Goal: Task Accomplishment & Management: Use online tool/utility

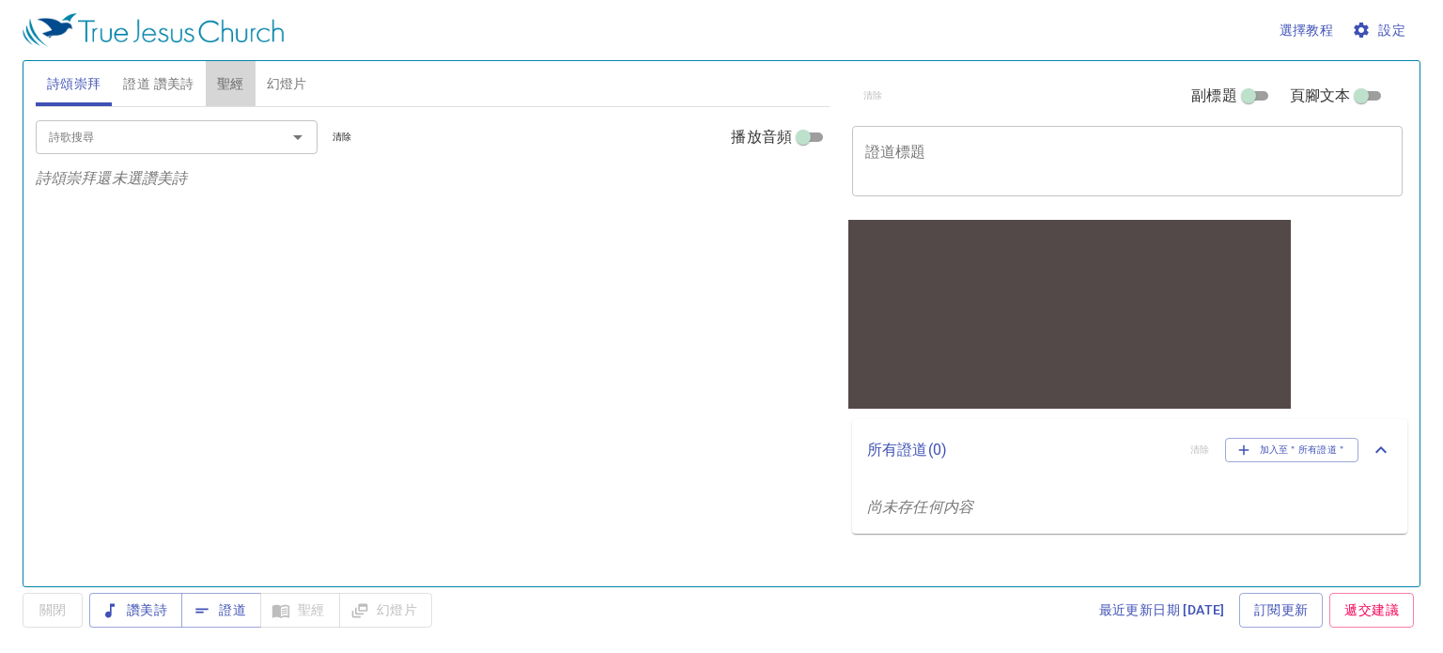
click at [231, 79] on span "聖經" at bounding box center [230, 83] width 27 height 23
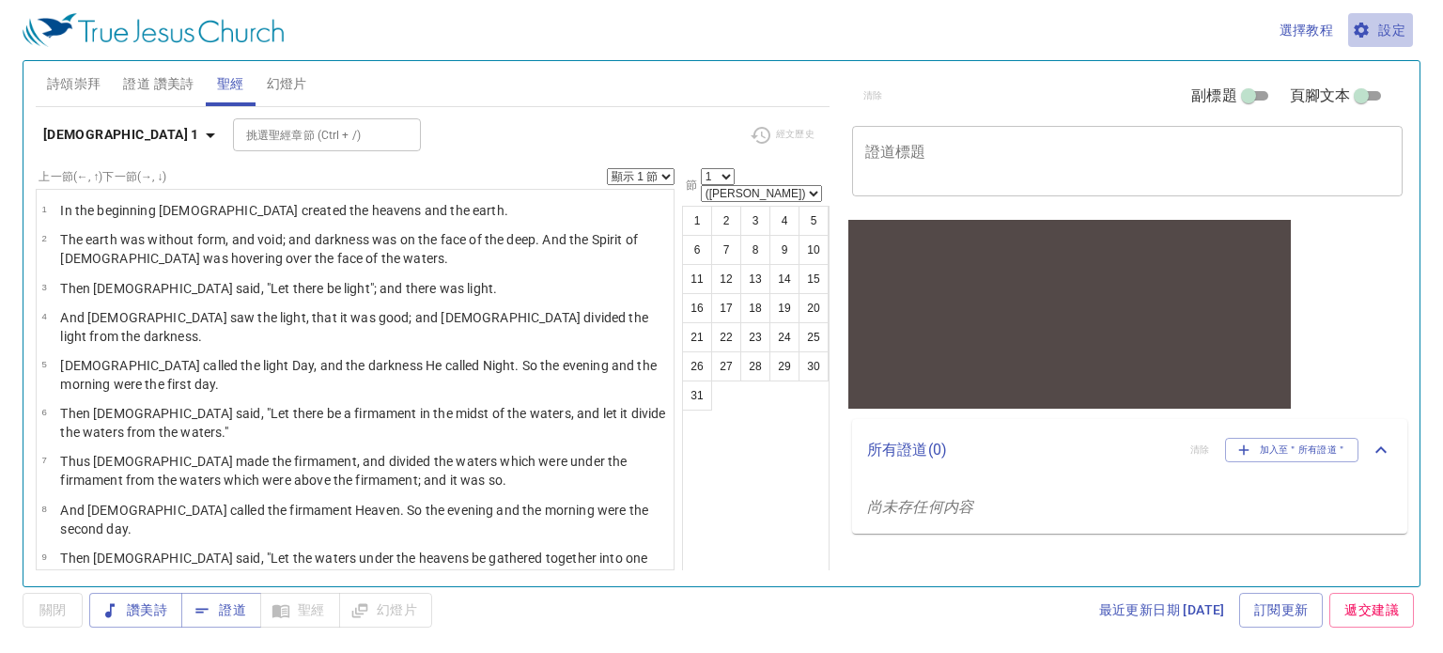
click at [1382, 39] on span "設定" at bounding box center [1381, 30] width 50 height 23
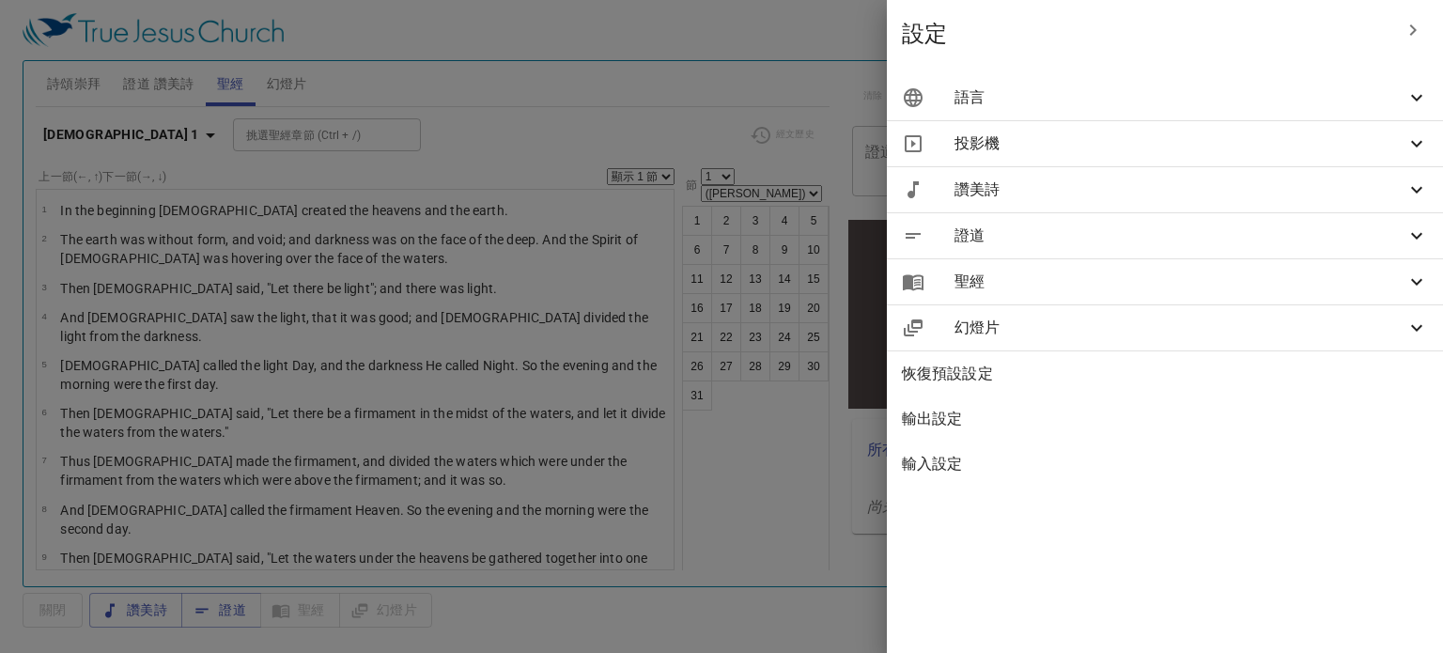
click at [1157, 105] on span "語言" at bounding box center [1179, 97] width 451 height 23
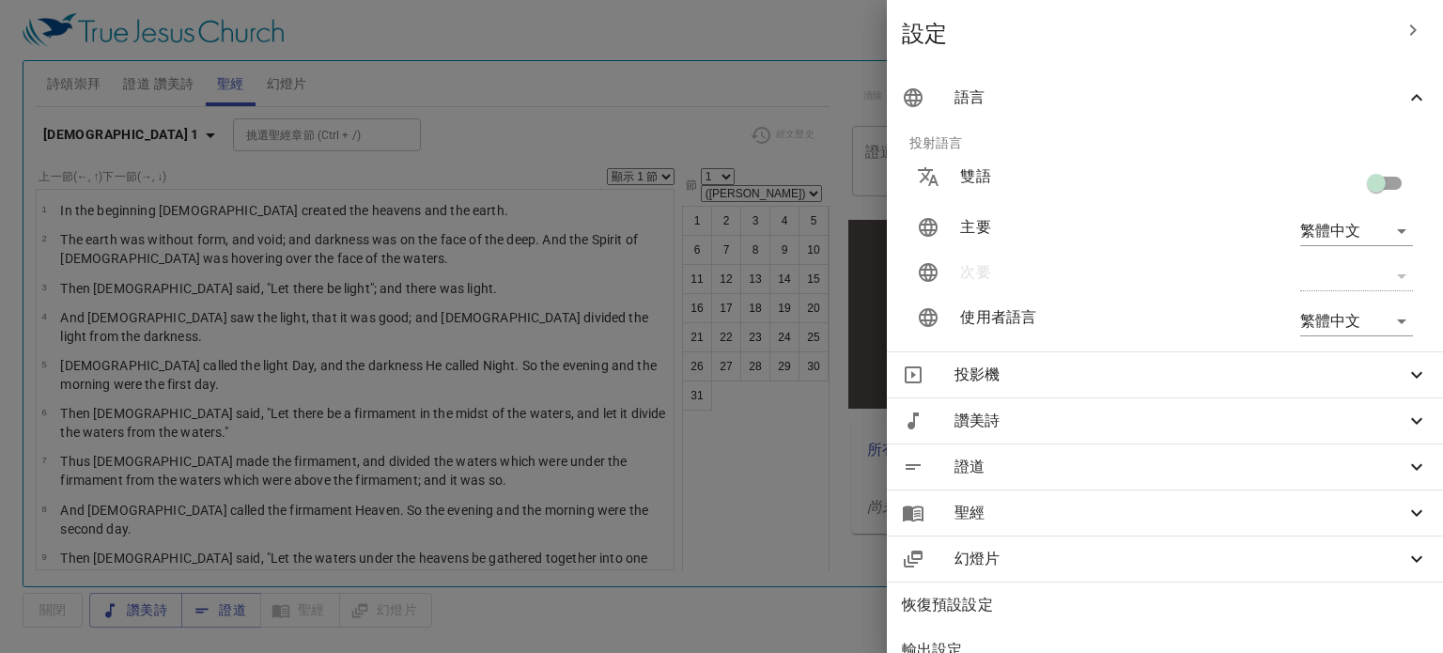
click at [1369, 177] on input "checkbox" at bounding box center [1376, 187] width 107 height 36
checkbox input "true"
type input "en"
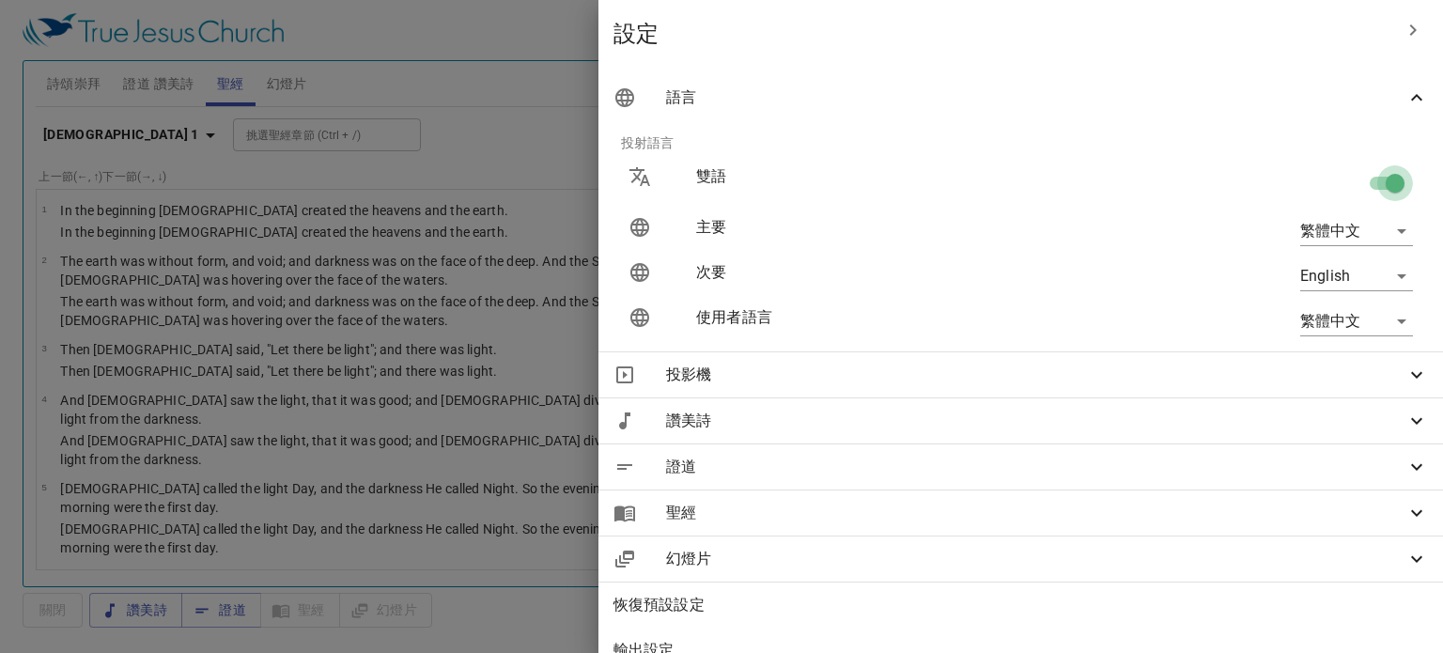
click at [1369, 177] on input "checkbox" at bounding box center [1394, 187] width 107 height 36
checkbox input "false"
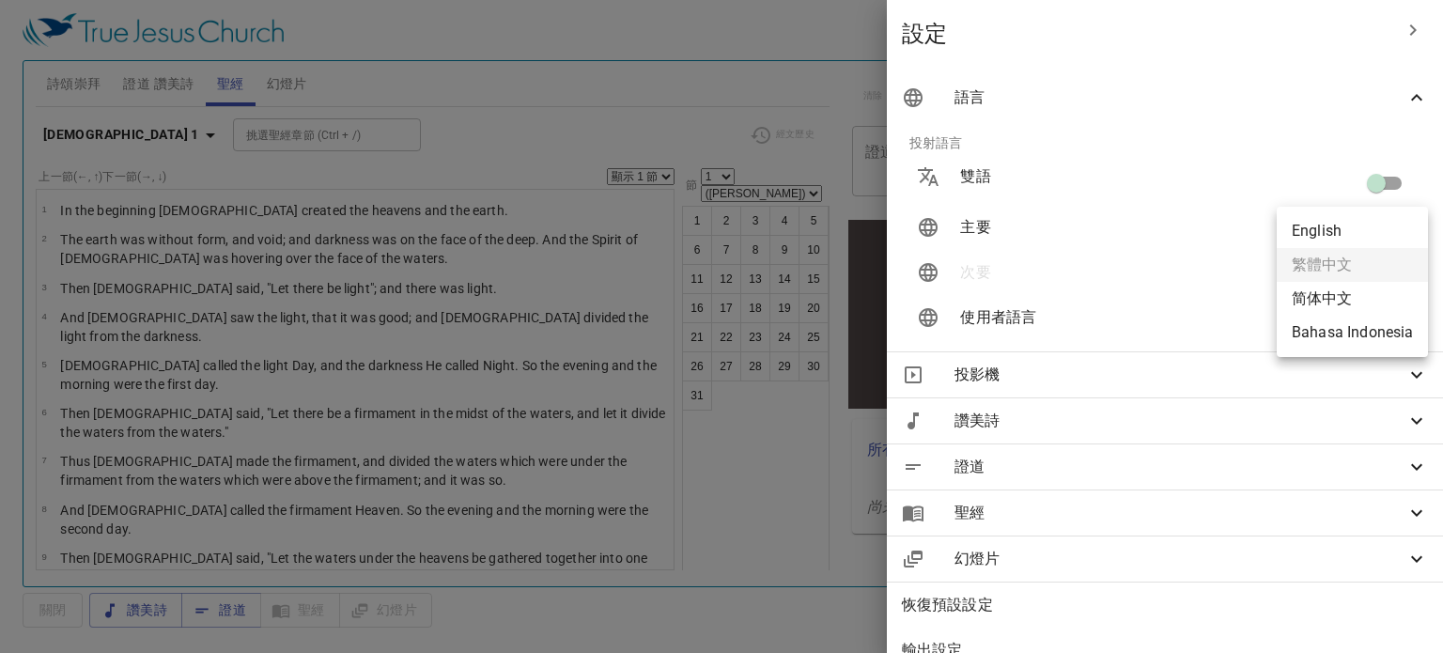
click at [1371, 232] on body "選擇教程 設定 詩頌崇拜 證道 讚美詩 聖經 幻燈片 詩歌搜尋 詩歌搜尋 清除 播放音頻 詩頌崇拜還未選讚美詩 詩歌搜尋 詩歌搜尋 清除 播放音頻 證道還未選…" at bounding box center [721, 326] width 1443 height 653
click at [1360, 271] on ul "English 繁體中文 简体中文 Bahasa Indonesia" at bounding box center [1352, 282] width 151 height 150
click at [1092, 219] on div at bounding box center [721, 326] width 1443 height 653
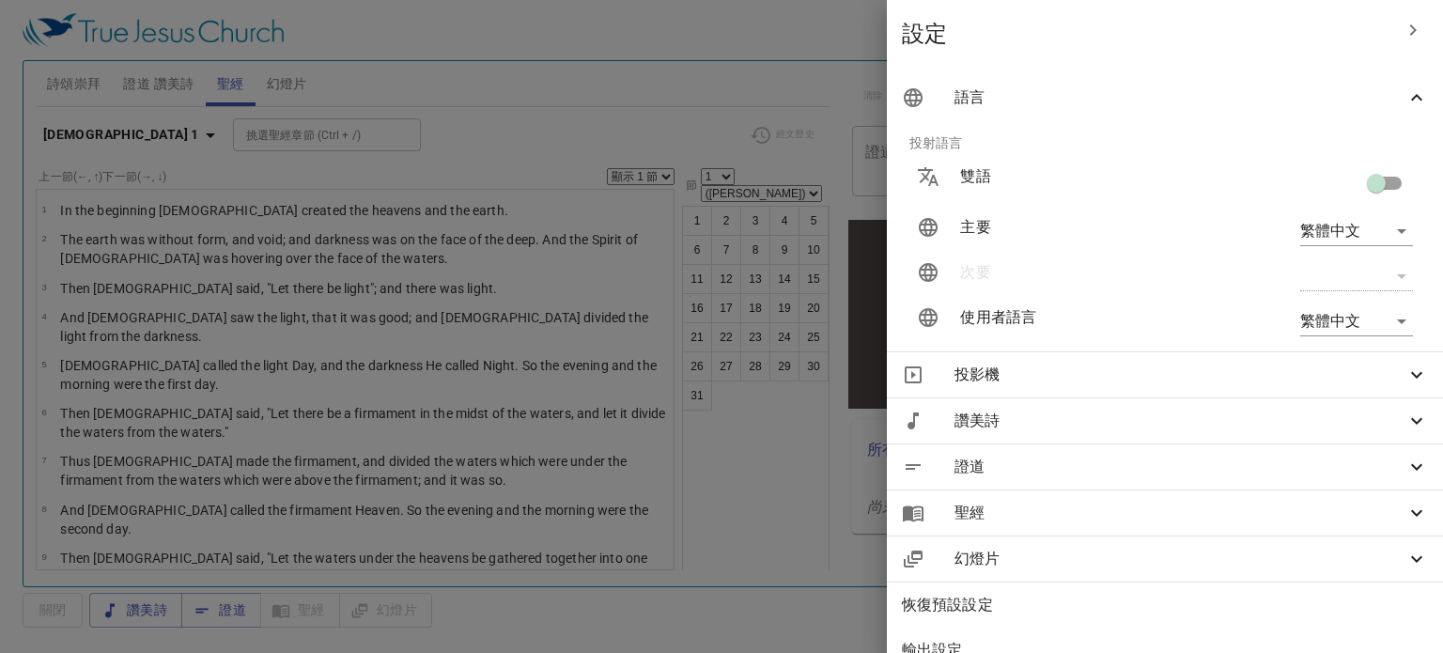
click at [582, 48] on div at bounding box center [721, 326] width 1443 height 653
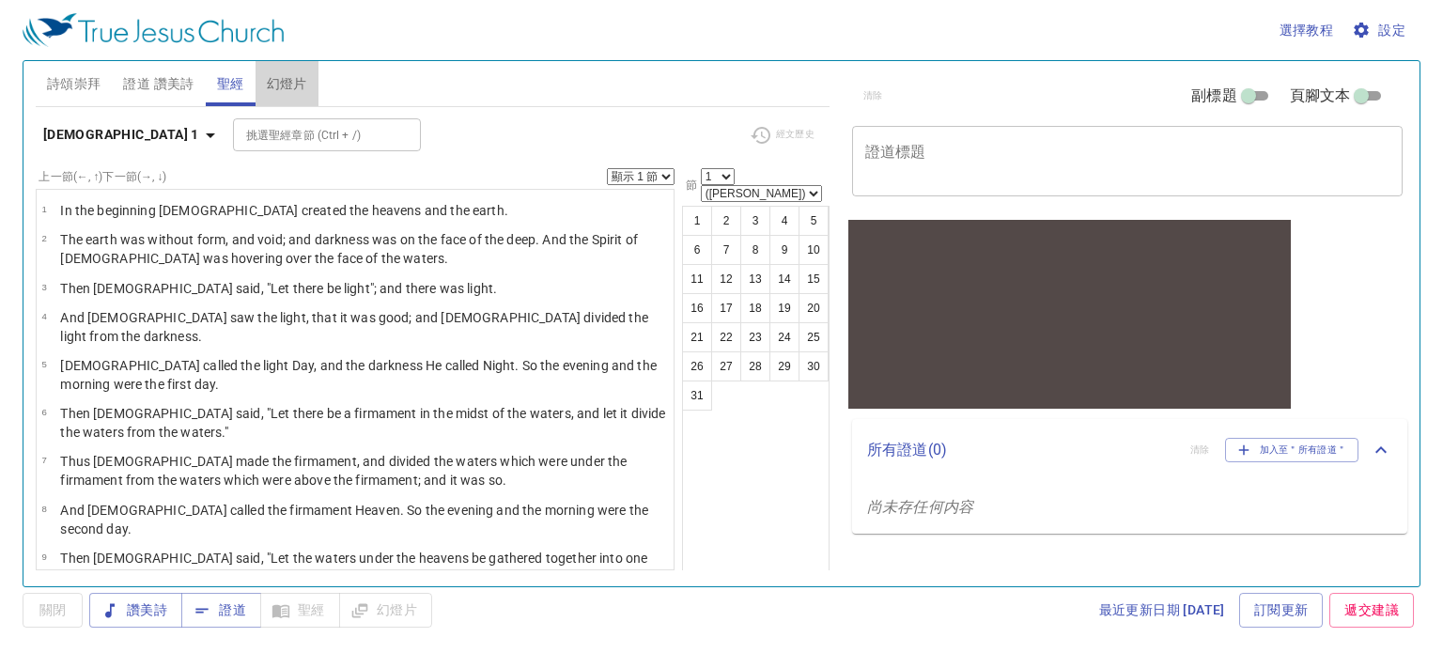
click at [281, 67] on button "幻燈片" at bounding box center [287, 83] width 63 height 45
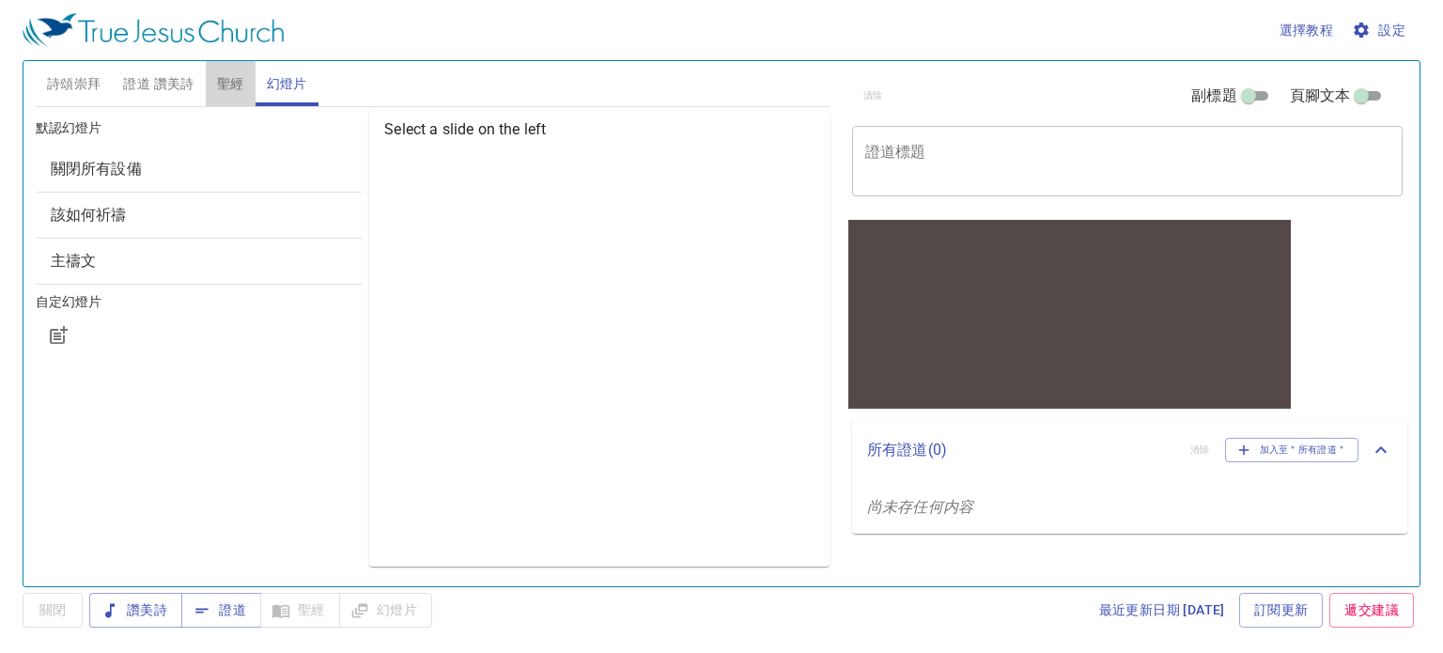
click at [233, 72] on span "聖經" at bounding box center [230, 83] width 27 height 23
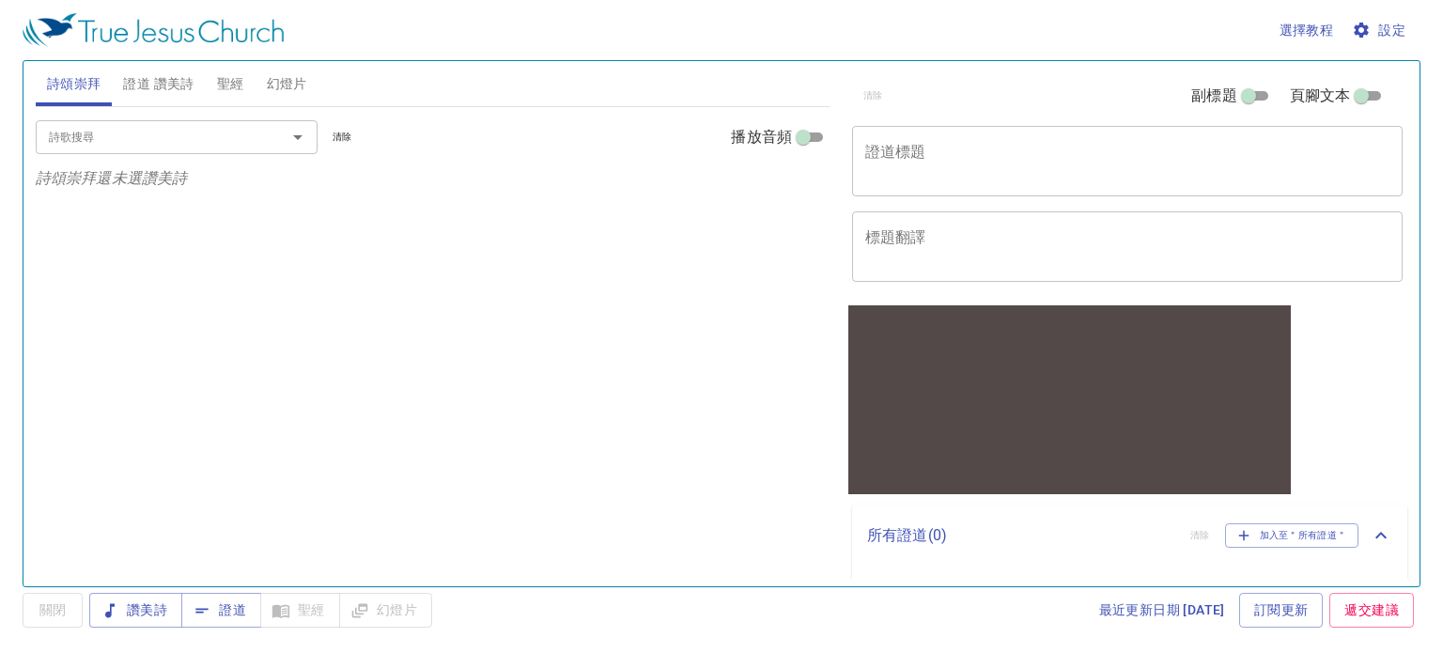
click at [213, 83] on button "聖經" at bounding box center [231, 83] width 50 height 45
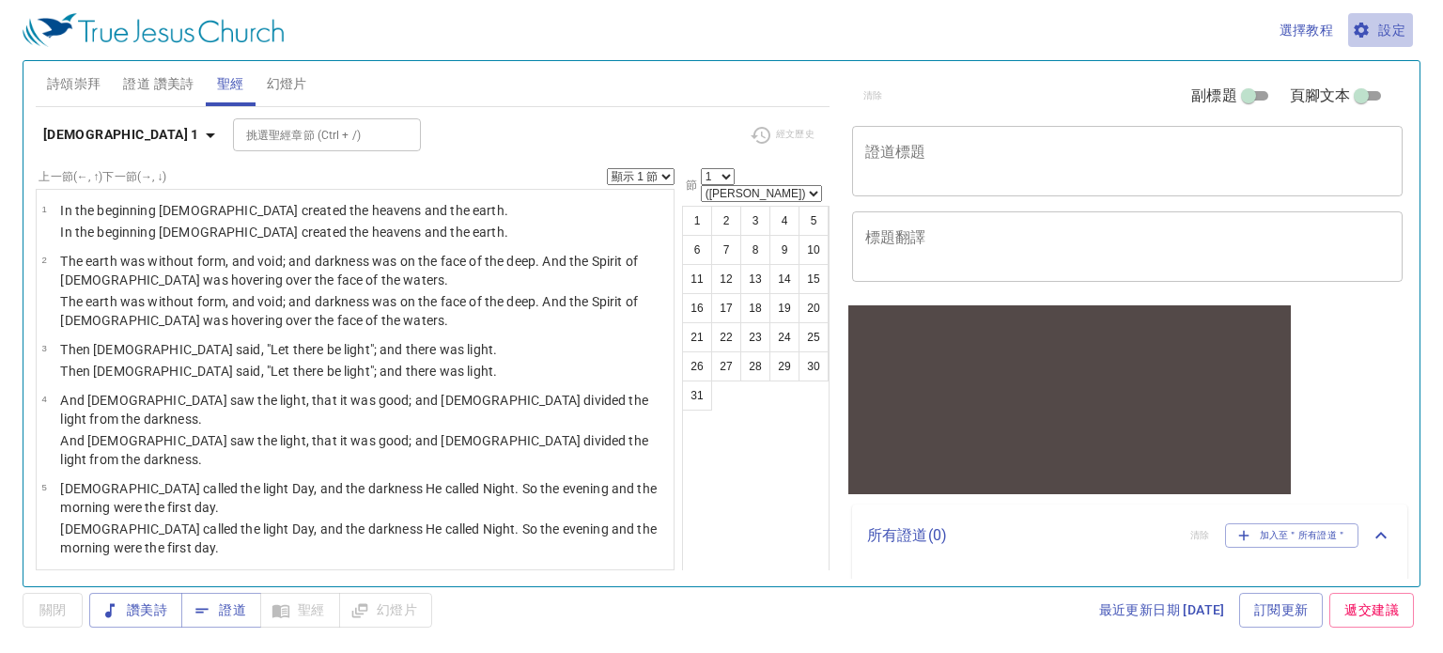
click at [1374, 39] on span "設定" at bounding box center [1381, 30] width 50 height 23
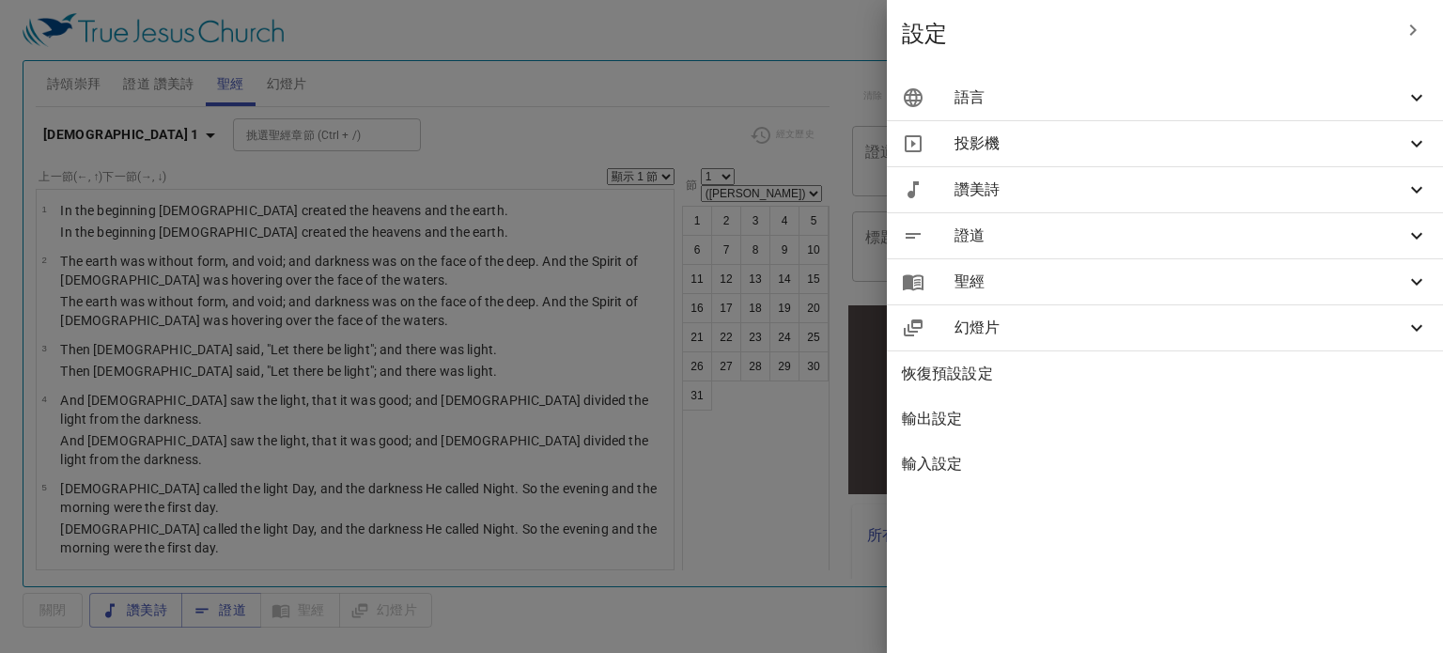
click at [1254, 101] on span "語言" at bounding box center [1179, 97] width 451 height 23
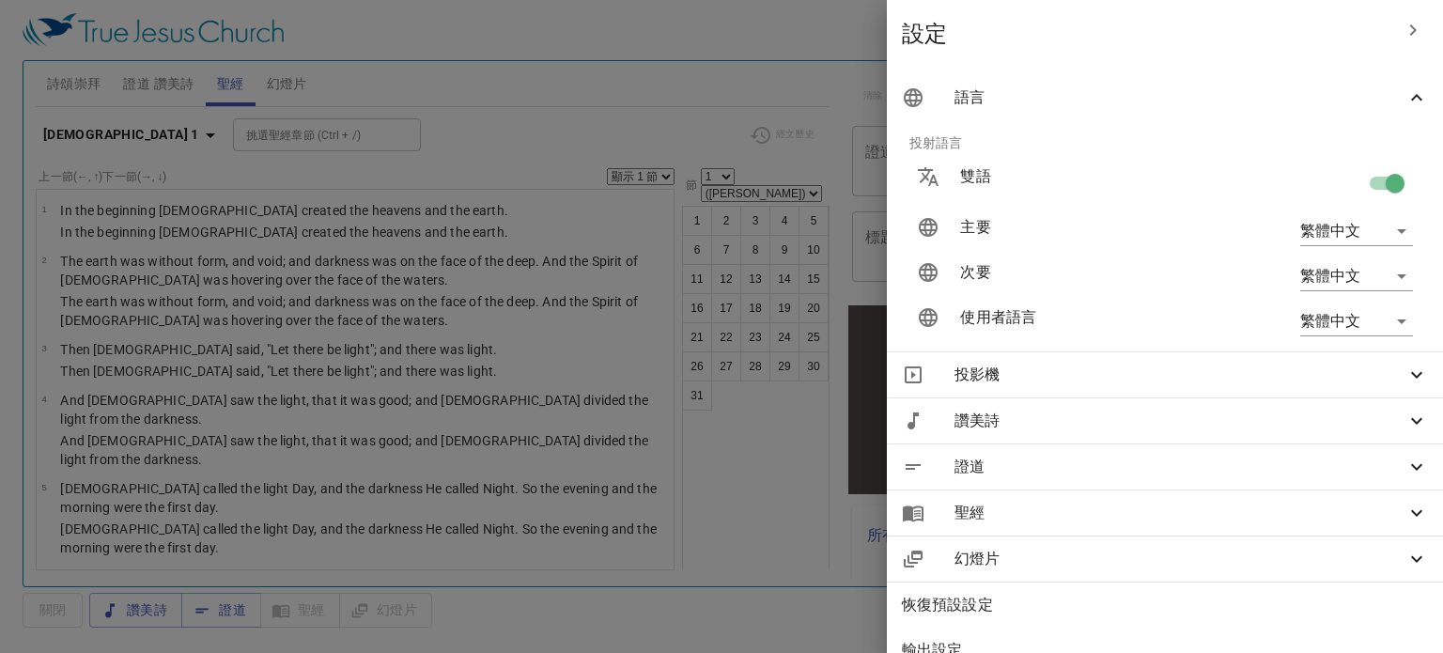
click at [1373, 173] on input "checkbox" at bounding box center [1394, 187] width 107 height 36
checkbox input "false"
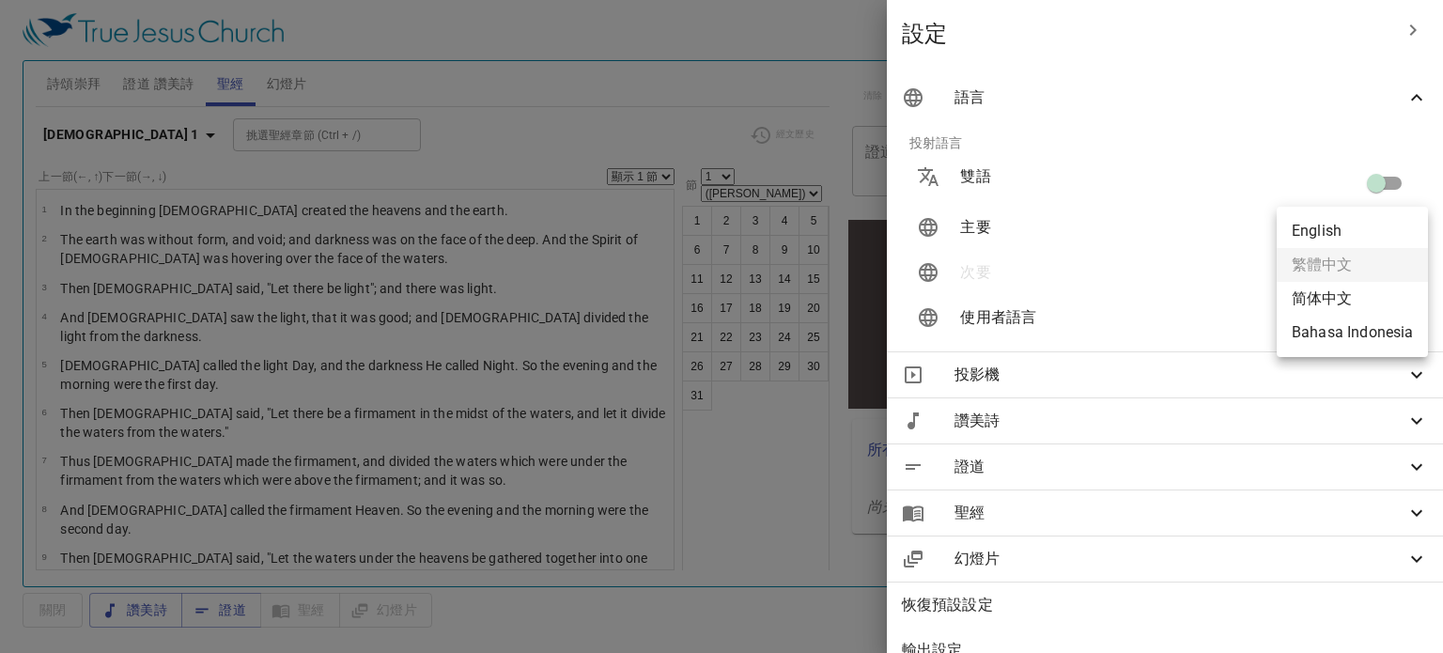
click at [1373, 225] on body "選擇教程 設定 詩頌崇拜 證道 讚美詩 聖經 幻燈片 詩歌搜尋 詩歌搜尋 清除 播放音頻 詩頌崇拜還未選讚美詩 詩歌搜尋 詩歌搜尋 清除 播放音頻 證道還未選…" at bounding box center [721, 326] width 1443 height 653
click at [1360, 338] on li "Bahasa Indonesia" at bounding box center [1352, 333] width 151 height 34
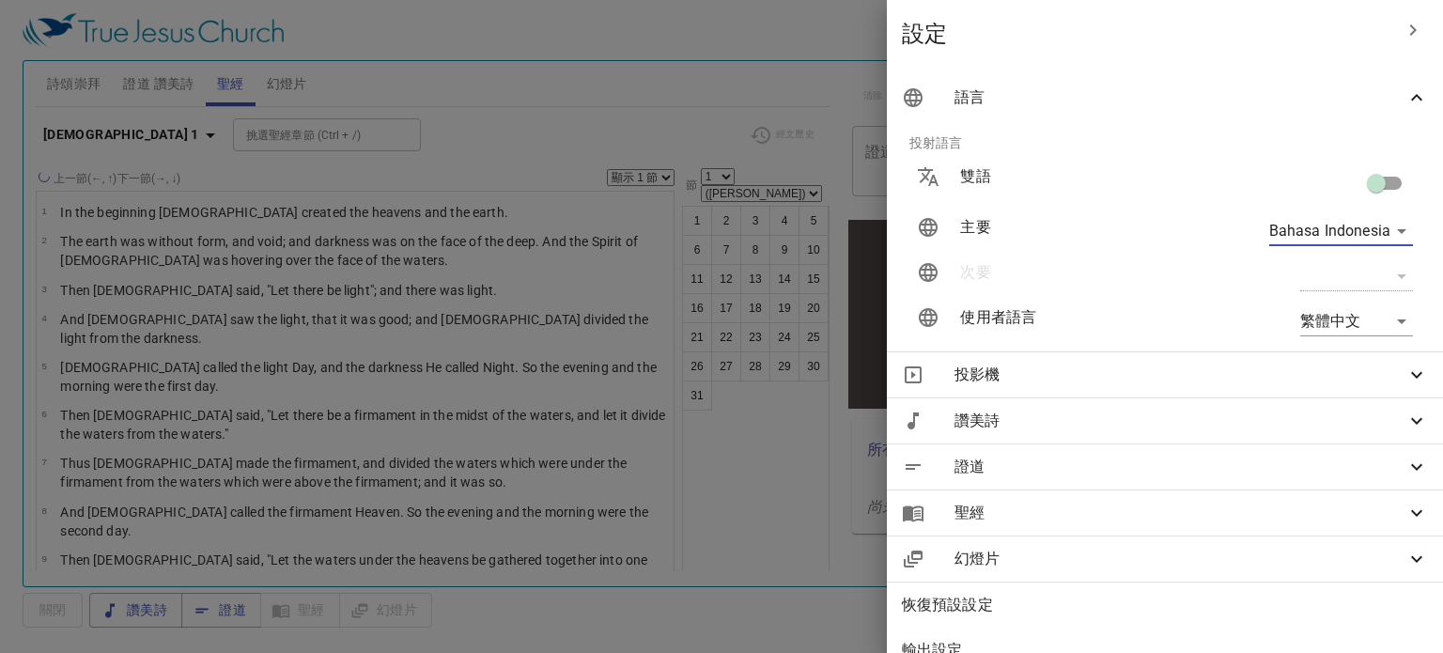
click at [1359, 218] on body "選擇教程 設定 詩頌崇拜 證道 讚美詩 聖經 幻燈片 詩歌搜尋 詩歌搜尋 清除 播放音頻 詩頌崇拜還未選讚美詩 詩歌搜尋 詩歌搜尋 清除 播放音頻 證道還未選…" at bounding box center [721, 326] width 1443 height 653
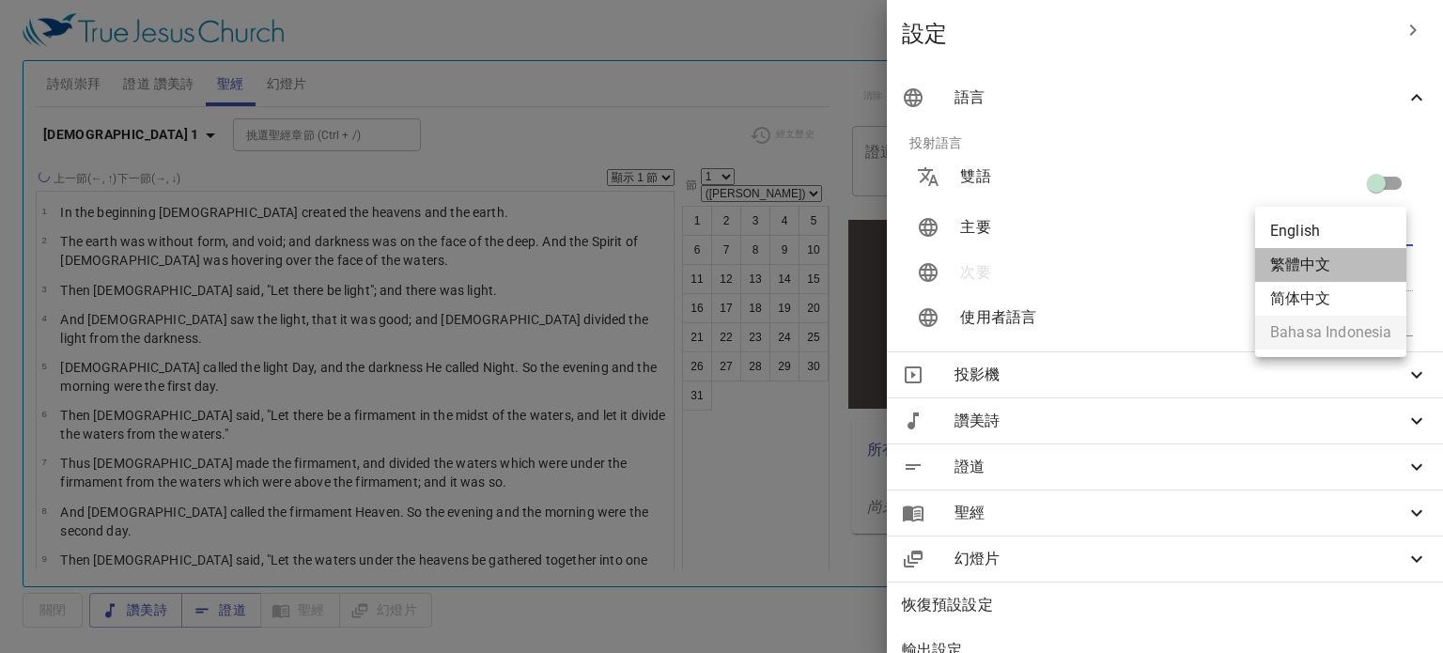
click at [1342, 262] on li "繁體中文" at bounding box center [1330, 265] width 151 height 34
type input "zh"
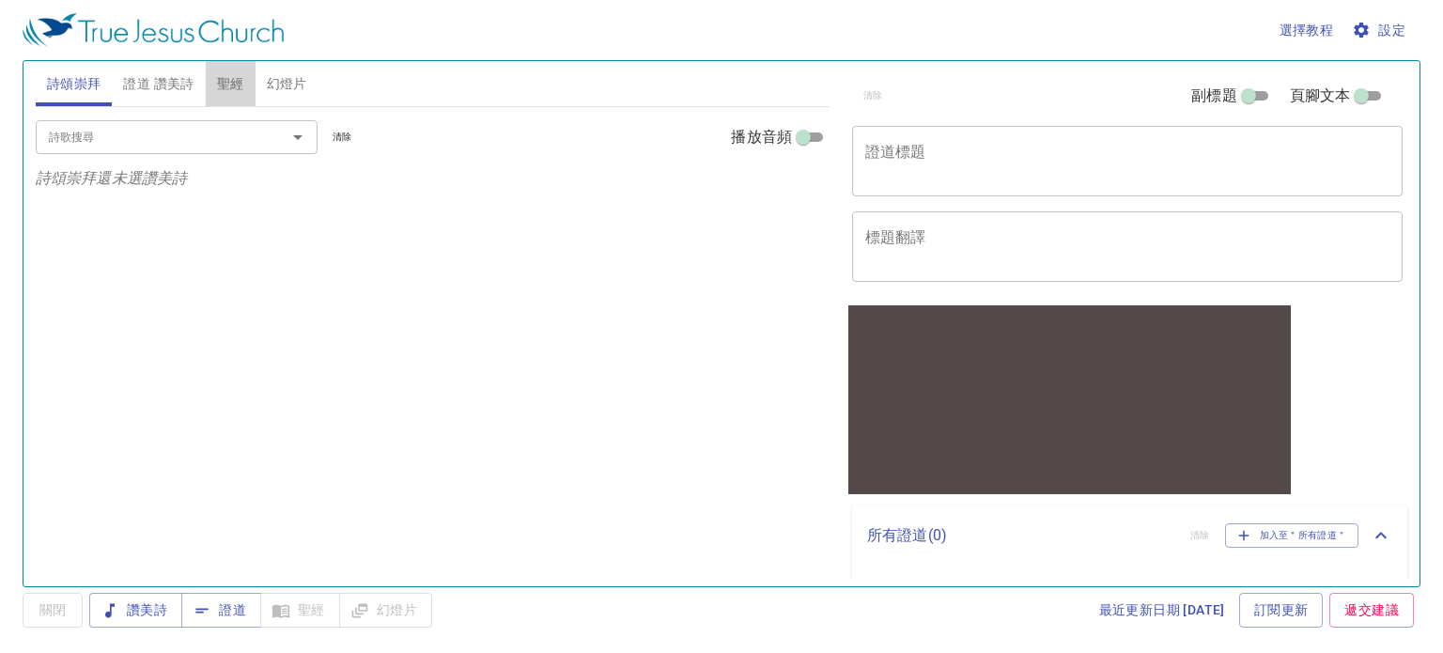
click at [223, 78] on span "聖經" at bounding box center [230, 83] width 27 height 23
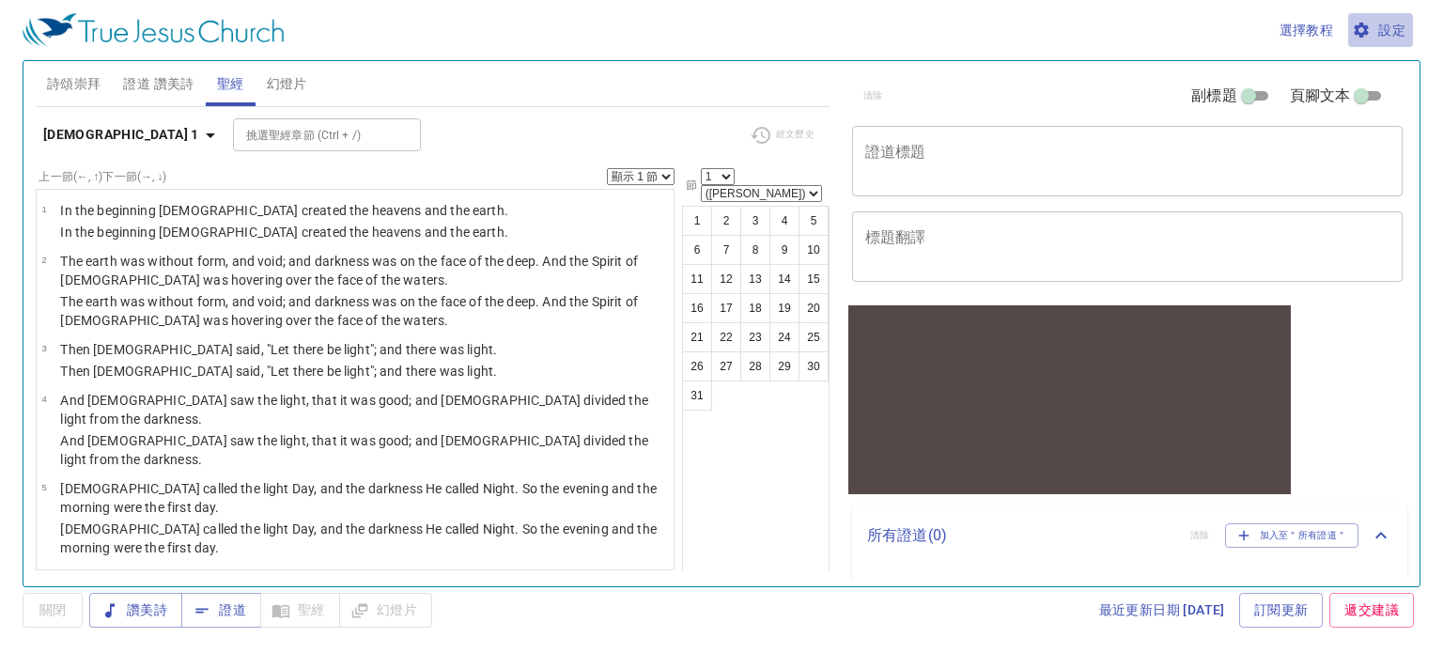
click at [1400, 20] on span "設定" at bounding box center [1381, 30] width 50 height 23
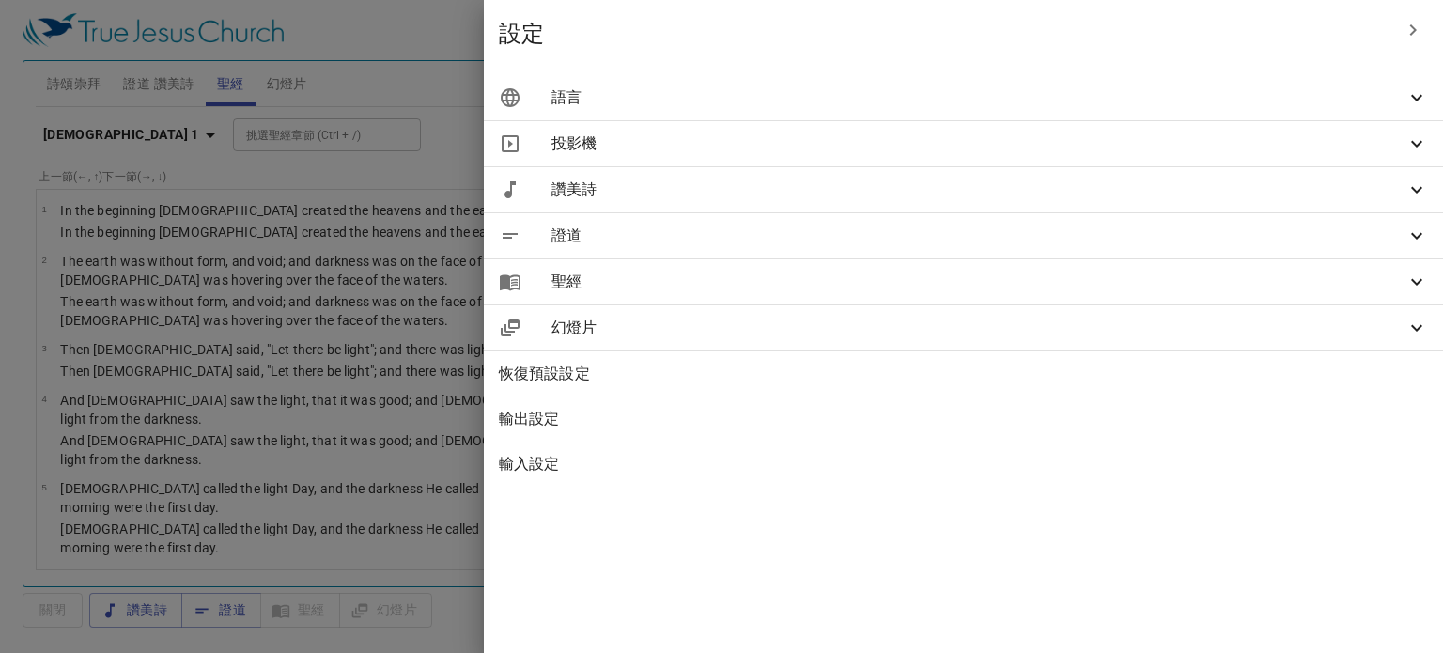
click at [1247, 89] on span "語言" at bounding box center [978, 97] width 854 height 23
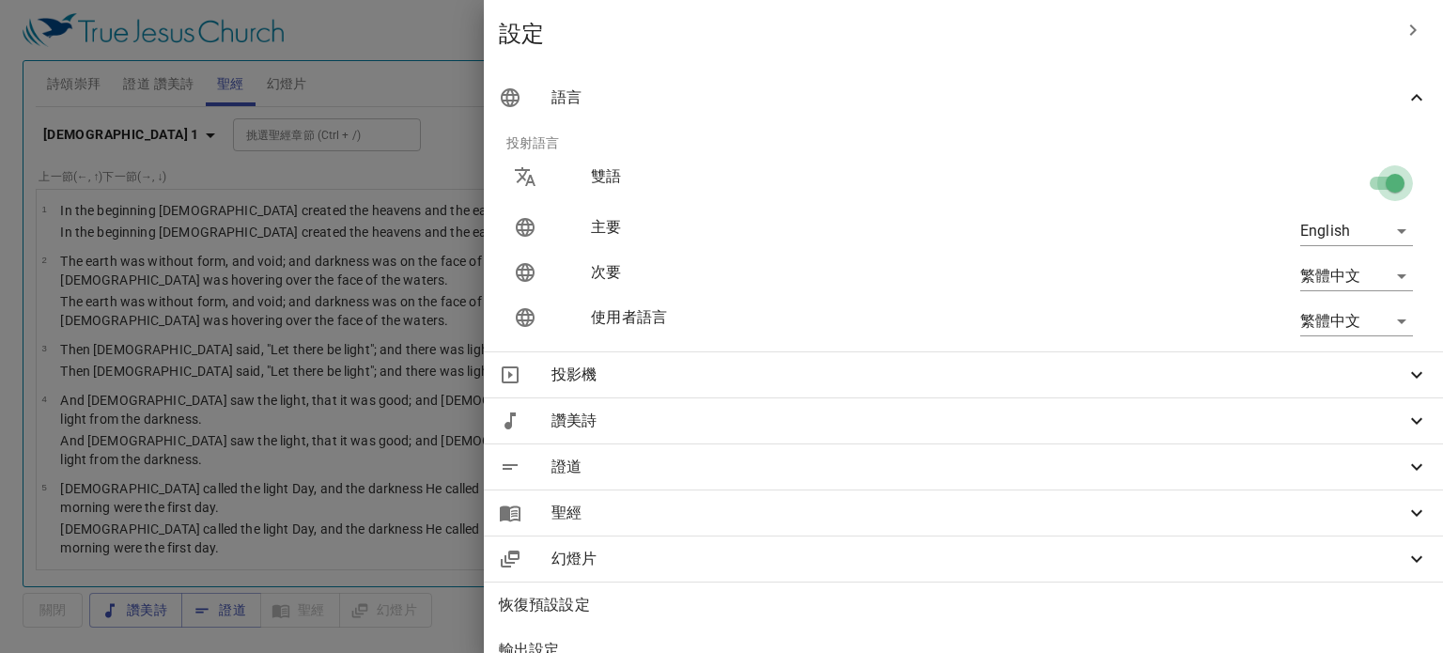
click at [1380, 180] on input "checkbox" at bounding box center [1394, 187] width 107 height 36
checkbox input "false"
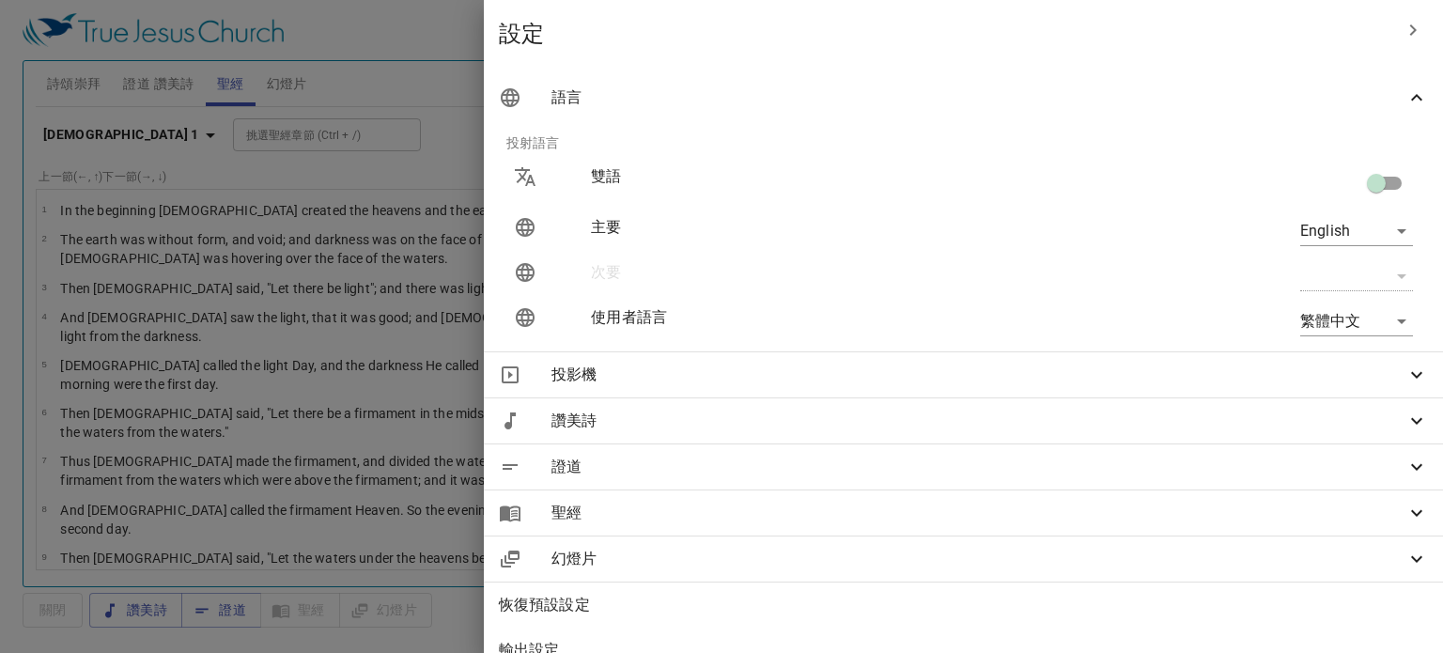
click at [1360, 234] on body "選擇教程 設定 詩頌崇拜 證道 讚美詩 聖經 幻燈片 詩歌搜尋 詩歌搜尋 清除 播放音頻 詩頌崇拜還未選讚美詩 詩歌搜尋 詩歌搜尋 清除 播放音頻 證道還未選…" at bounding box center [721, 326] width 1443 height 653
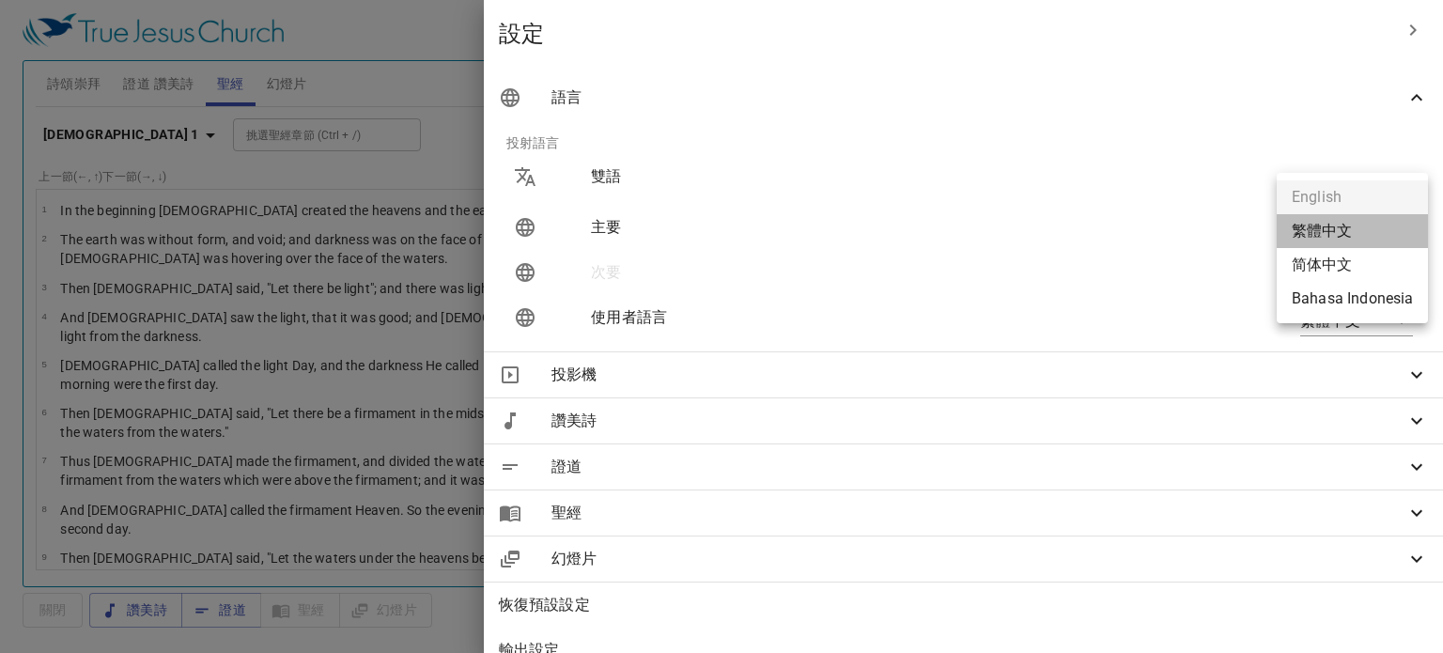
click at [1357, 240] on li "繁體中文" at bounding box center [1352, 231] width 151 height 34
type input "zh"
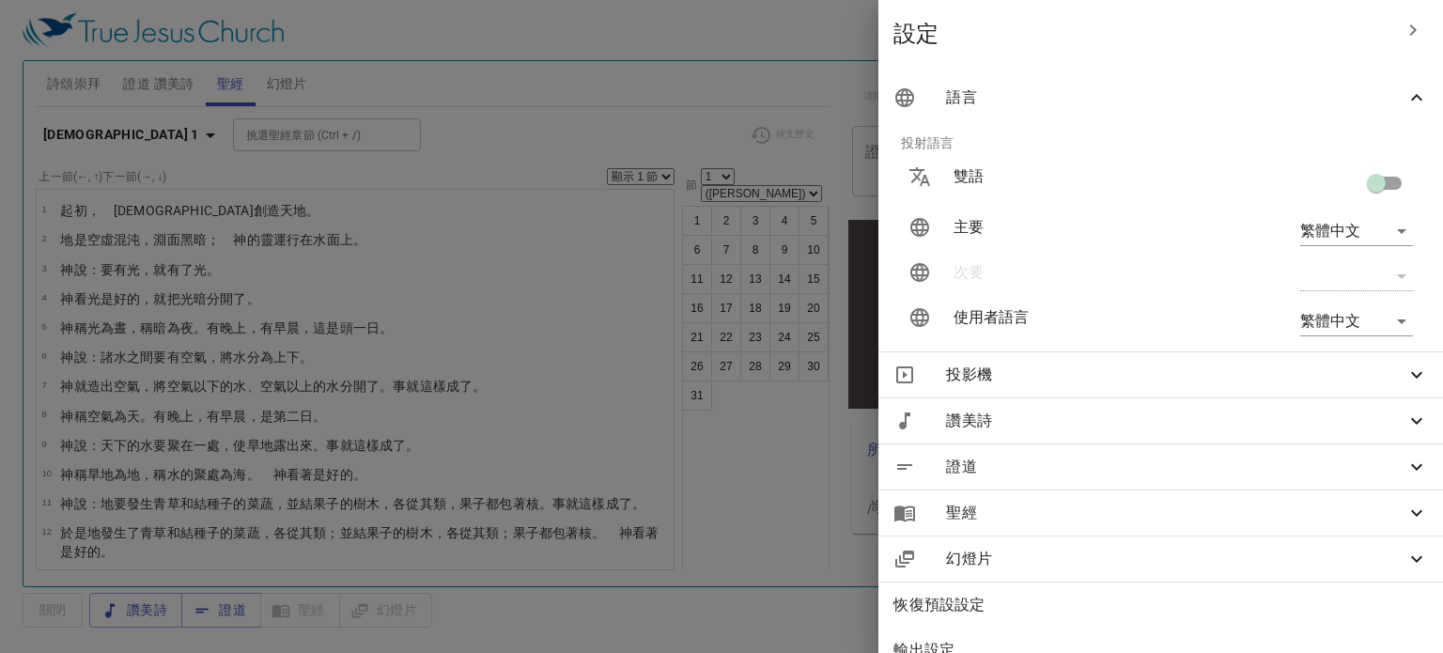
click at [1082, 380] on span "投影機" at bounding box center [1175, 375] width 459 height 23
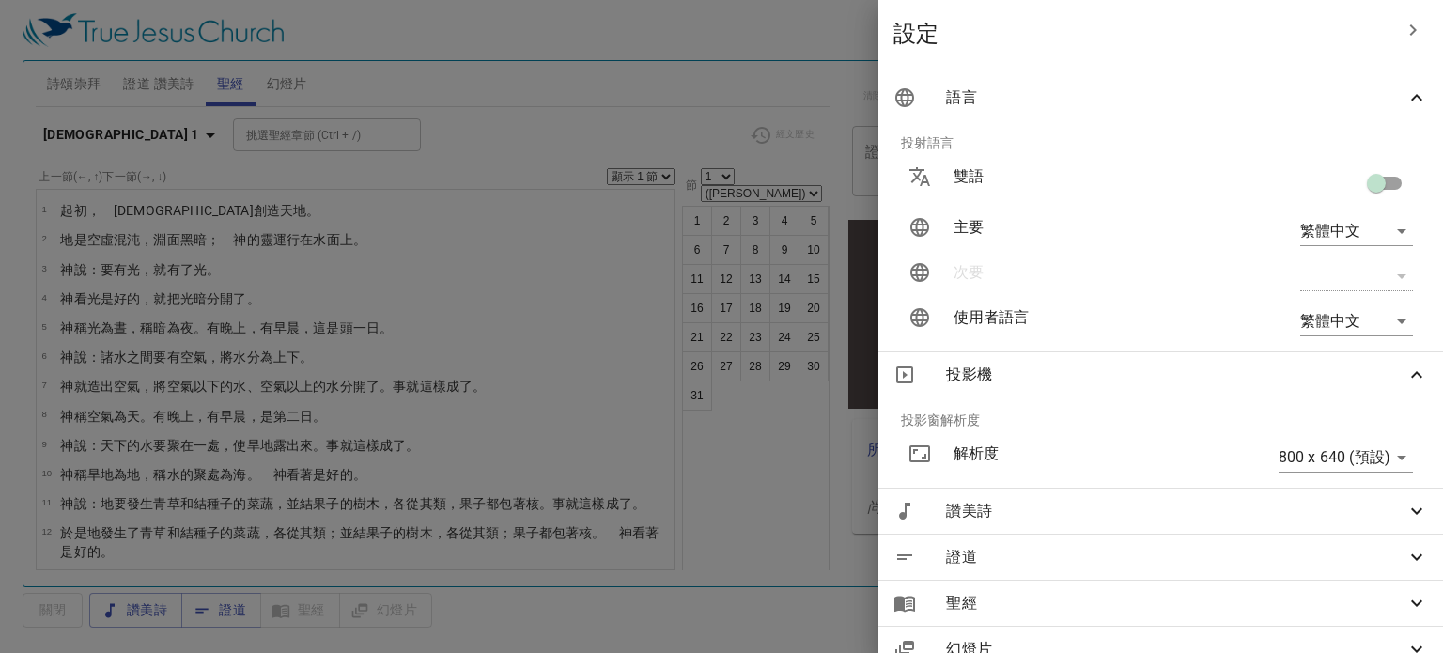
click at [719, 89] on div at bounding box center [721, 326] width 1443 height 653
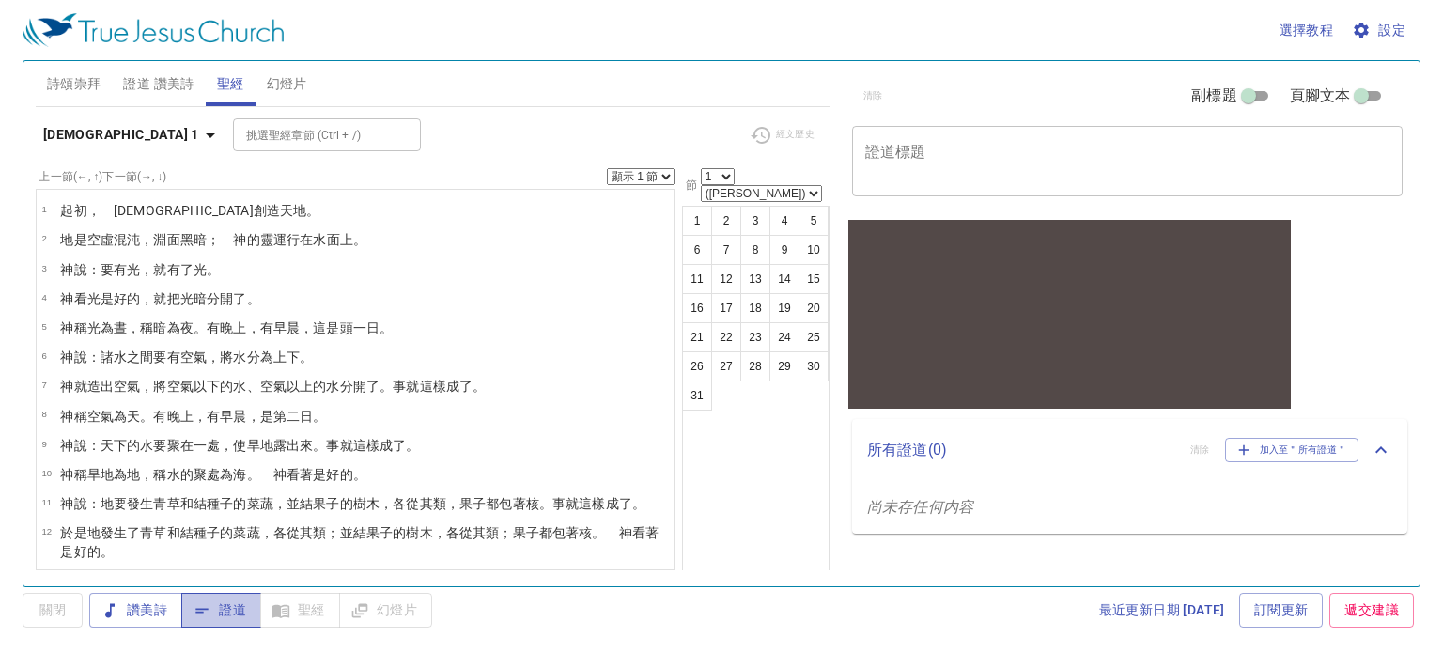
click at [225, 615] on span "證道" at bounding box center [221, 609] width 50 height 23
click at [287, 615] on div "讚美詩 證道 聖經 幻燈片" at bounding box center [260, 610] width 343 height 35
click at [1394, 25] on span "設定" at bounding box center [1381, 30] width 50 height 23
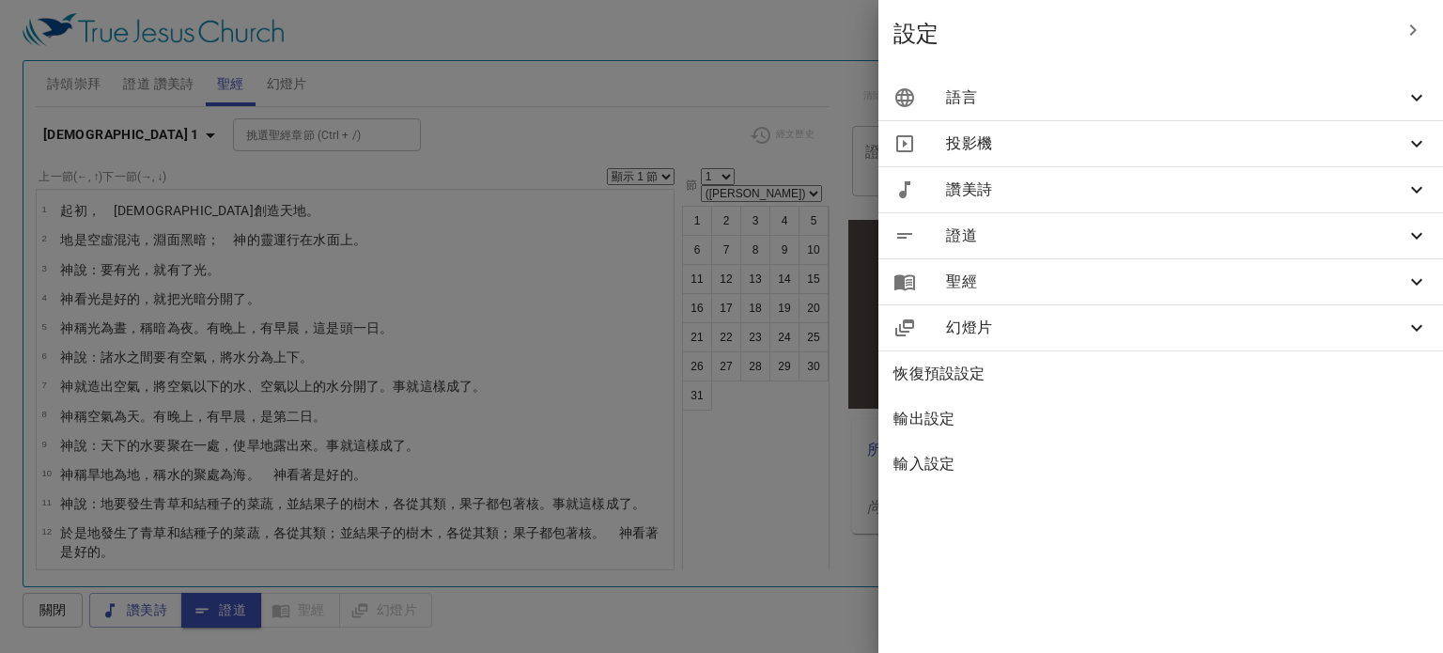
click at [1154, 285] on span "聖經" at bounding box center [1175, 282] width 459 height 23
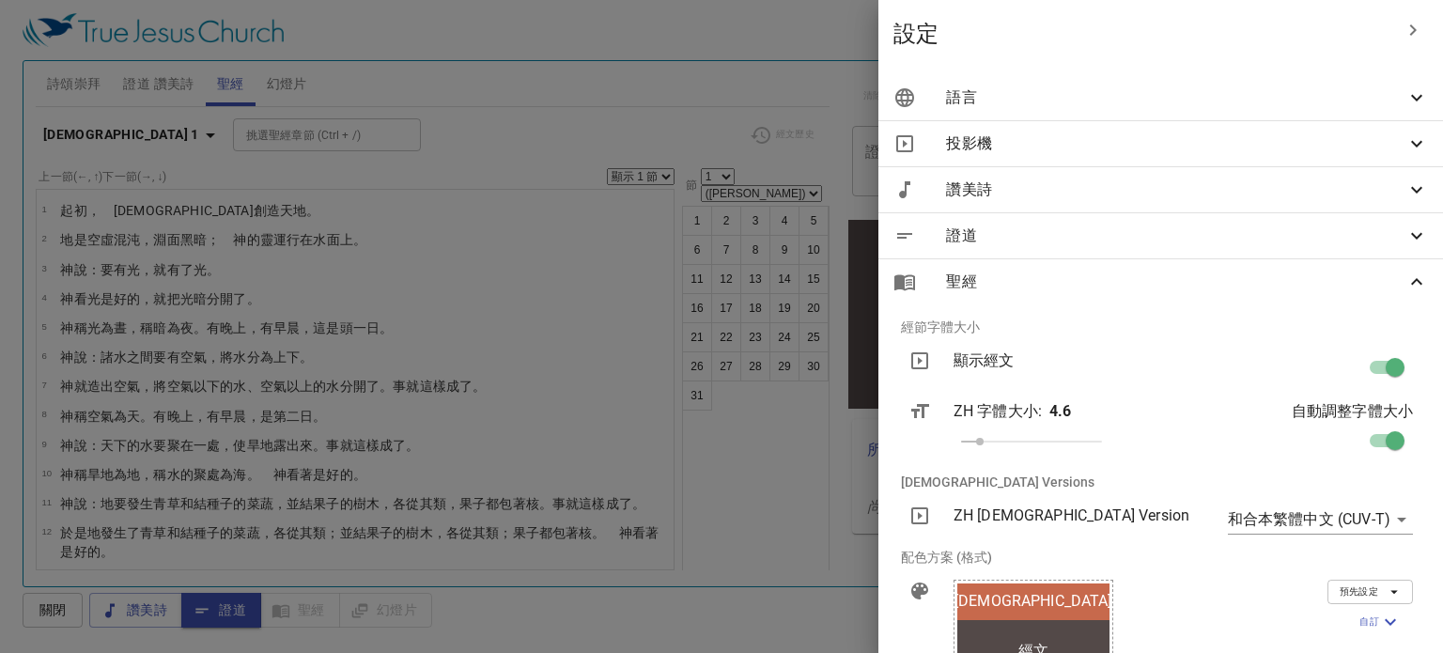
click at [1125, 236] on span "證道" at bounding box center [1175, 236] width 459 height 23
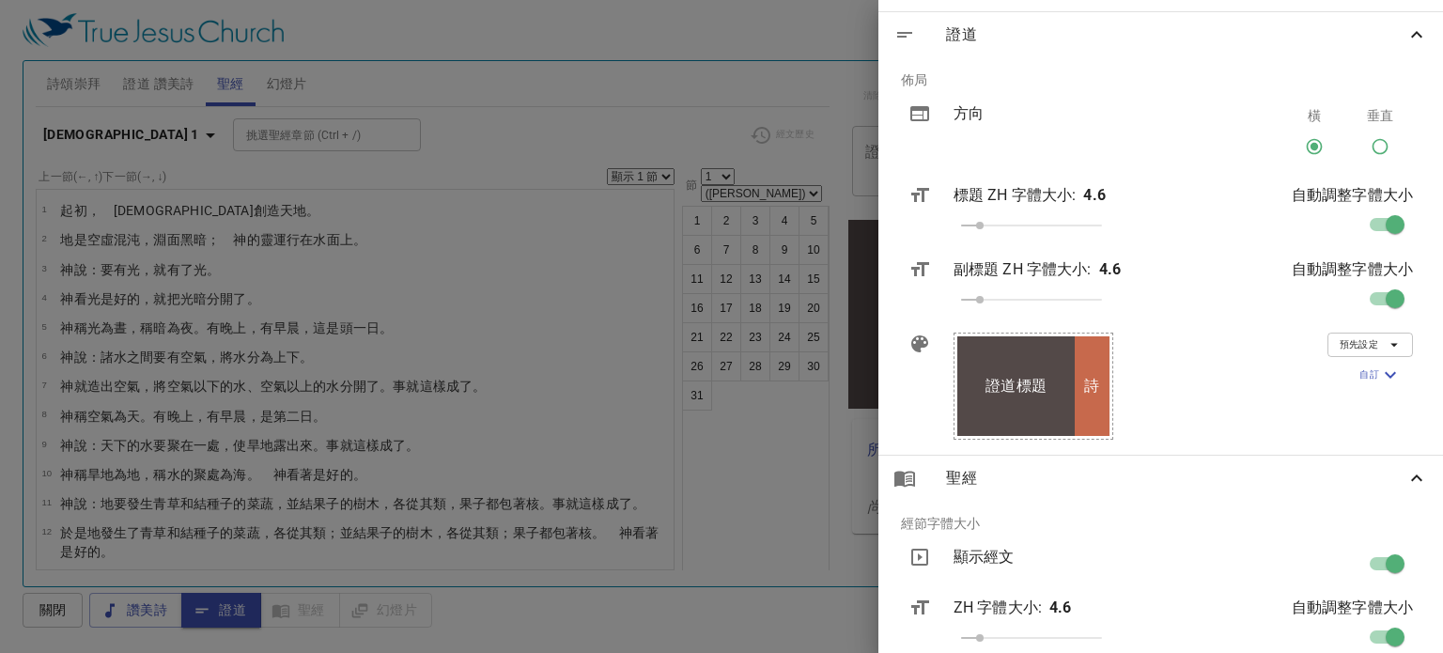
scroll to position [202, 0]
click at [1102, 403] on div "詩" at bounding box center [1092, 385] width 34 height 100
click at [1379, 377] on icon "button" at bounding box center [1390, 374] width 23 height 23
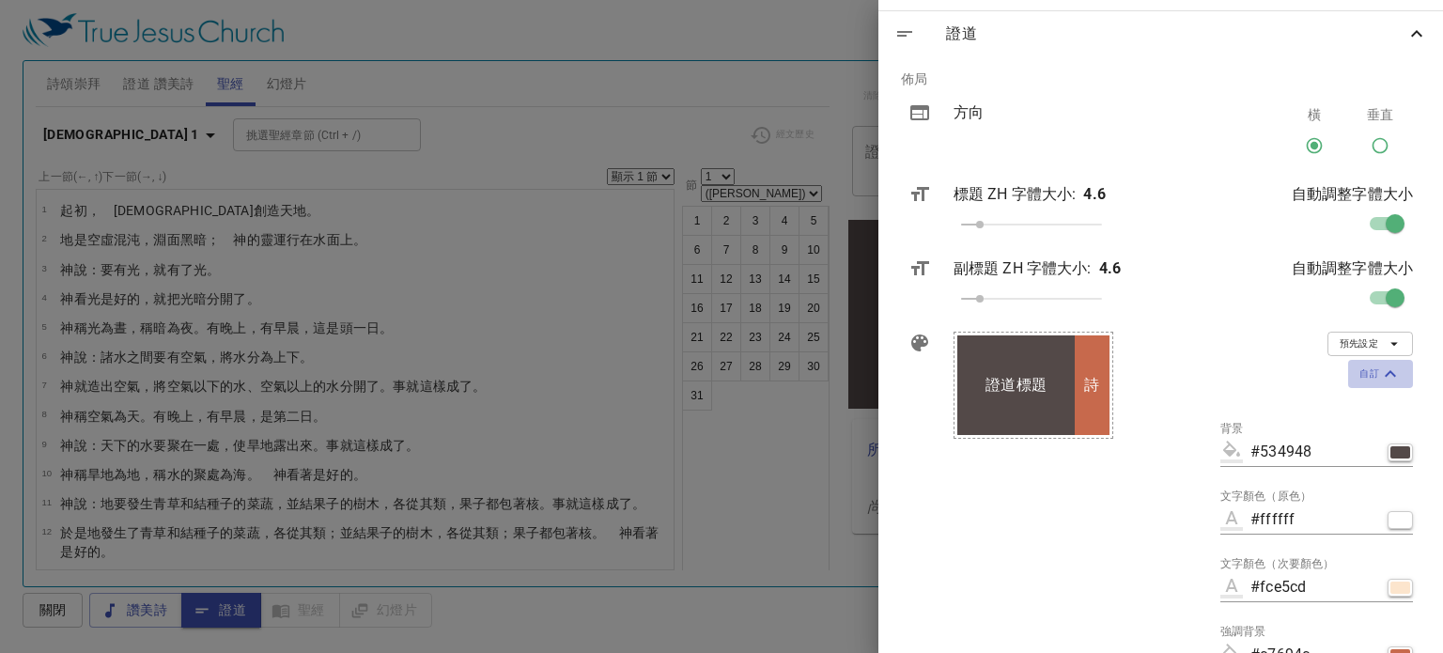
click at [1379, 377] on icon "button" at bounding box center [1390, 374] width 23 height 23
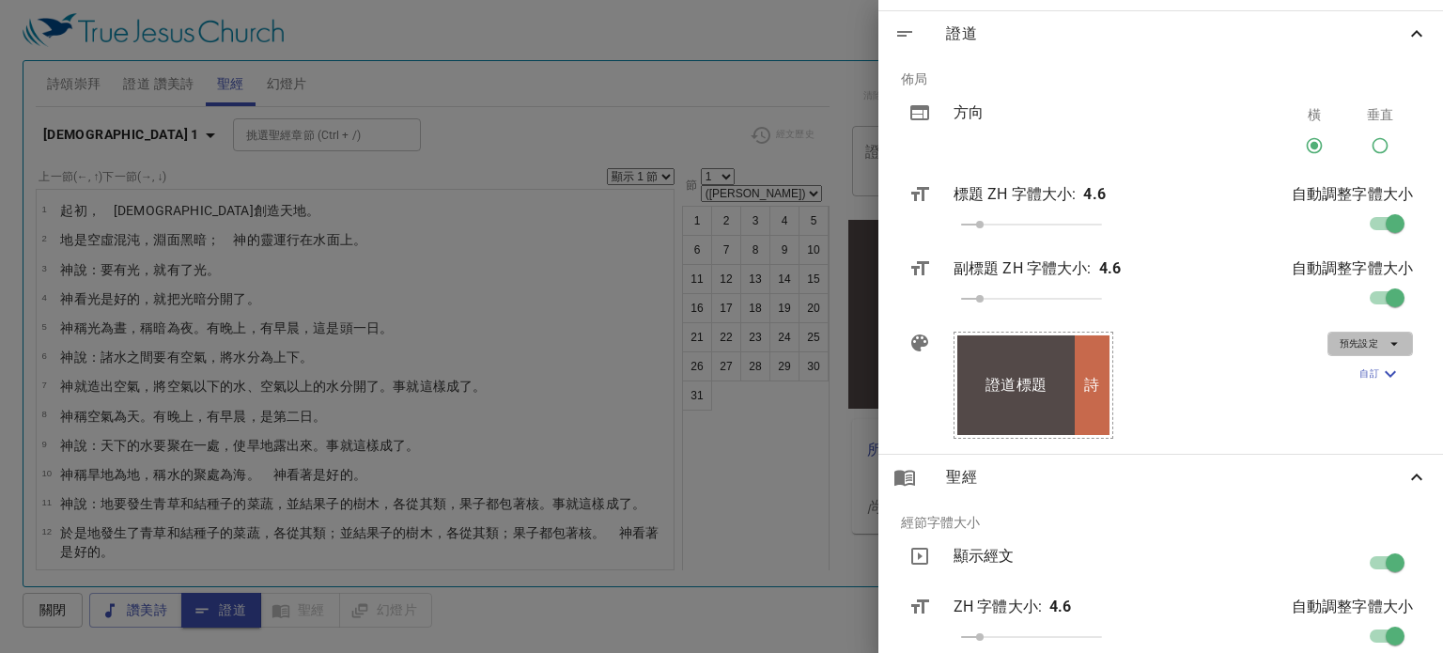
click at [1360, 345] on span "預先設定" at bounding box center [1370, 343] width 61 height 17
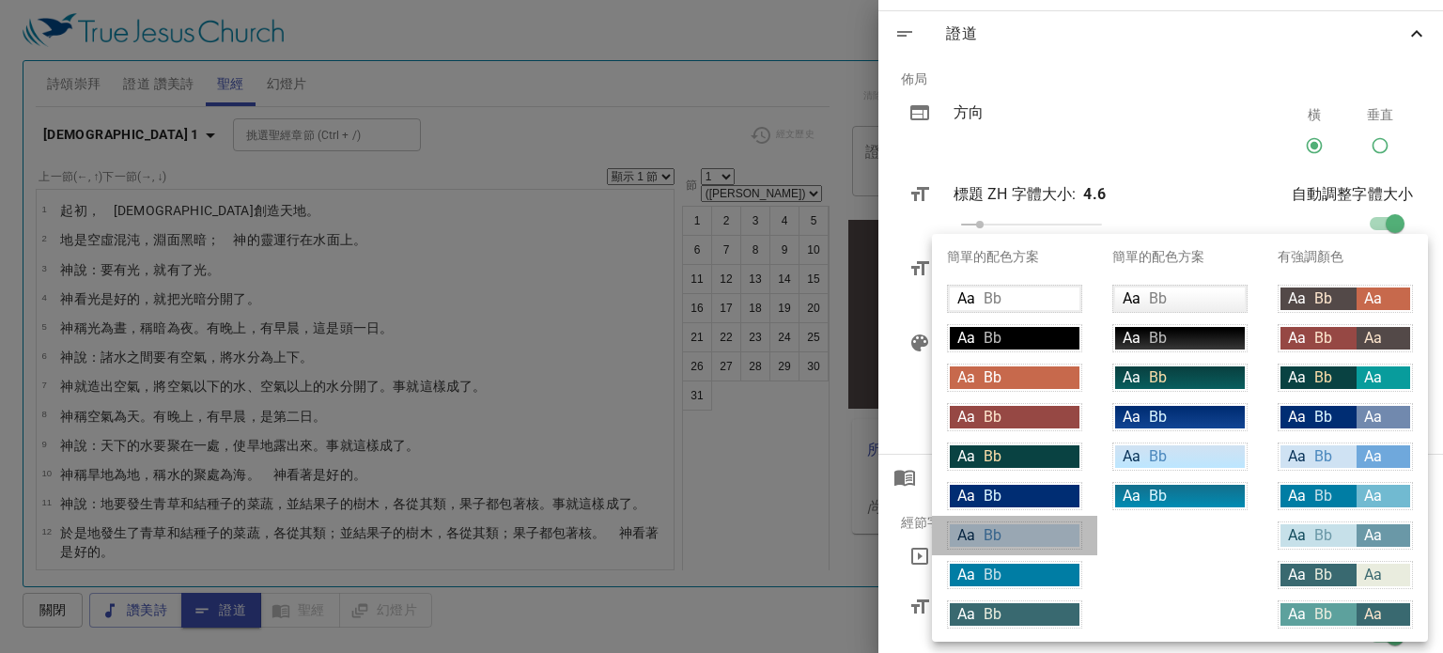
click at [1031, 535] on div "Aa Bb" at bounding box center [1015, 535] width 130 height 23
type input "#cfe2f3"
type input "#063056"
type input "#4c89be"
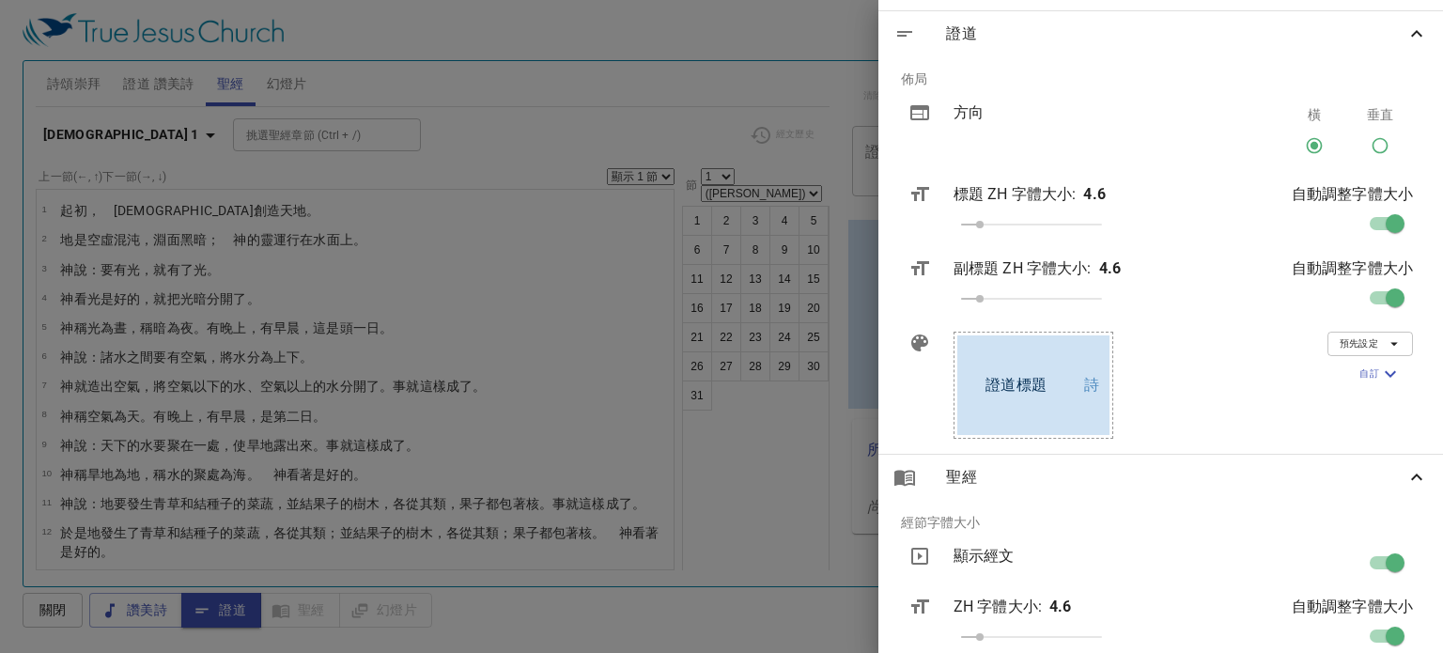
click at [774, 446] on div at bounding box center [721, 326] width 1443 height 653
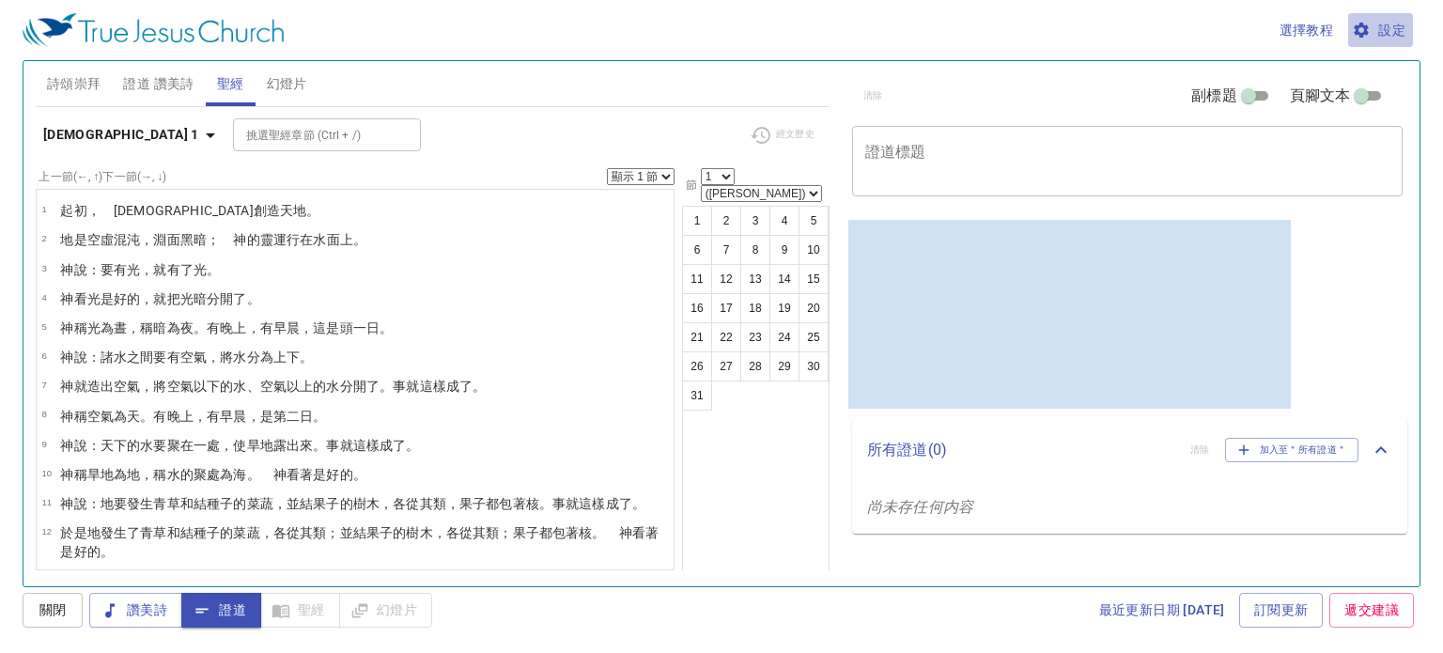
click at [1375, 17] on button "設定" at bounding box center [1380, 30] width 65 height 35
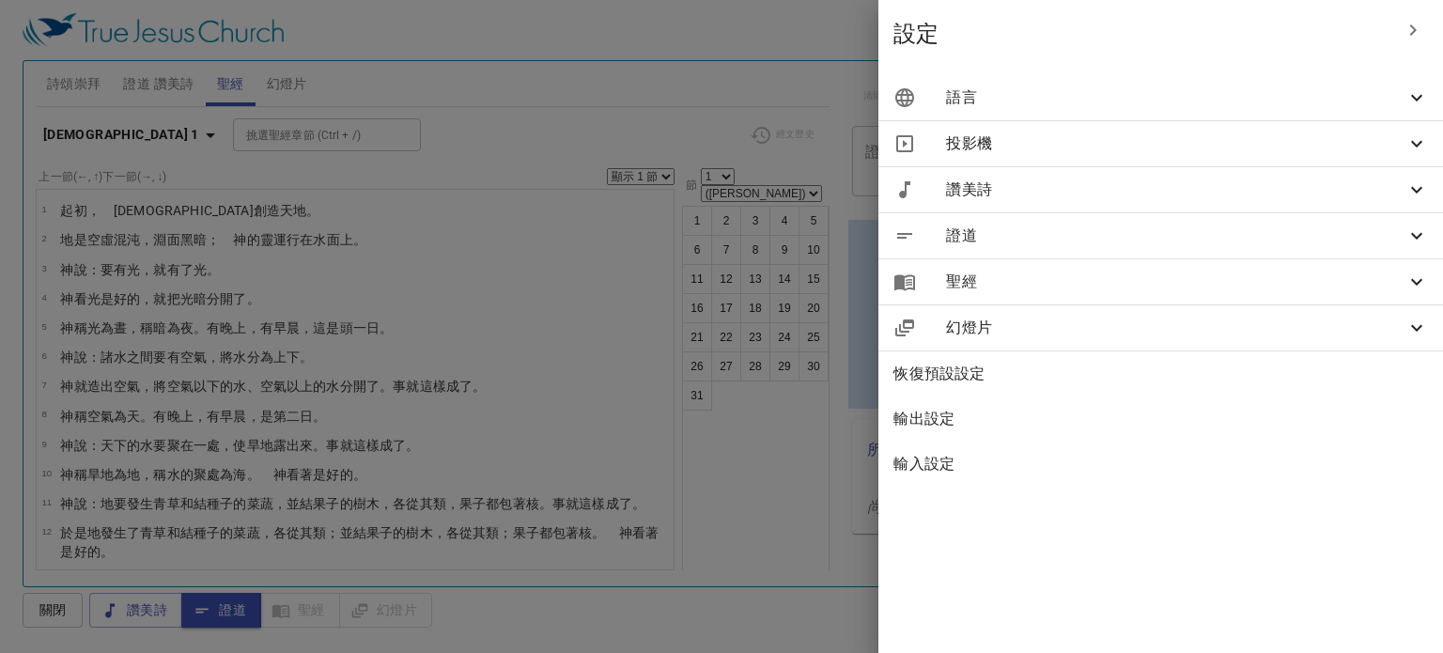
click at [1164, 281] on span "聖經" at bounding box center [1175, 282] width 459 height 23
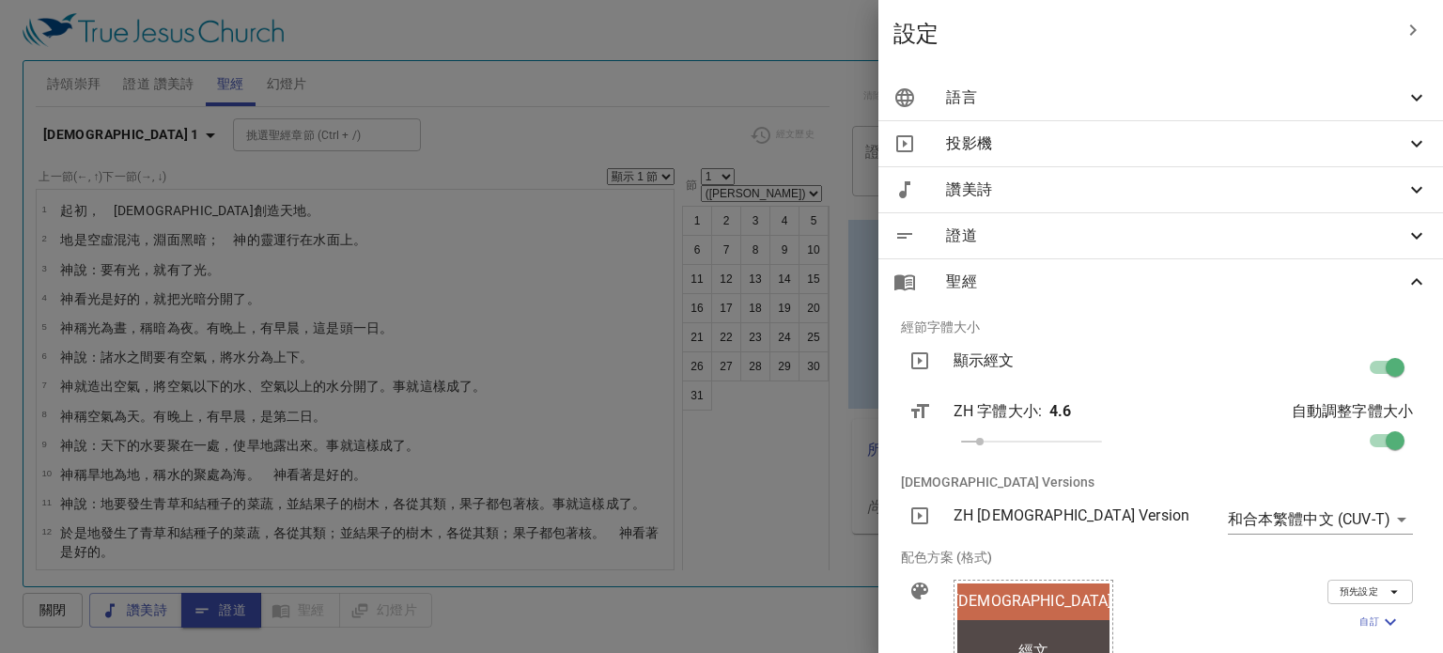
scroll to position [253, 0]
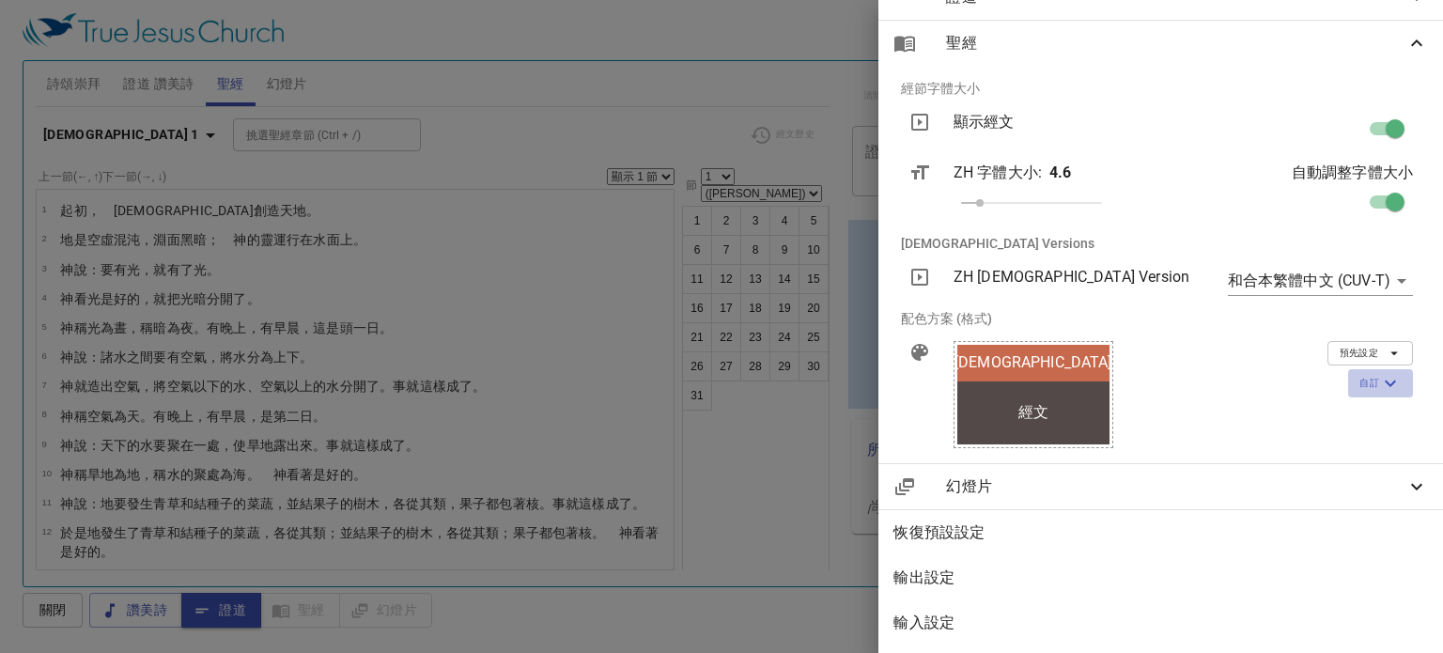
click at [1379, 372] on icon "button" at bounding box center [1390, 383] width 23 height 23
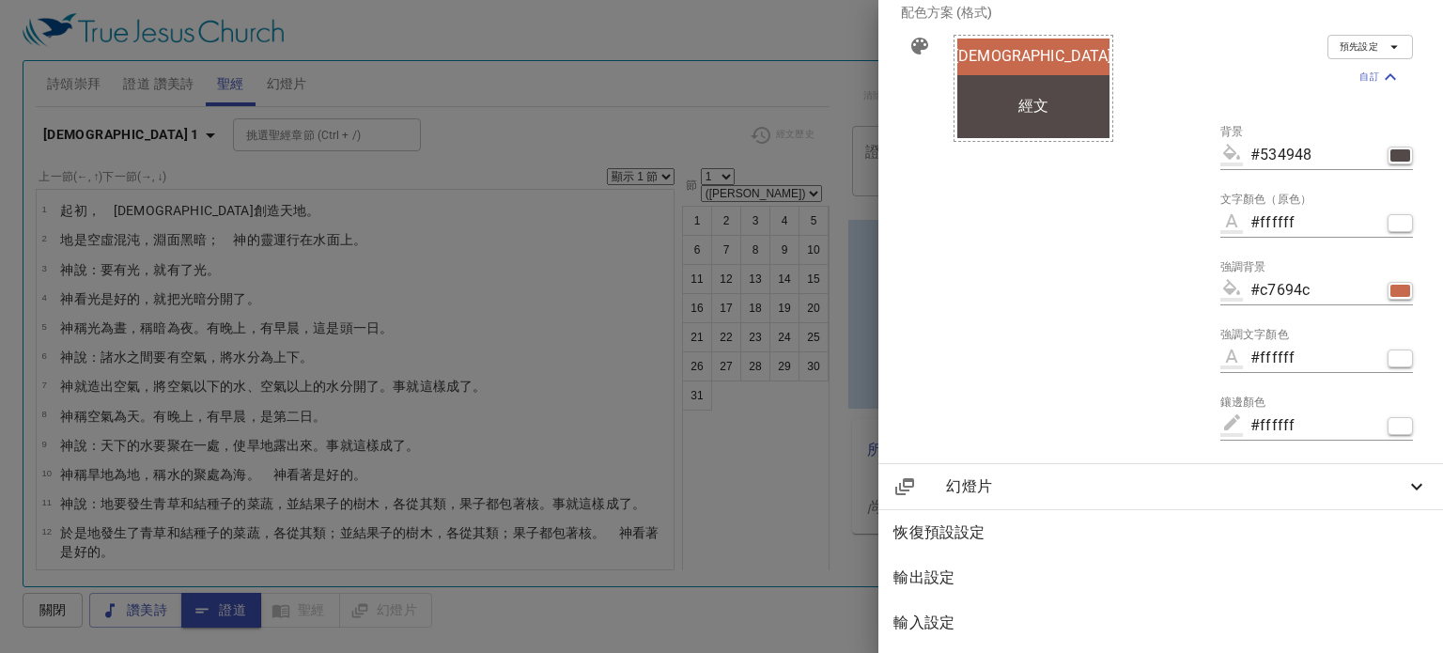
scroll to position [465, 0]
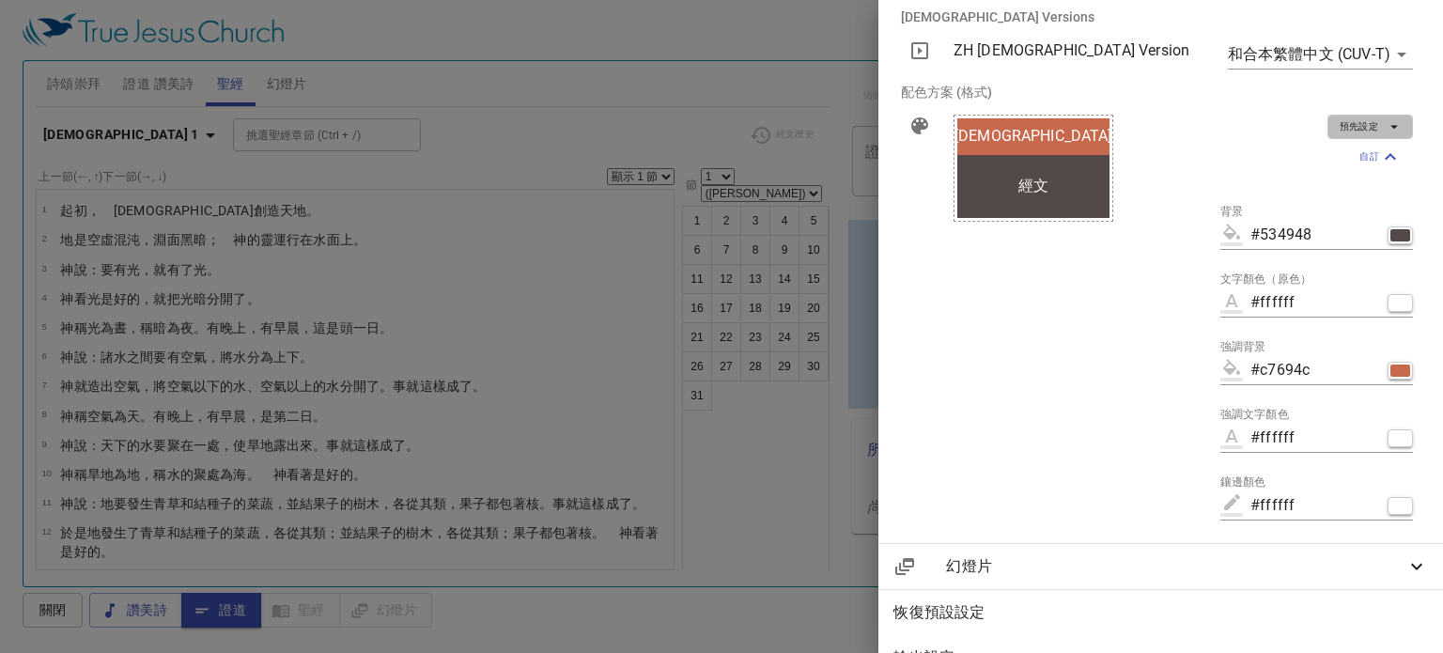
click at [1386, 131] on icon "button" at bounding box center [1394, 126] width 17 height 17
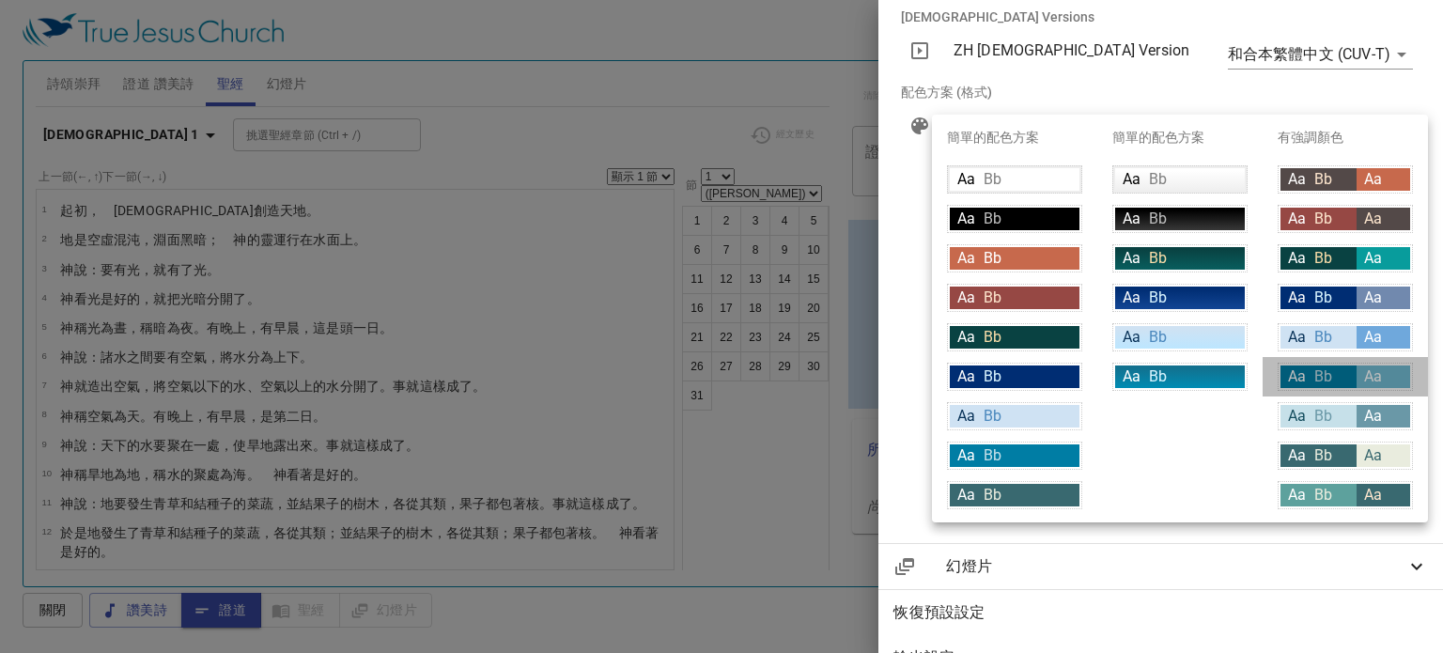
click at [1325, 367] on span "Bb" at bounding box center [1323, 376] width 18 height 18
type input "#007DA4"
type input "#71bad1"
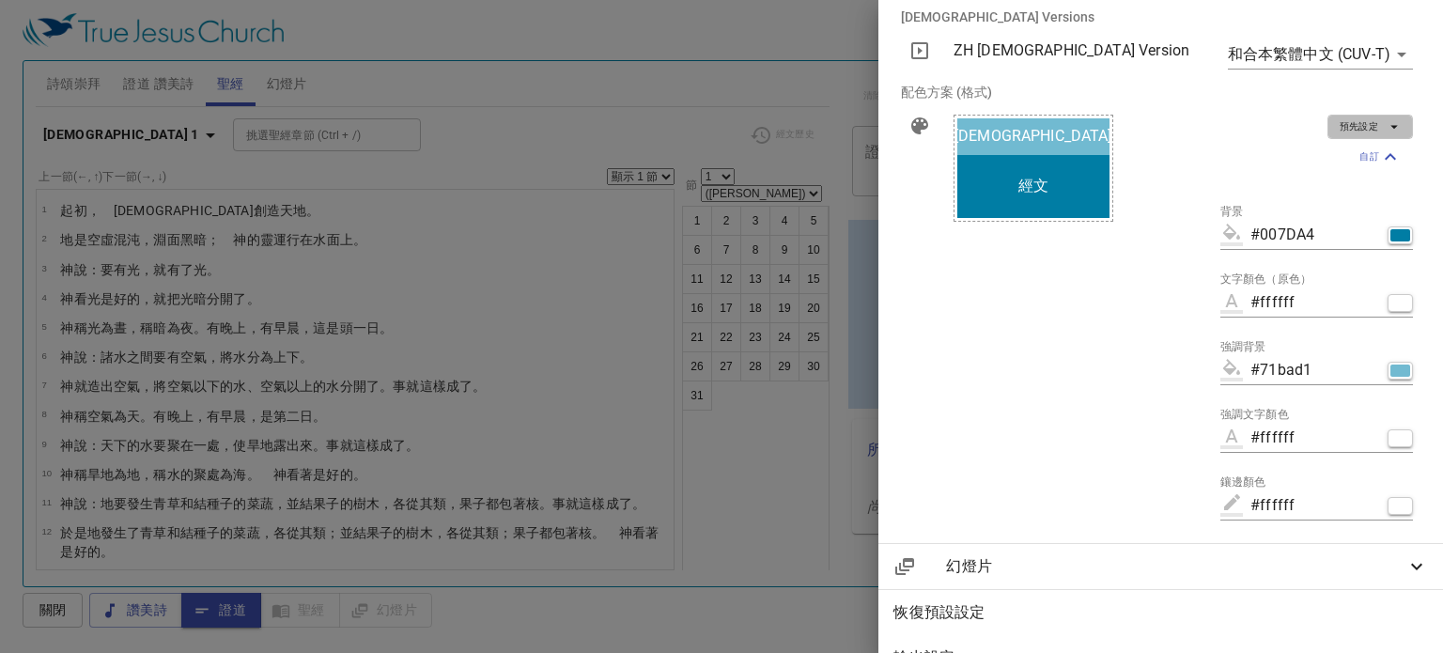
click at [1370, 127] on span "預先設定" at bounding box center [1370, 126] width 61 height 17
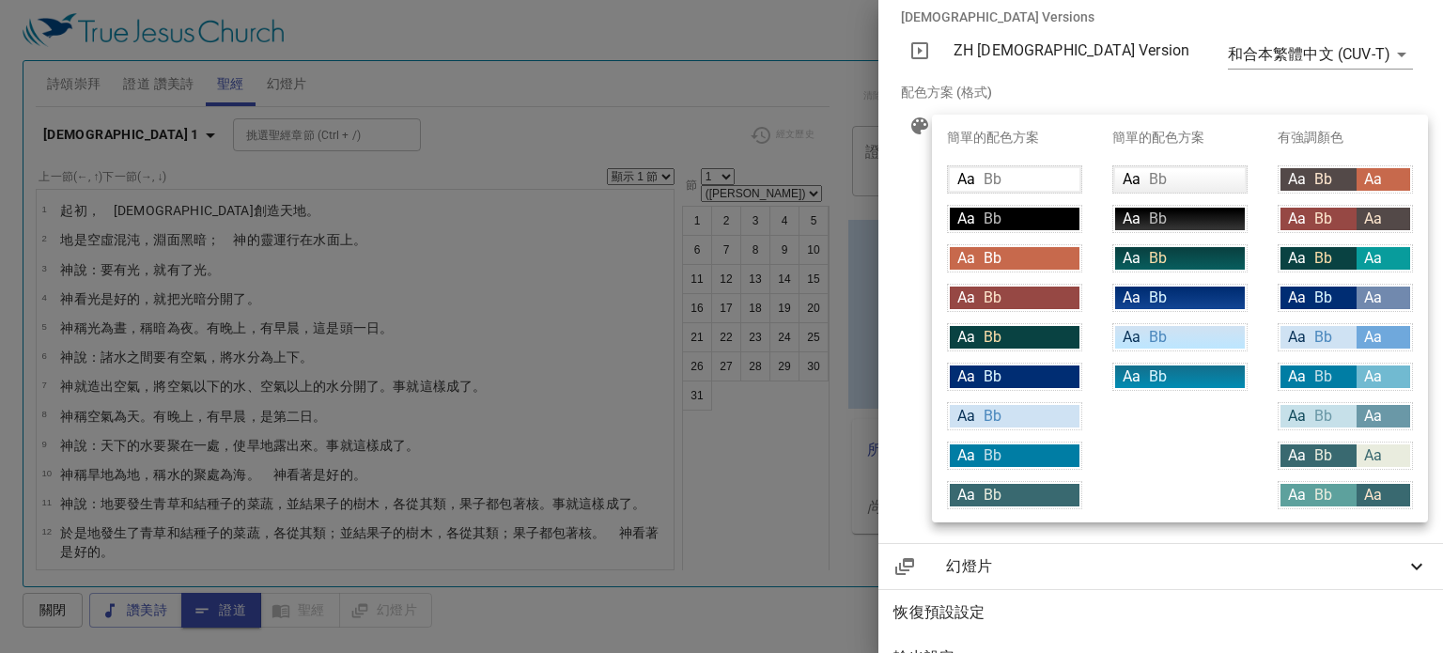
click at [798, 371] on div at bounding box center [721, 326] width 1443 height 653
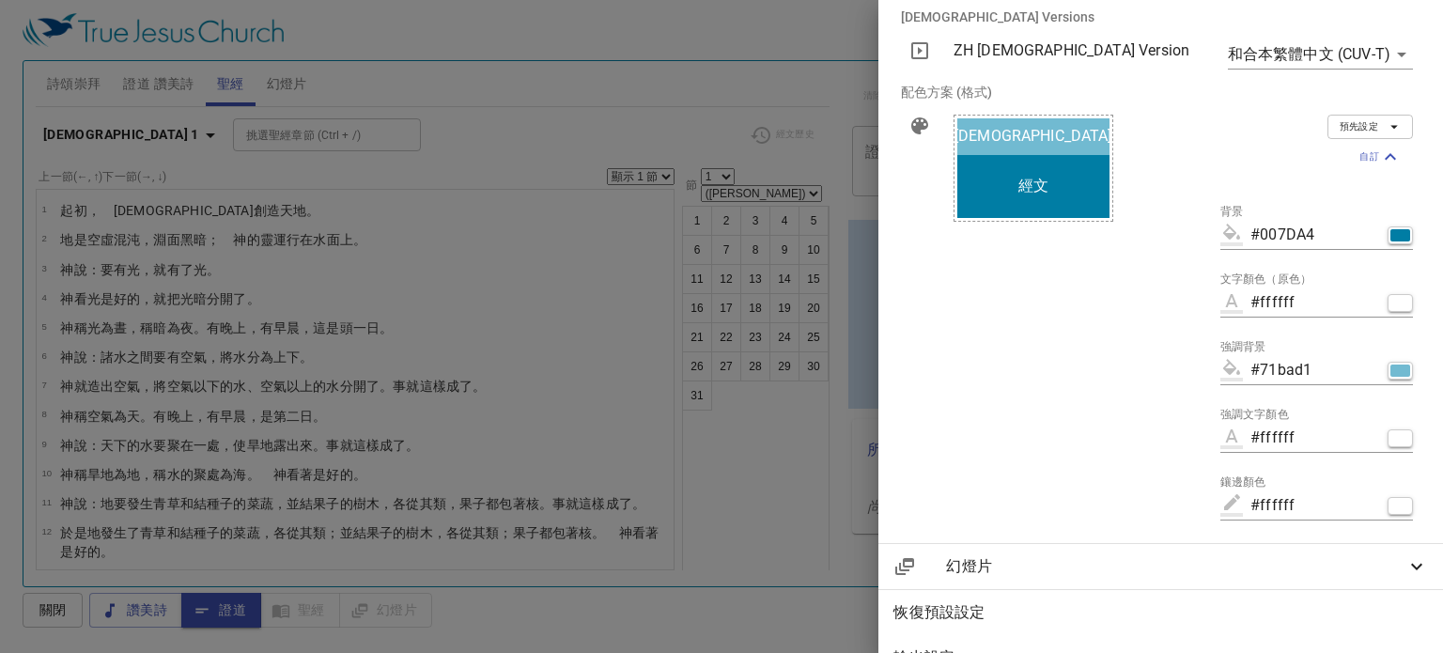
click at [798, 371] on div at bounding box center [721, 326] width 1443 height 653
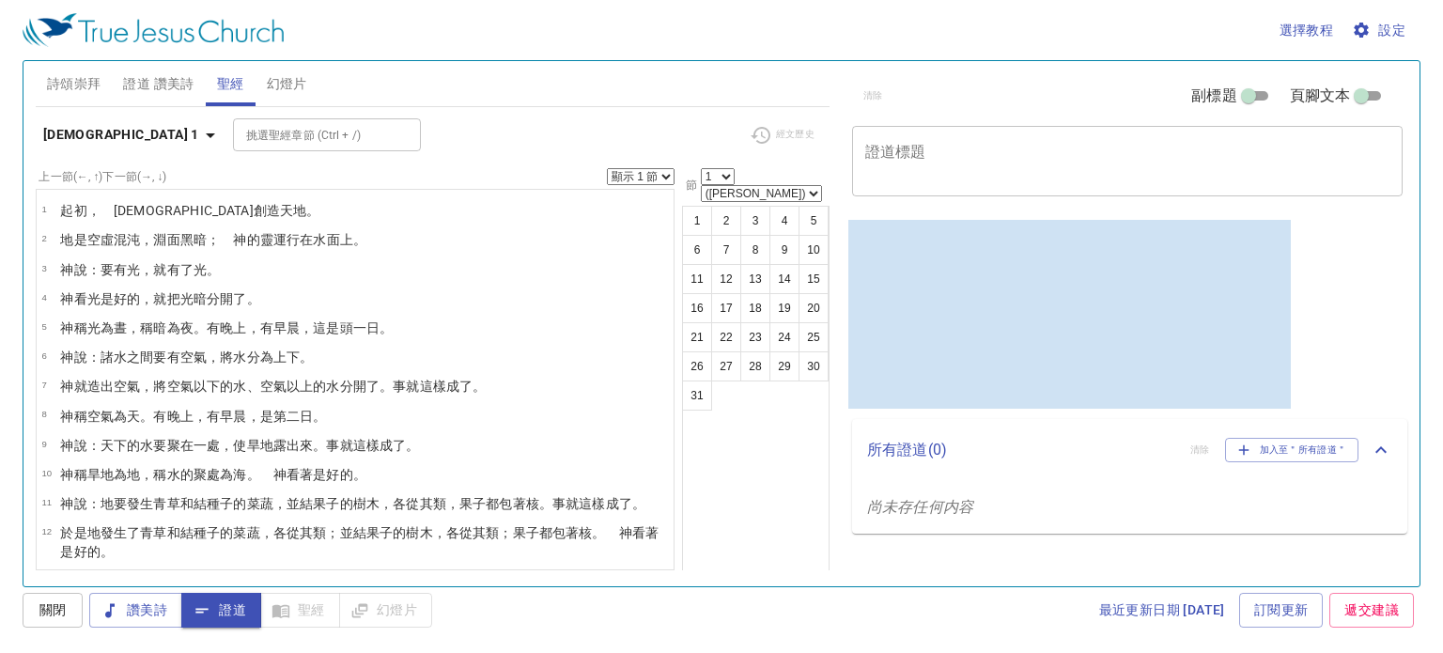
click at [1348, 13] on button "設定" at bounding box center [1380, 30] width 65 height 35
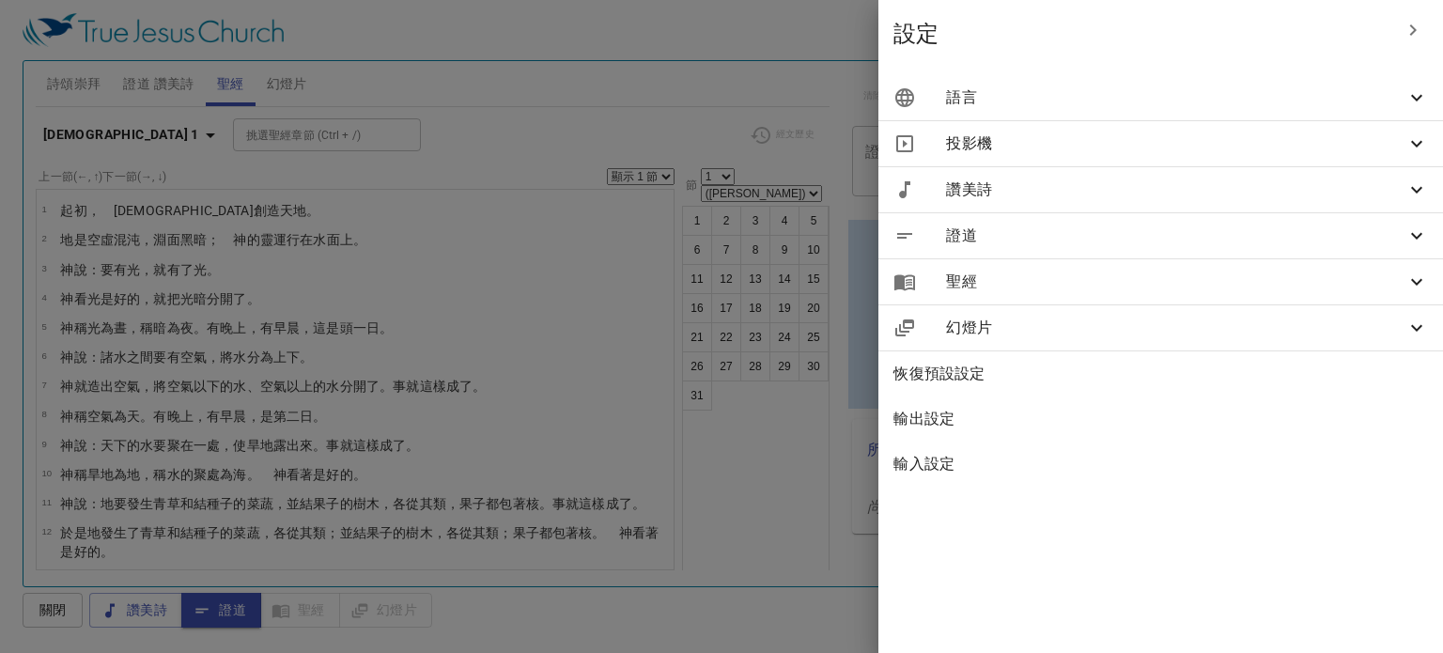
click at [754, 349] on div at bounding box center [721, 326] width 1443 height 653
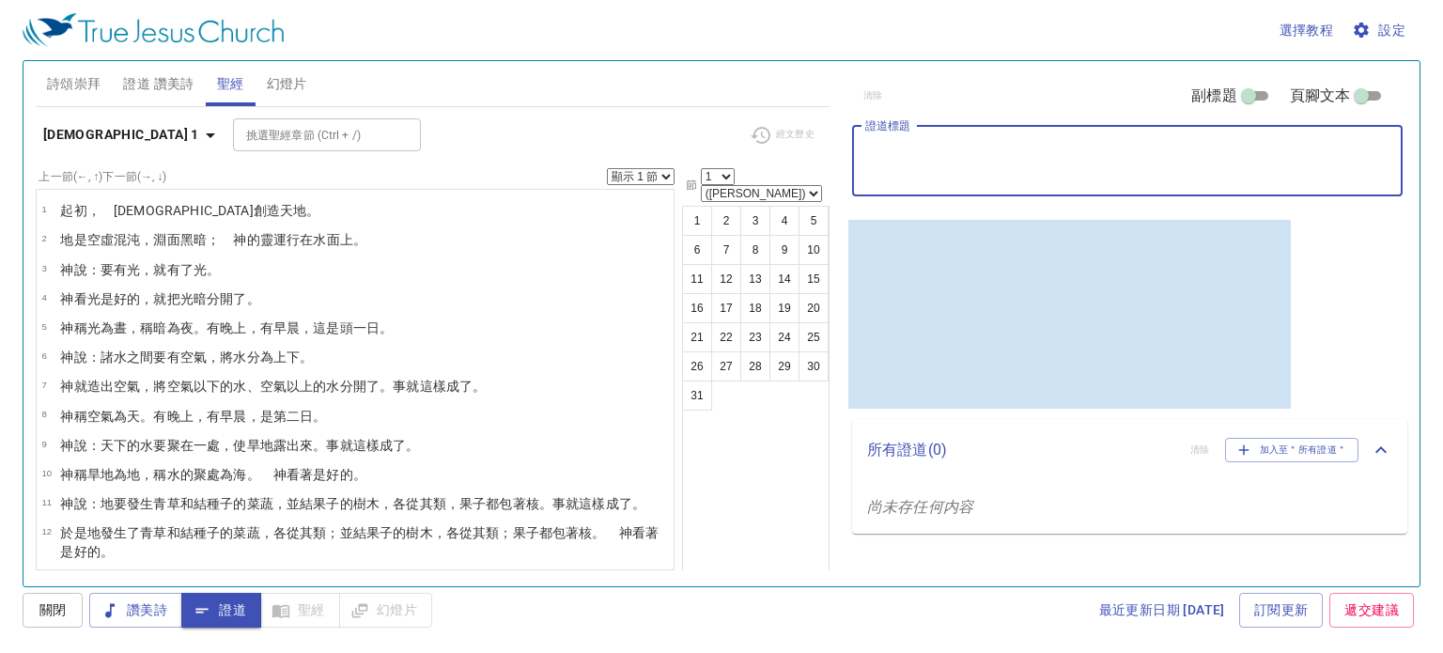
click at [969, 158] on textarea "證道標題" at bounding box center [1127, 161] width 524 height 36
type textarea "5"
paste textarea "神要怎麼帶我走接下來的路"
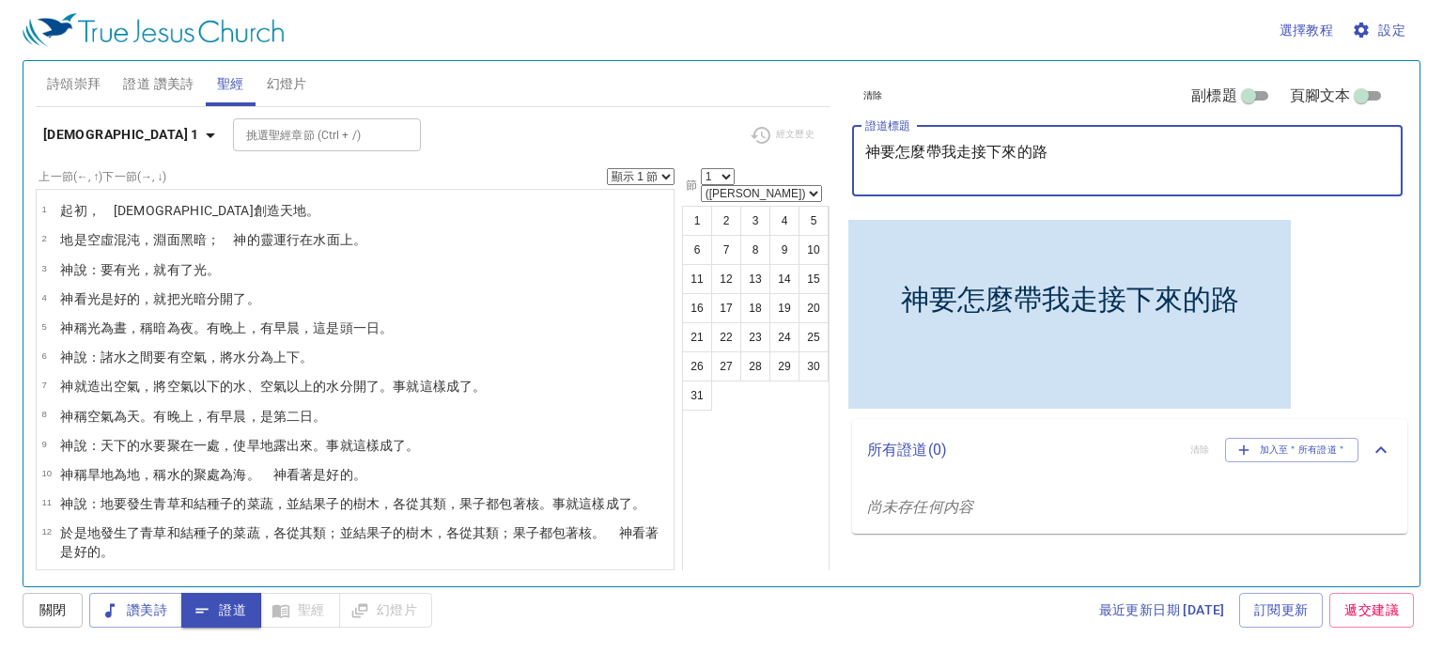
click at [954, 157] on textarea "神要怎麼帶我走接下來的路" at bounding box center [1127, 161] width 524 height 36
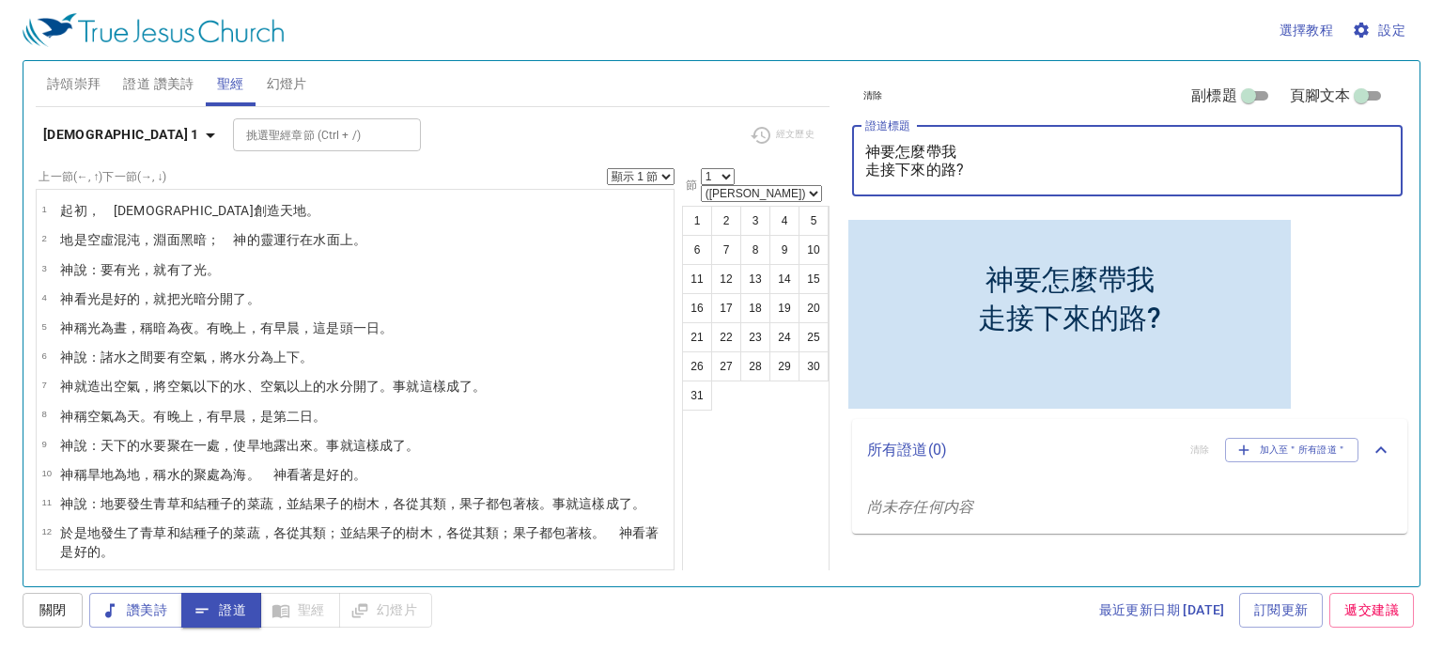
type textarea "神要怎麼帶我 走接下來的路?"
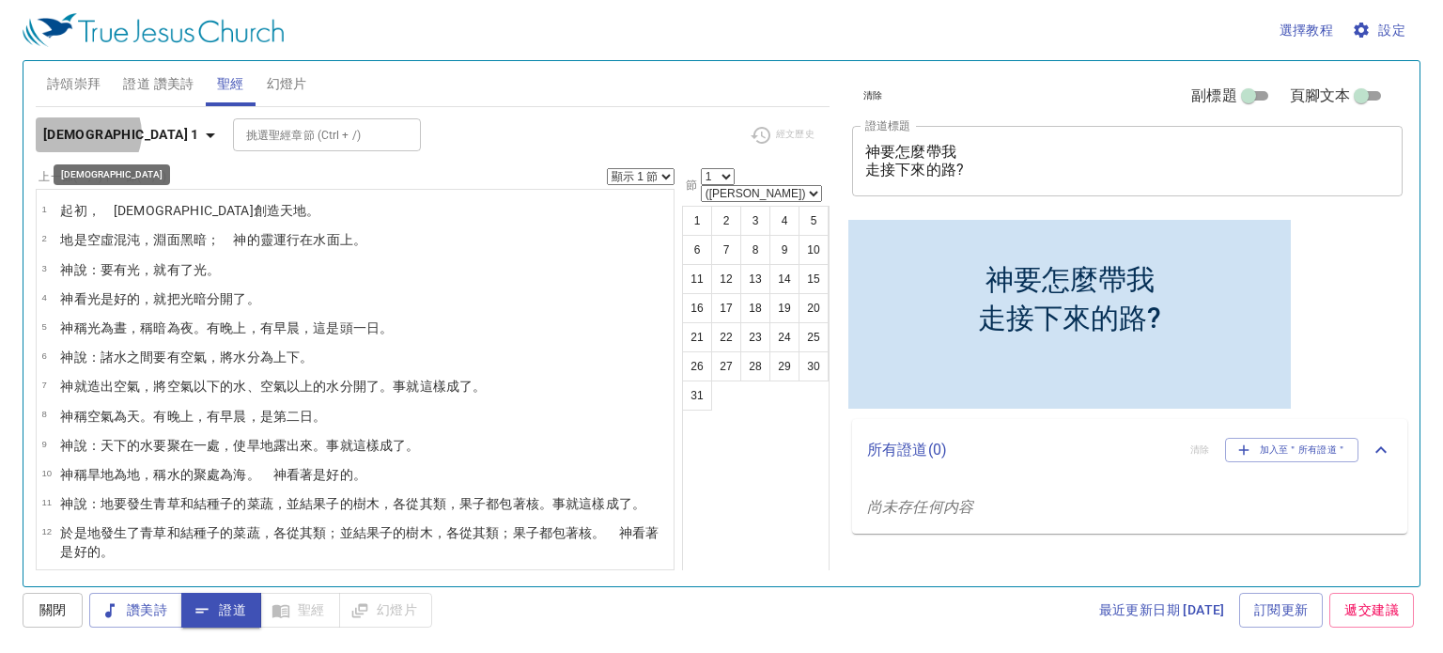
click at [86, 133] on b "創世記 1" at bounding box center [121, 134] width 156 height 23
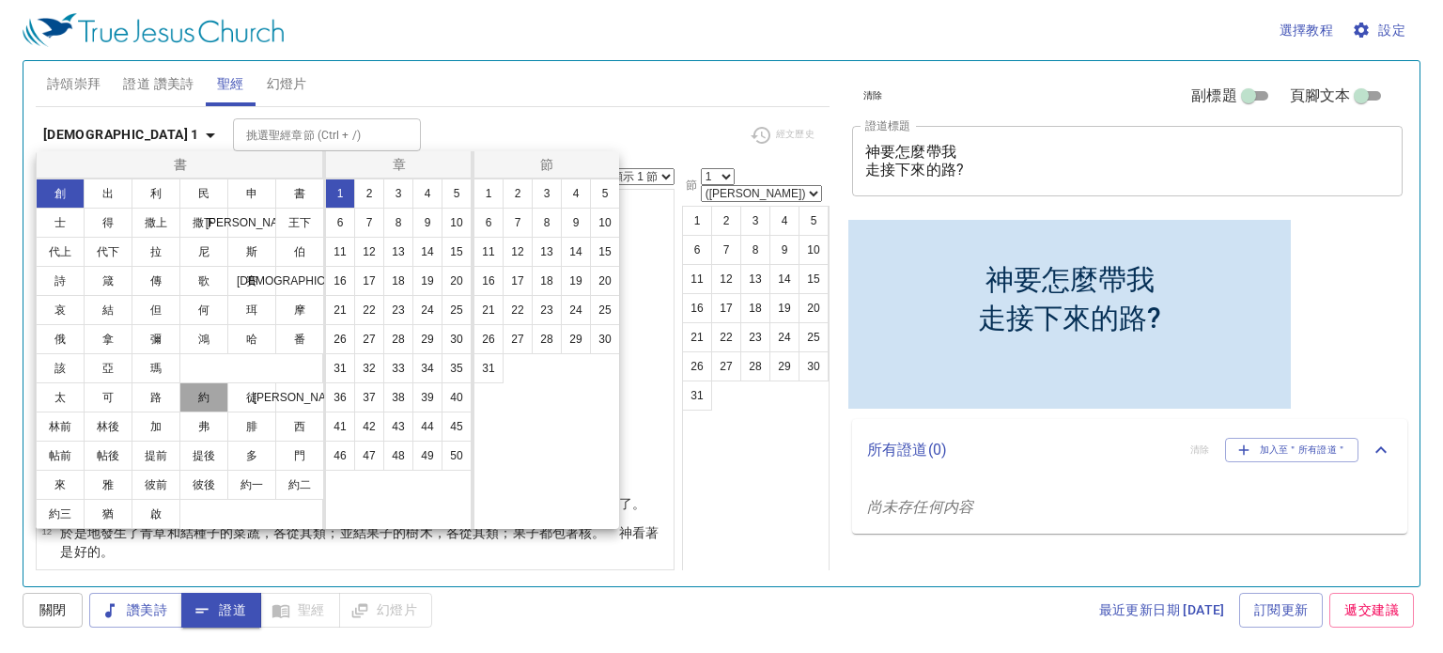
click at [204, 390] on button "約" at bounding box center [203, 397] width 49 height 30
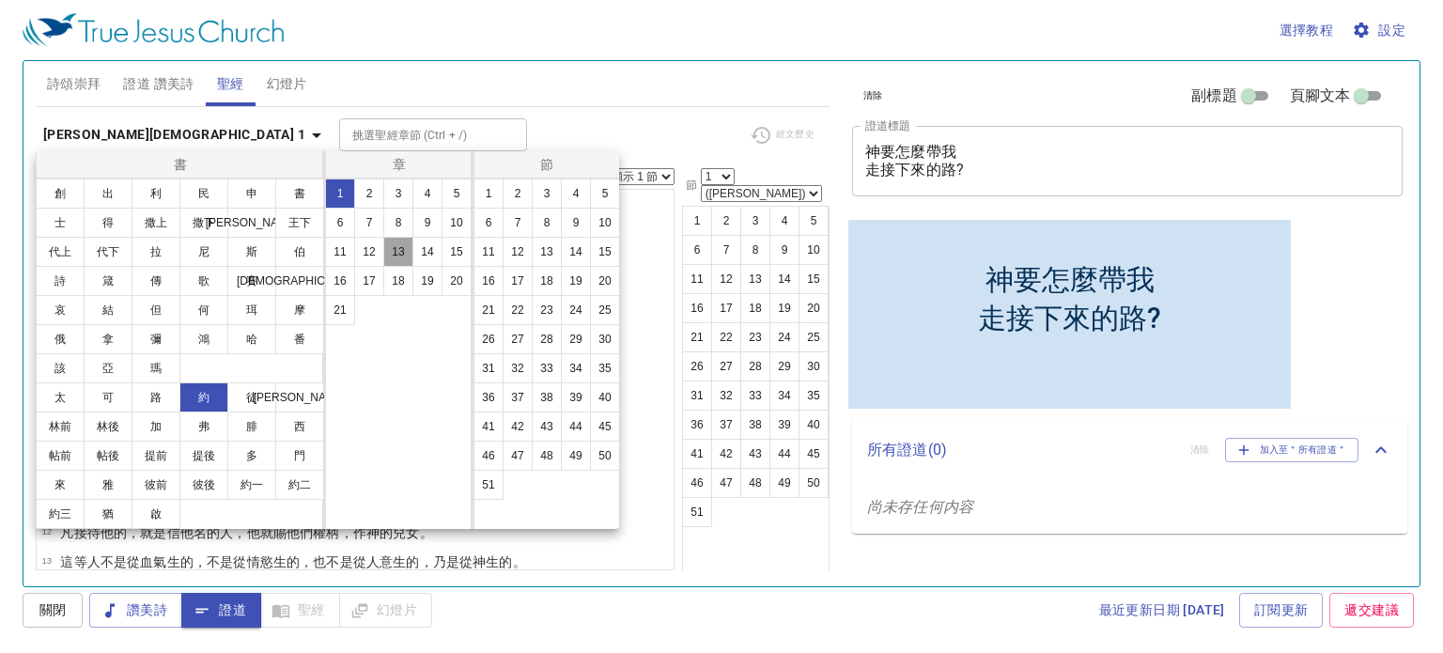
click at [400, 249] on button "13" at bounding box center [398, 252] width 30 height 30
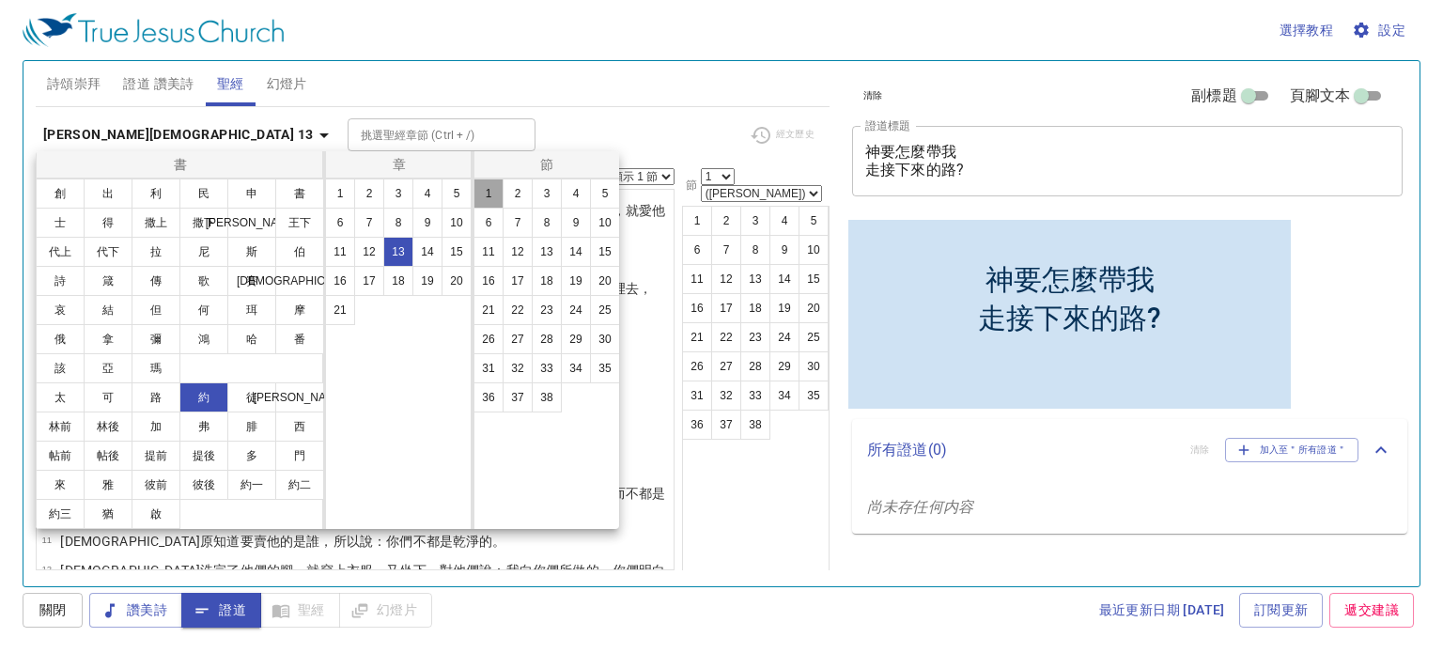
click at [477, 198] on button "1" at bounding box center [488, 193] width 30 height 30
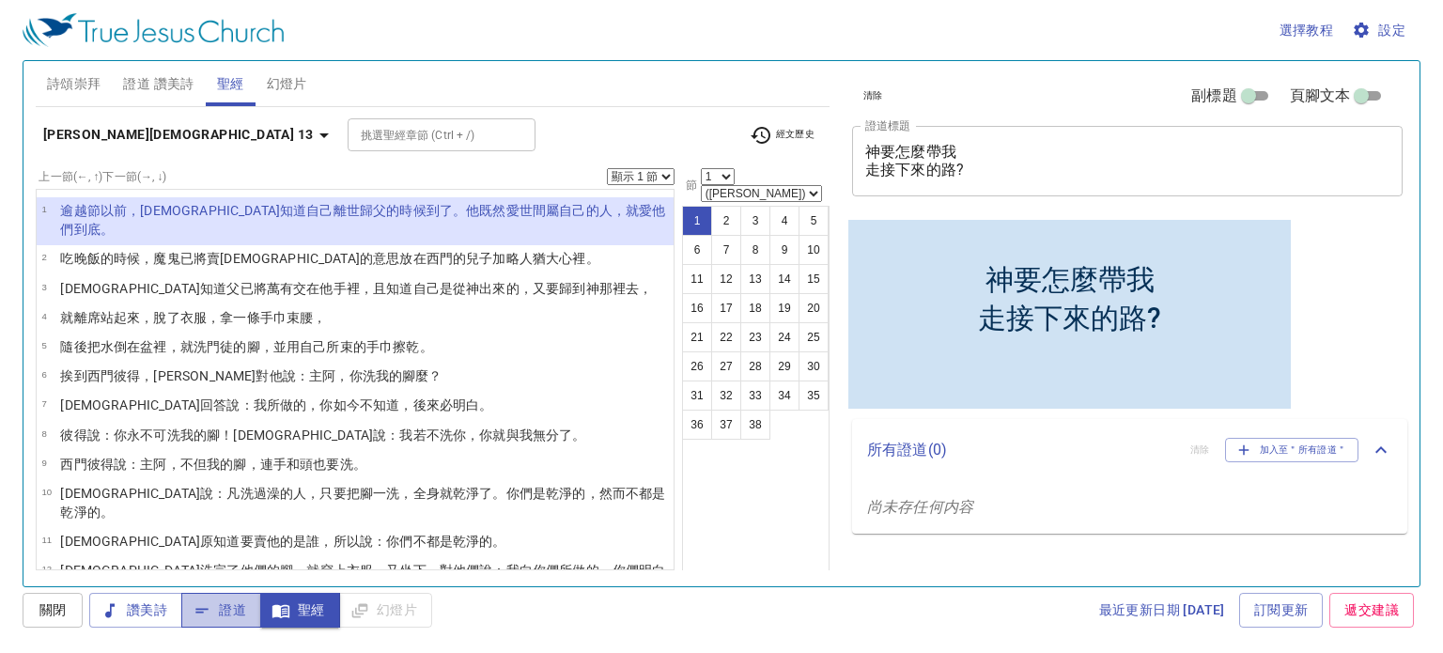
click at [230, 625] on button "證道" at bounding box center [221, 610] width 80 height 35
click at [278, 626] on button "聖經" at bounding box center [300, 610] width 80 height 35
click at [590, 95] on div "詩頌崇拜 證道 讚美詩 聖經 幻燈片" at bounding box center [433, 83] width 794 height 45
click at [60, 616] on span "關閉" at bounding box center [53, 609] width 30 height 23
click at [292, 608] on span "聖經" at bounding box center [300, 609] width 50 height 23
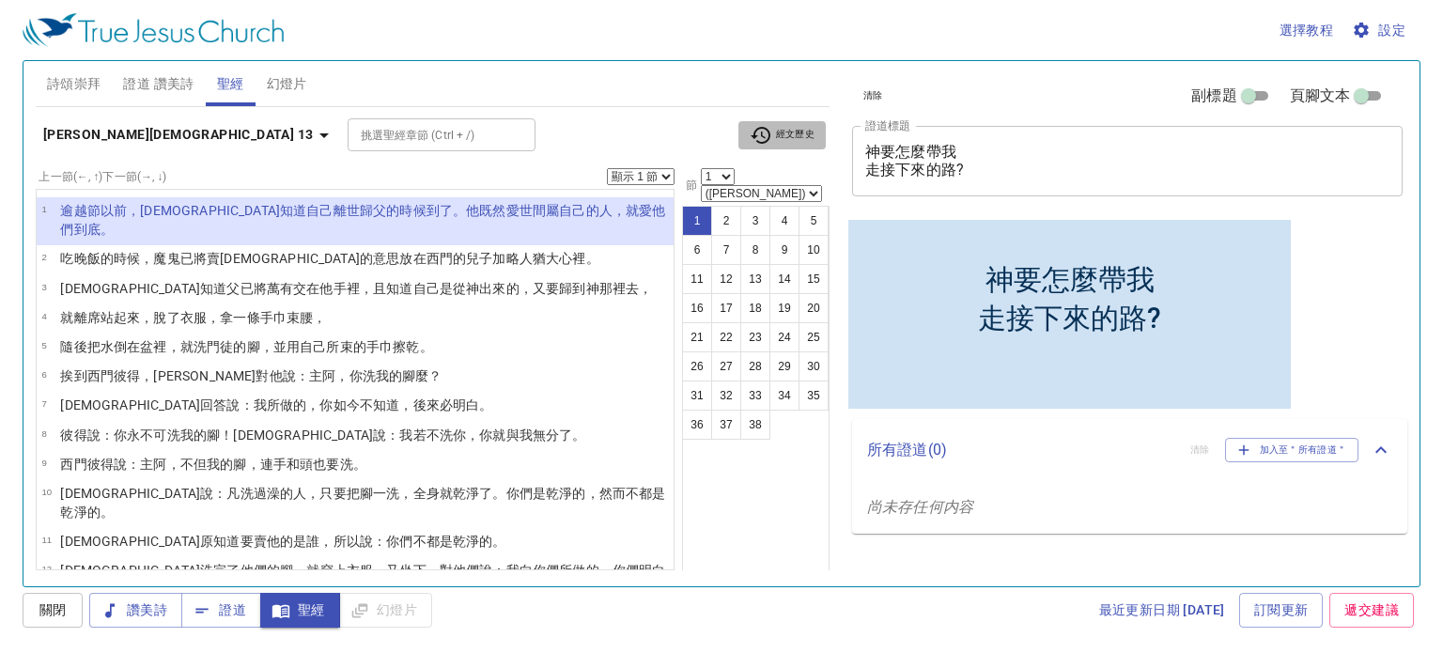
click at [801, 130] on span "經文歷史" at bounding box center [782, 135] width 65 height 23
click at [639, 142] on div at bounding box center [721, 326] width 1443 height 653
click at [302, 98] on button "幻燈片" at bounding box center [287, 83] width 63 height 45
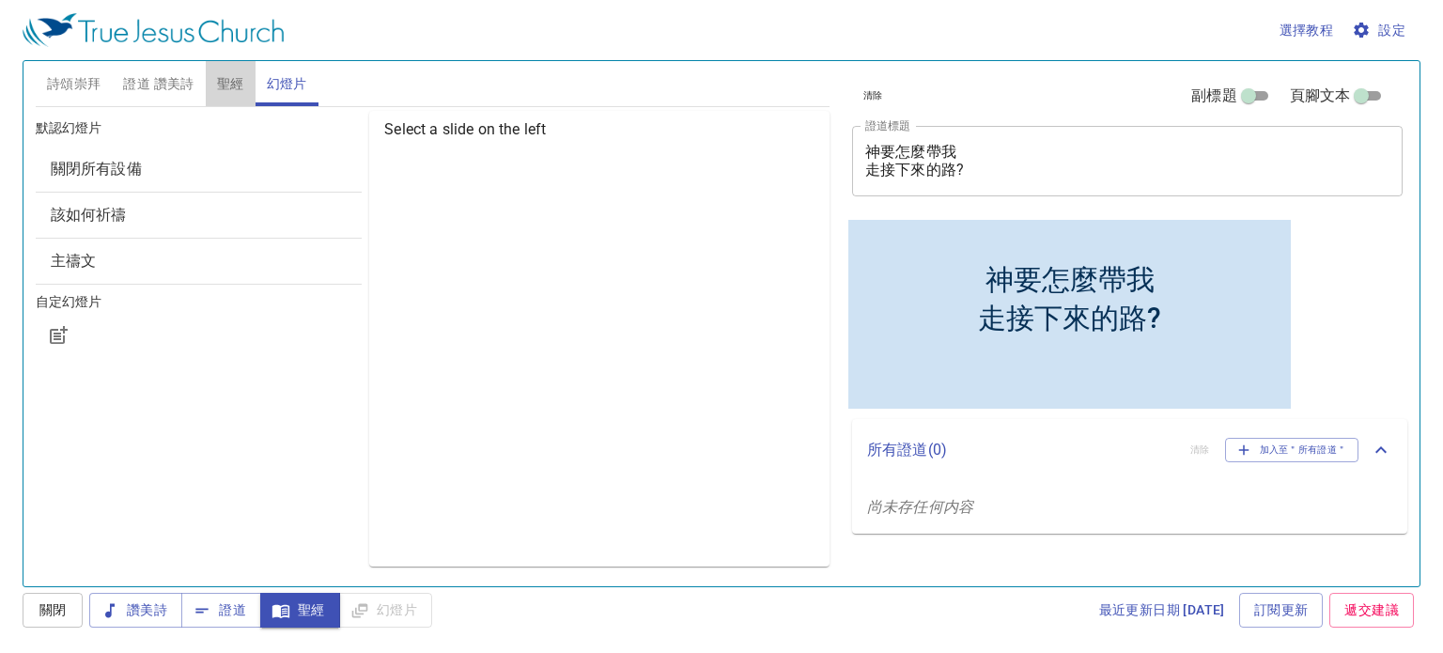
click at [241, 82] on span "聖經" at bounding box center [230, 83] width 27 height 23
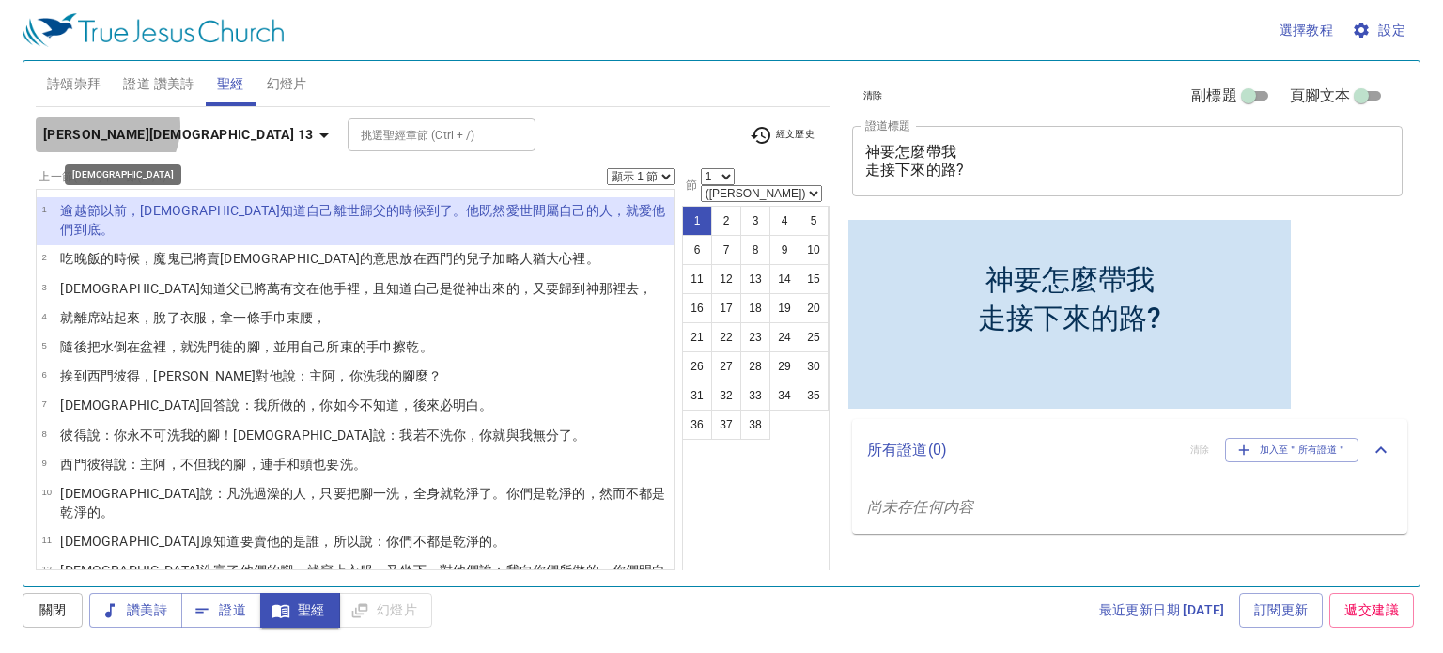
click at [105, 126] on b "約翰福音 13" at bounding box center [178, 134] width 271 height 23
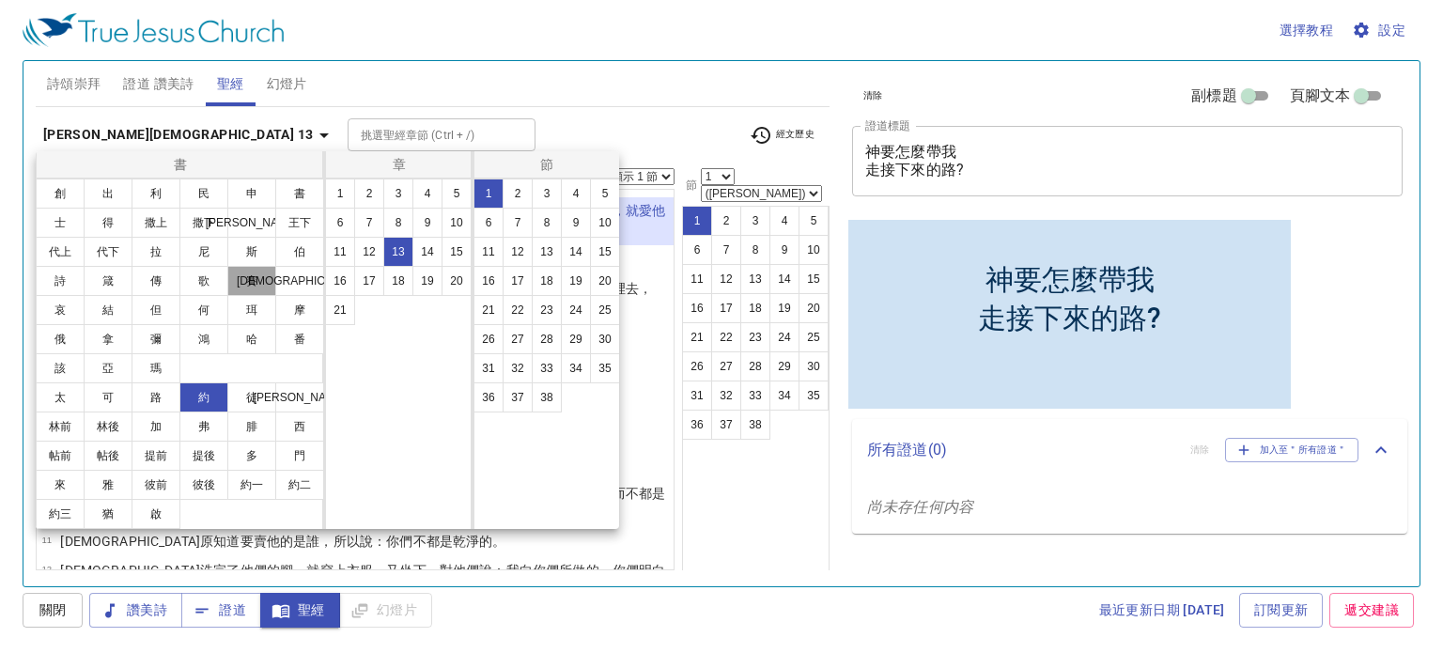
click at [248, 273] on button "賽" at bounding box center [251, 281] width 49 height 30
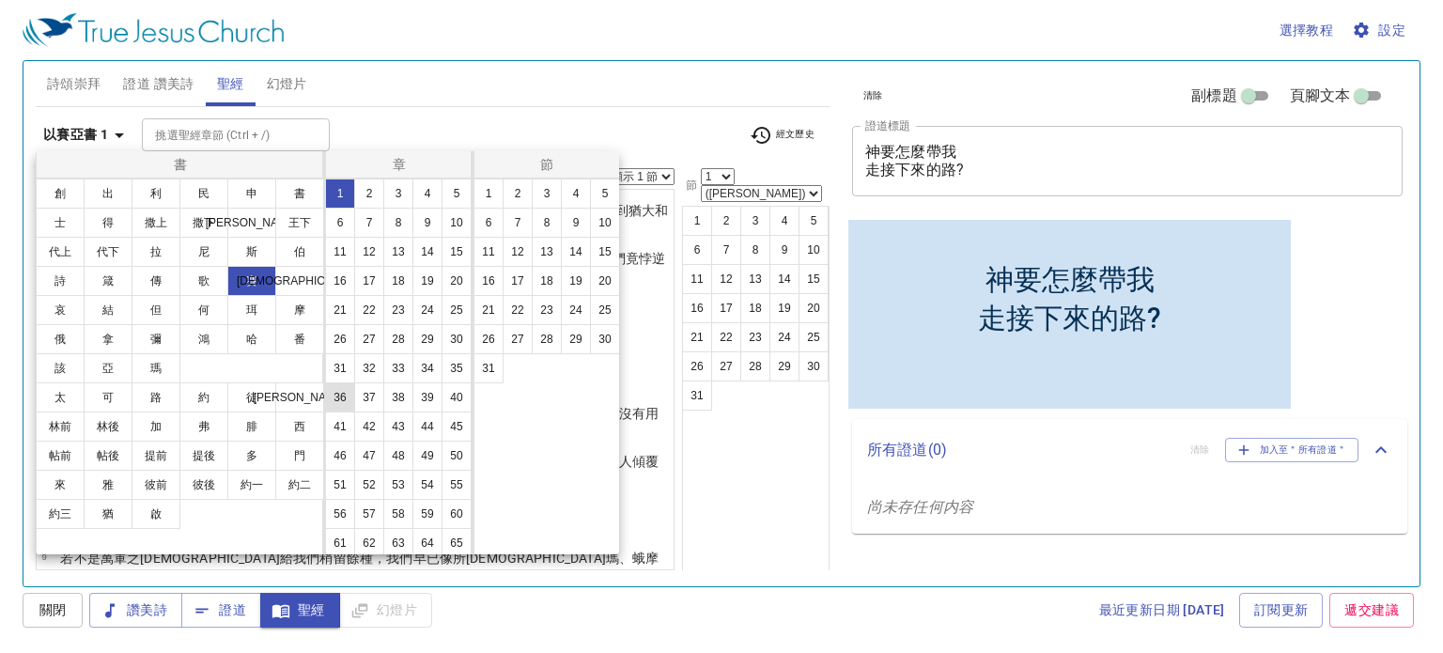
scroll to position [119, 0]
click at [442, 291] on button "30" at bounding box center [457, 306] width 30 height 30
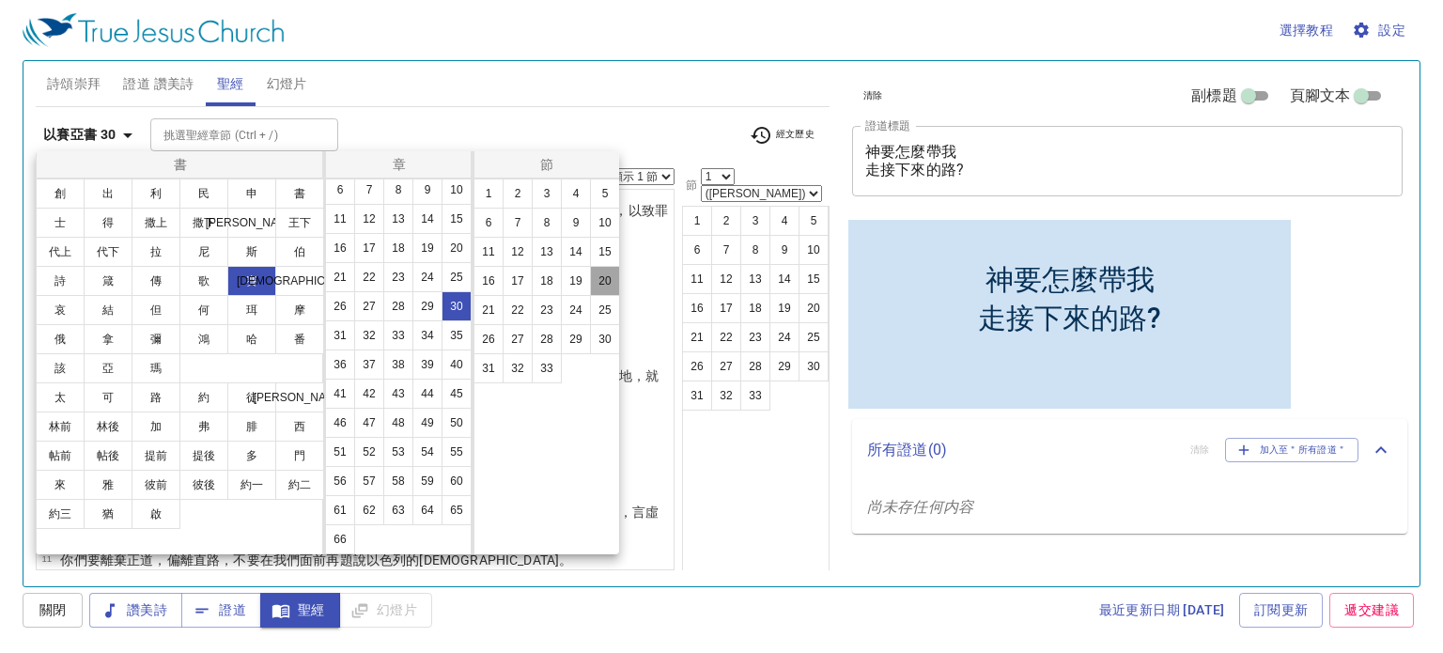
click at [594, 281] on button "20" at bounding box center [605, 281] width 30 height 30
select select "20"
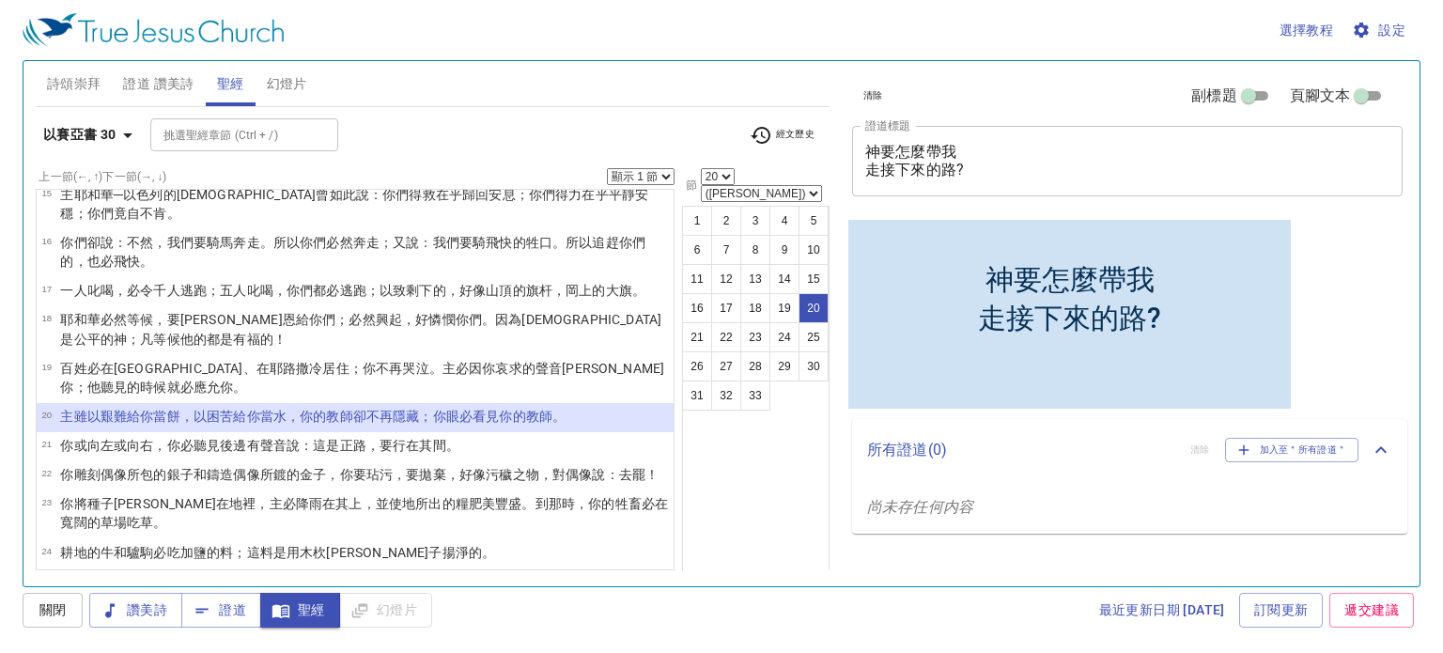
click at [661, 174] on select "顯示 1 節 顯示 2 節 顯示 3 節 顯示 4 節 顯示 5 節" at bounding box center [641, 176] width 68 height 17
click at [682, 118] on div "挑選聖經章節 (Ctrl + /) 挑選聖經章節 (Ctrl + /)" at bounding box center [442, 134] width 584 height 33
click at [622, 177] on select "顯示 1 節 顯示 2 節 顯示 3 節 顯示 4 節 顯示 5 節" at bounding box center [641, 176] width 68 height 17
click at [607, 168] on select "顯示 1 節 顯示 2 節 顯示 3 節 顯示 4 節 顯示 5 節" at bounding box center [641, 176] width 68 height 17
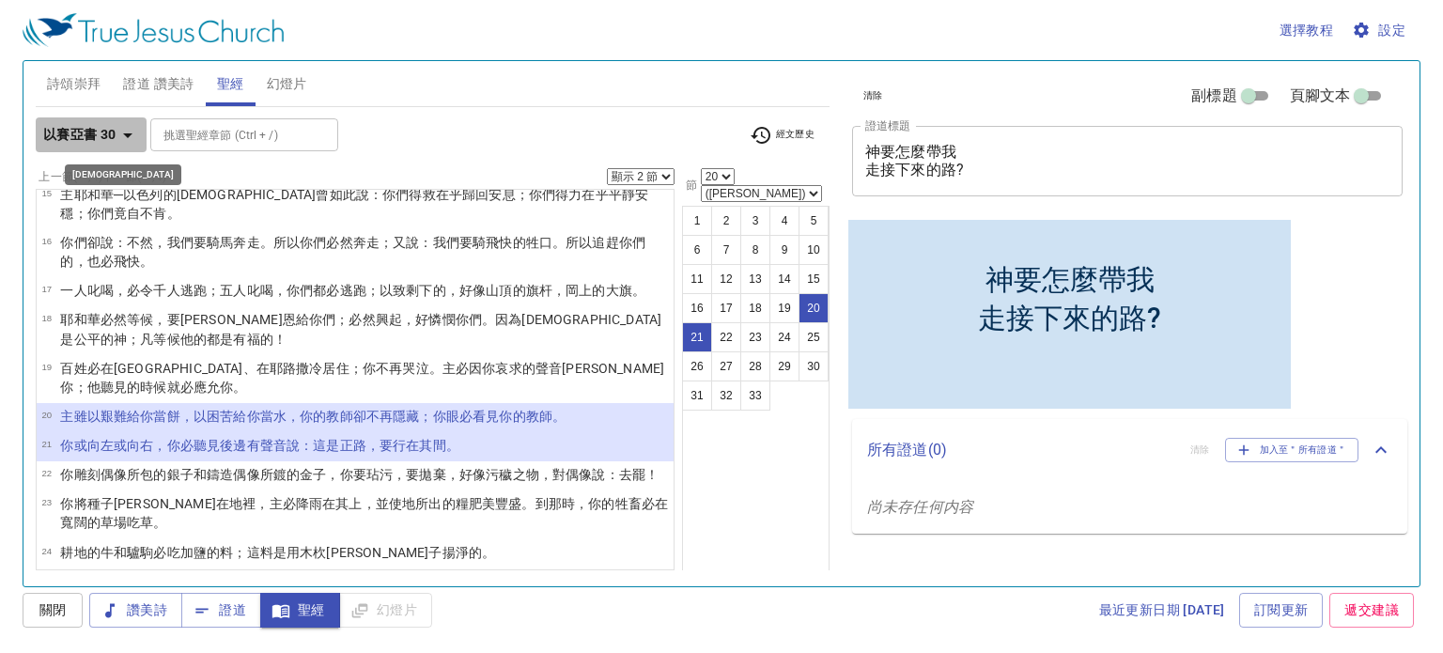
click at [98, 127] on b "以賽亞書 30" at bounding box center [79, 134] width 73 height 23
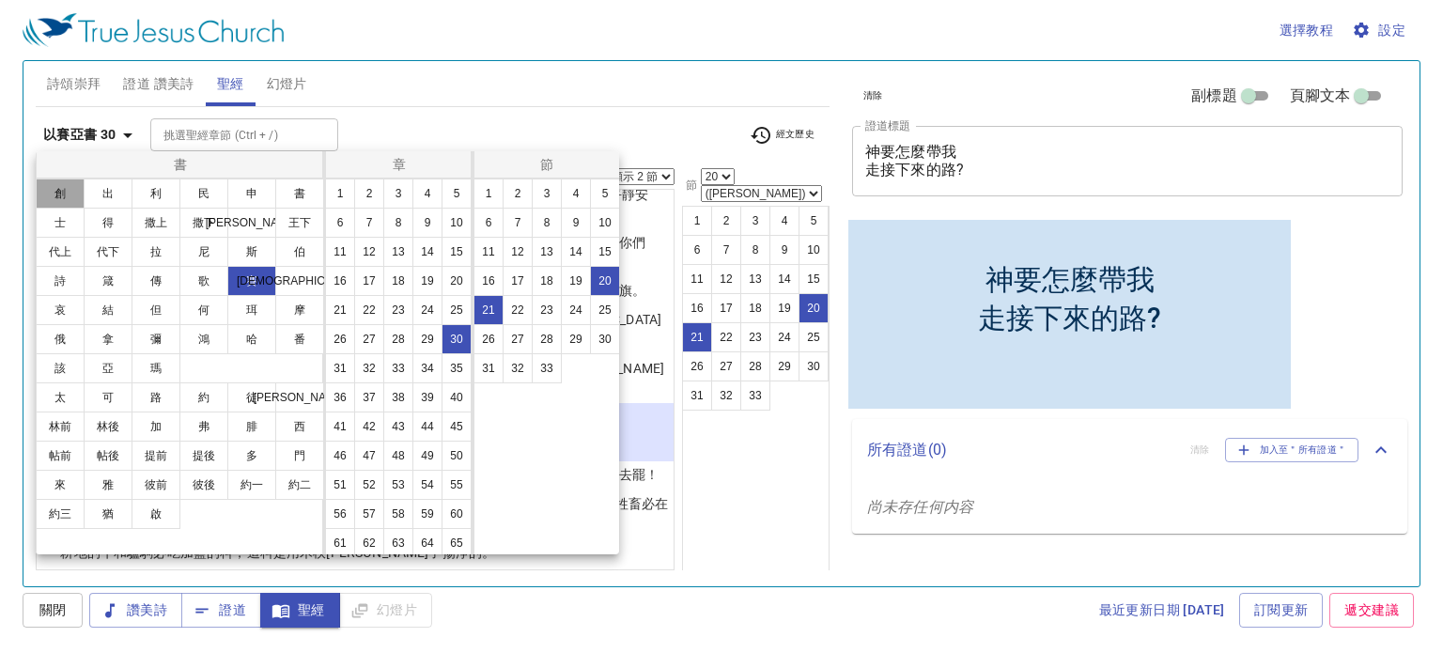
click at [73, 193] on button "創" at bounding box center [60, 193] width 49 height 30
select select "1"
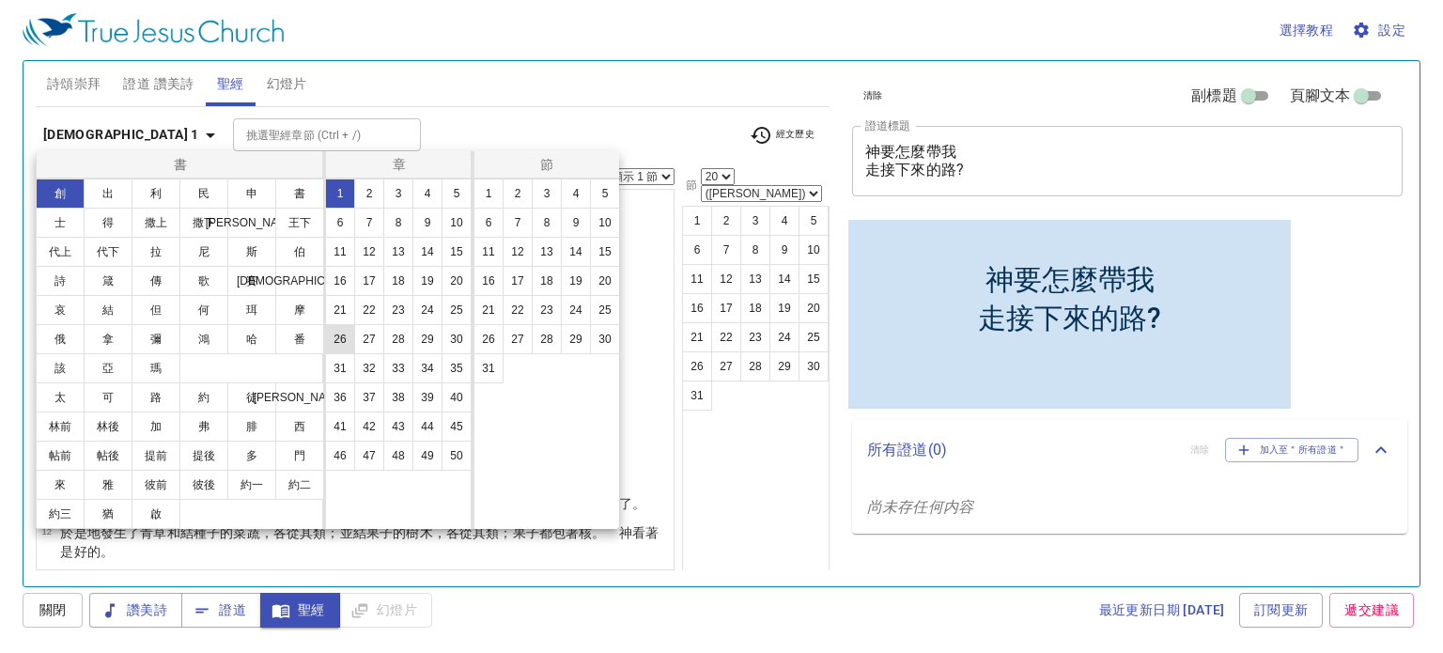
scroll to position [3, 0]
click at [412, 412] on button "39" at bounding box center [427, 397] width 30 height 30
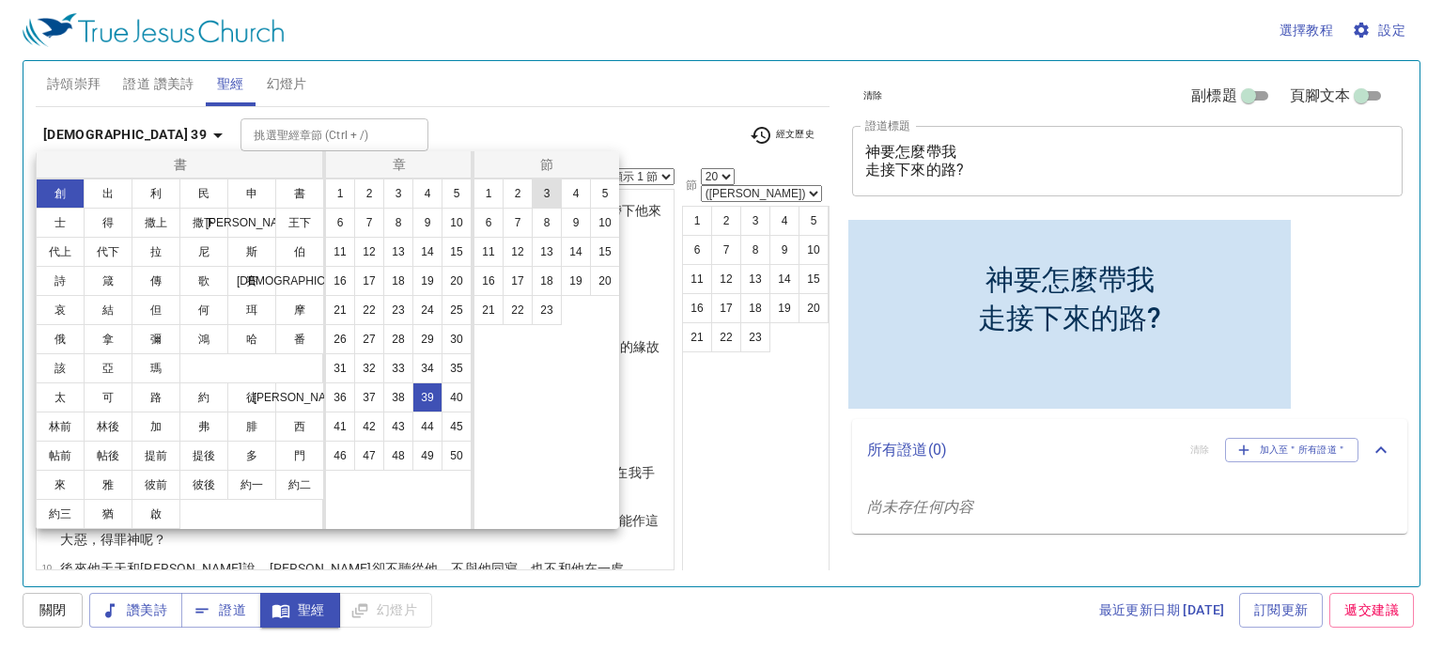
click at [544, 198] on button "3" at bounding box center [547, 193] width 30 height 30
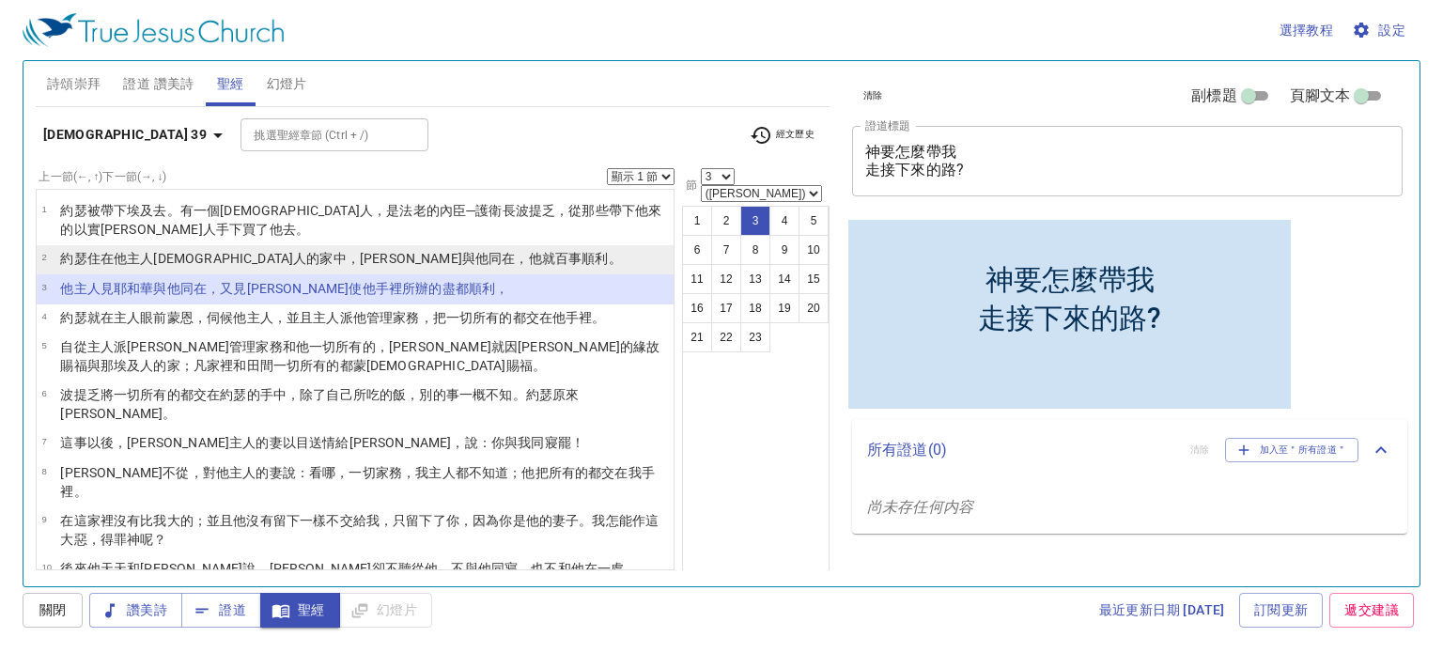
click at [488, 250] on li "2 約瑟 住在他主人 埃及人 的家中 ，耶和華 與他同在，他就百事順利 。" at bounding box center [355, 259] width 637 height 29
select select "2"
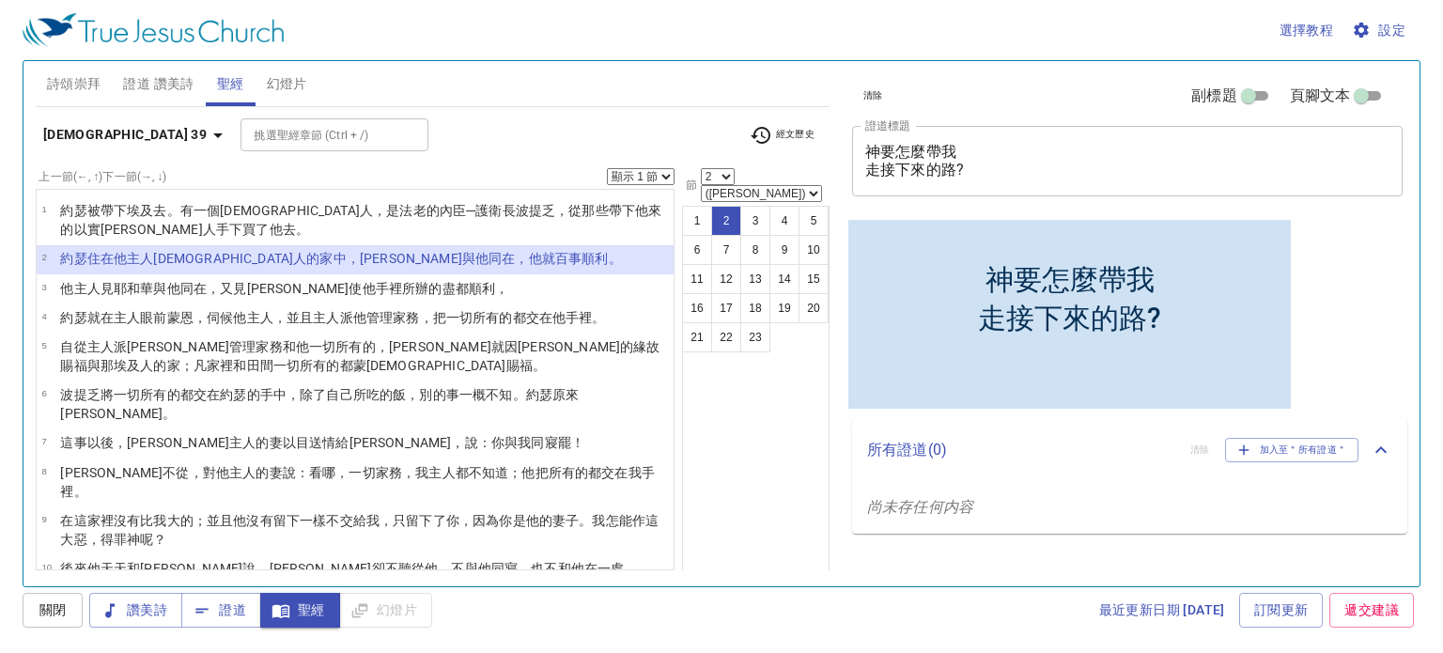
click at [651, 178] on select "顯示 1 節 顯示 2 節 顯示 3 節 顯示 4 節 顯示 5 節" at bounding box center [641, 176] width 68 height 17
select select "2"
click at [607, 168] on select "顯示 1 節 顯示 2 節 顯示 3 節 顯示 4 節 顯示 5 節" at bounding box center [641, 176] width 68 height 17
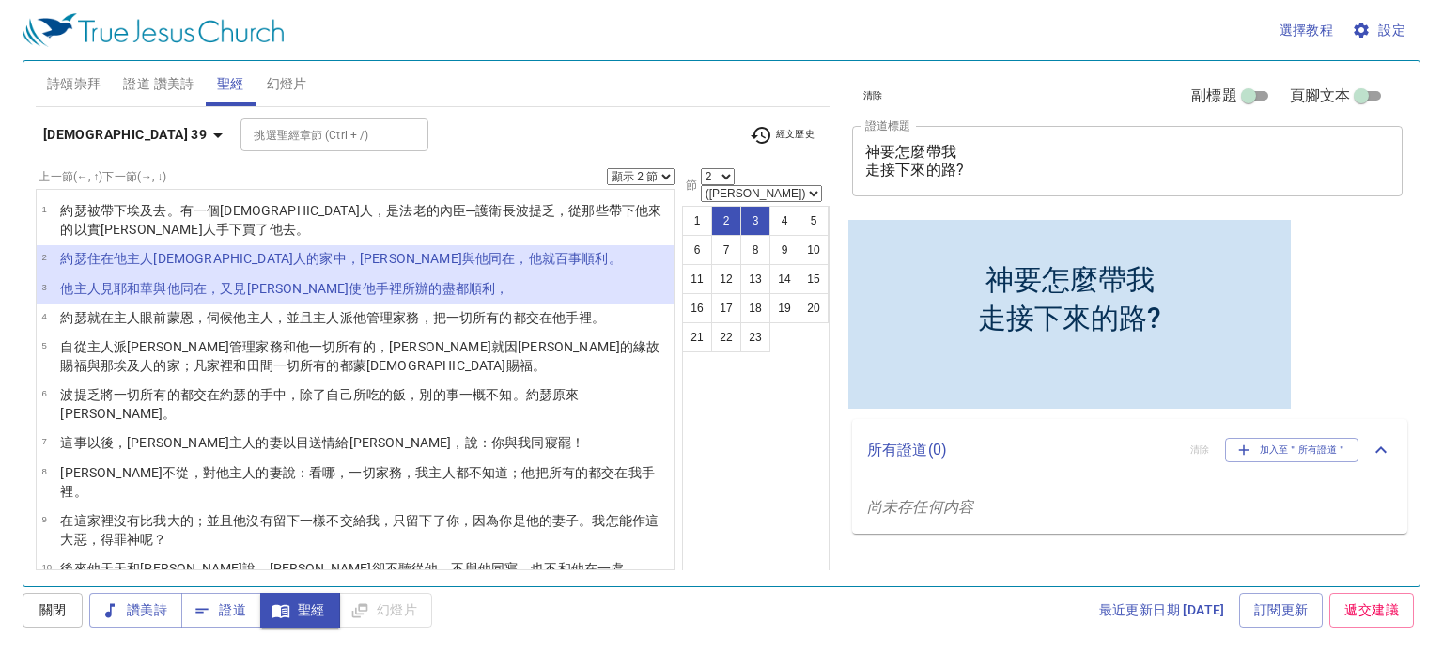
click at [712, 67] on div "詩頌崇拜 證道 讚美詩 聖經 幻燈片" at bounding box center [433, 83] width 794 height 45
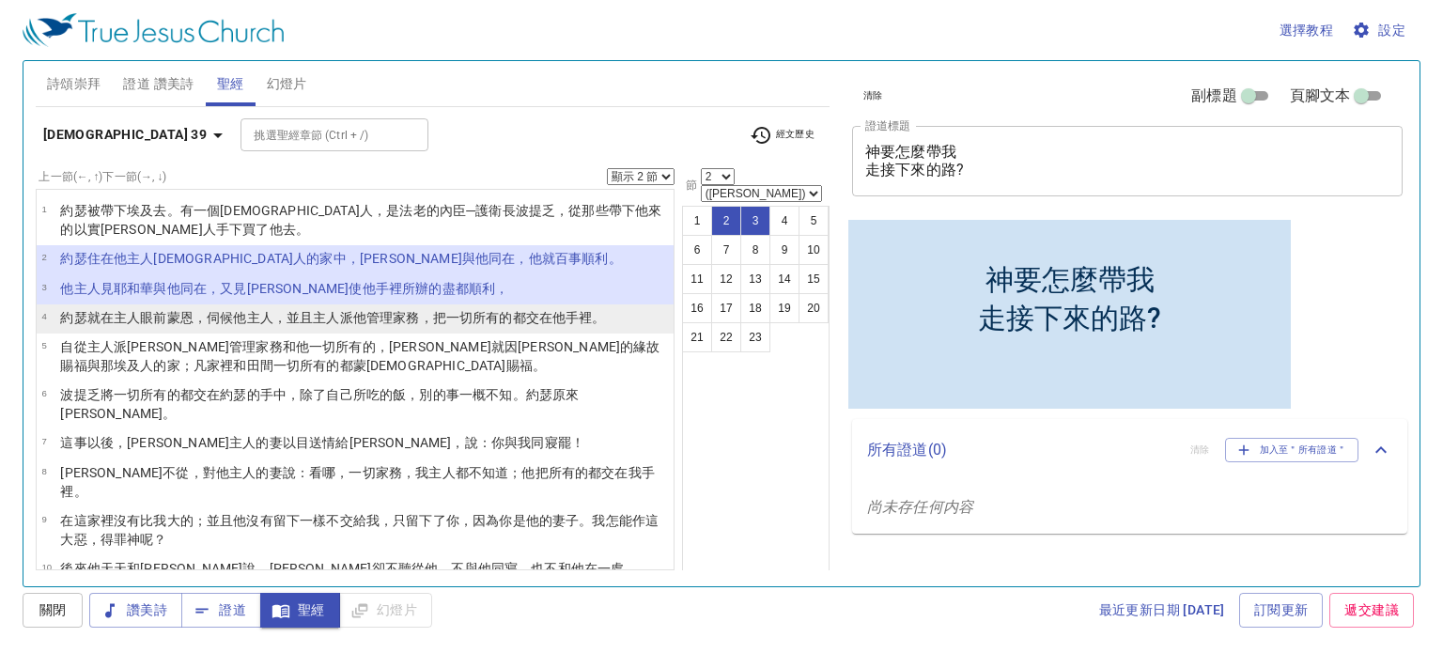
click at [574, 318] on wh5414 "他手裡 。" at bounding box center [579, 317] width 54 height 15
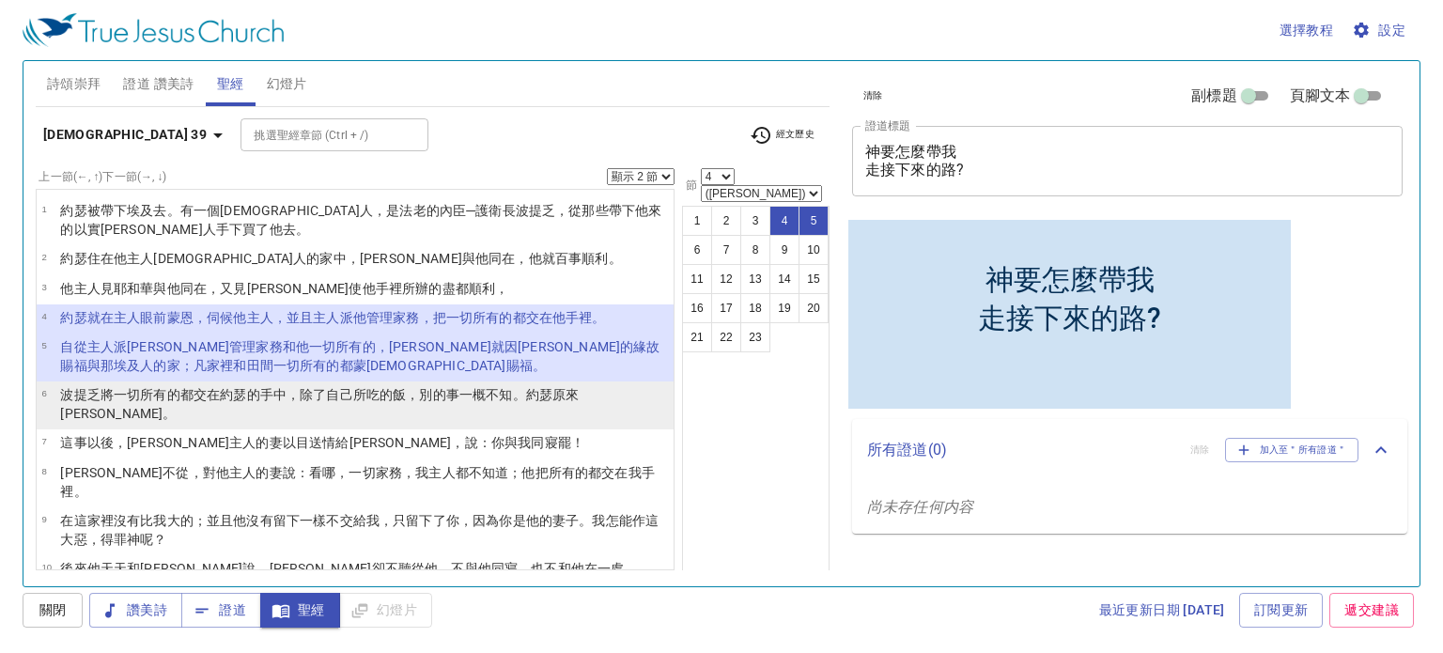
click at [547, 387] on wh3045 "。約瑟 原來秀雅俊美 。" at bounding box center [319, 404] width 519 height 34
select select "6"
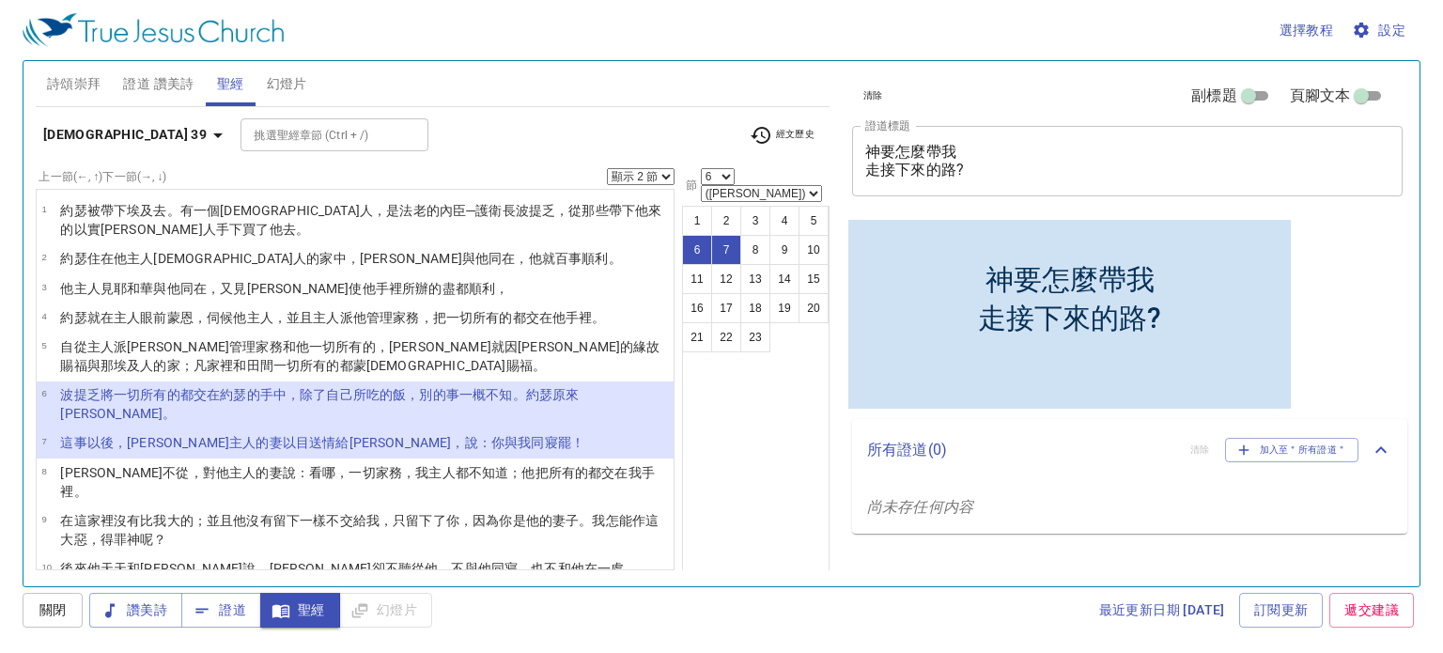
click at [634, 174] on select "顯示 1 節 顯示 2 節 顯示 3 節 顯示 4 節 顯示 5 節" at bounding box center [641, 176] width 68 height 17
select select "1"
click at [607, 168] on select "顯示 1 節 顯示 2 節 顯示 3 節 顯示 4 節 顯示 5 節" at bounding box center [641, 176] width 68 height 17
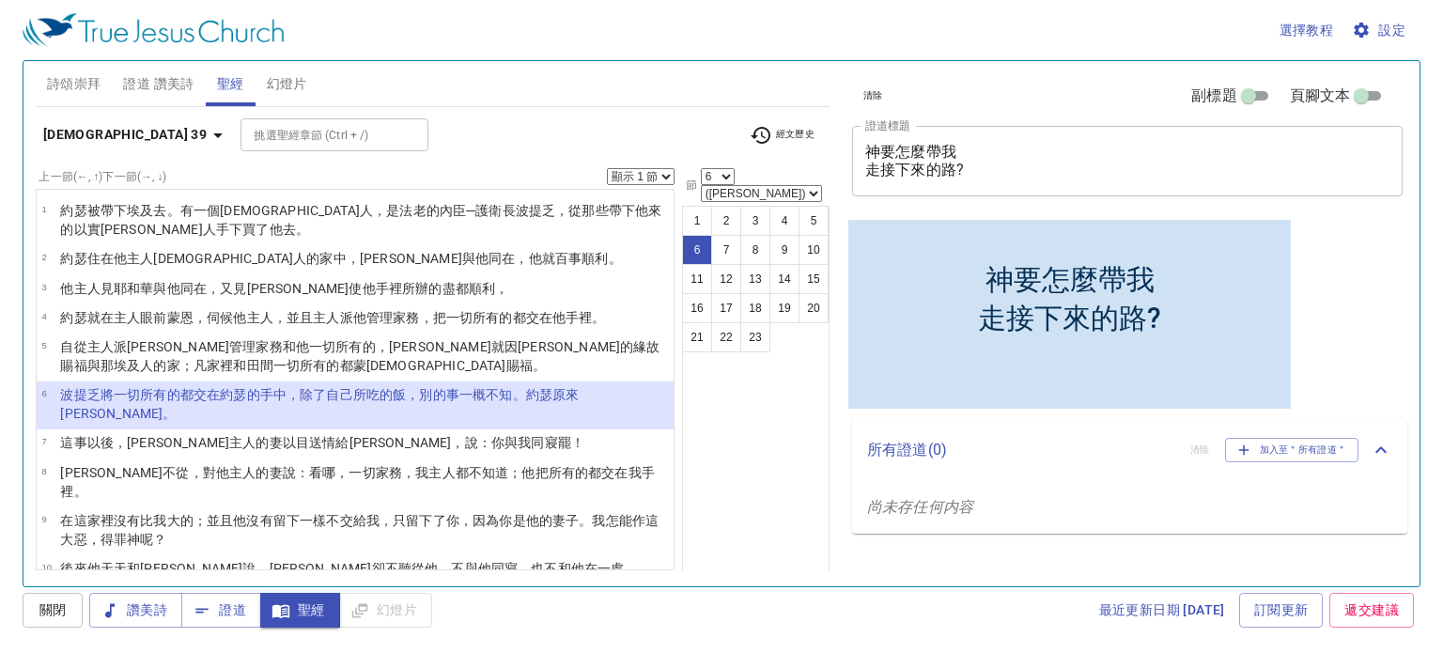
click at [710, 22] on div "選擇教程 設定" at bounding box center [718, 30] width 1390 height 60
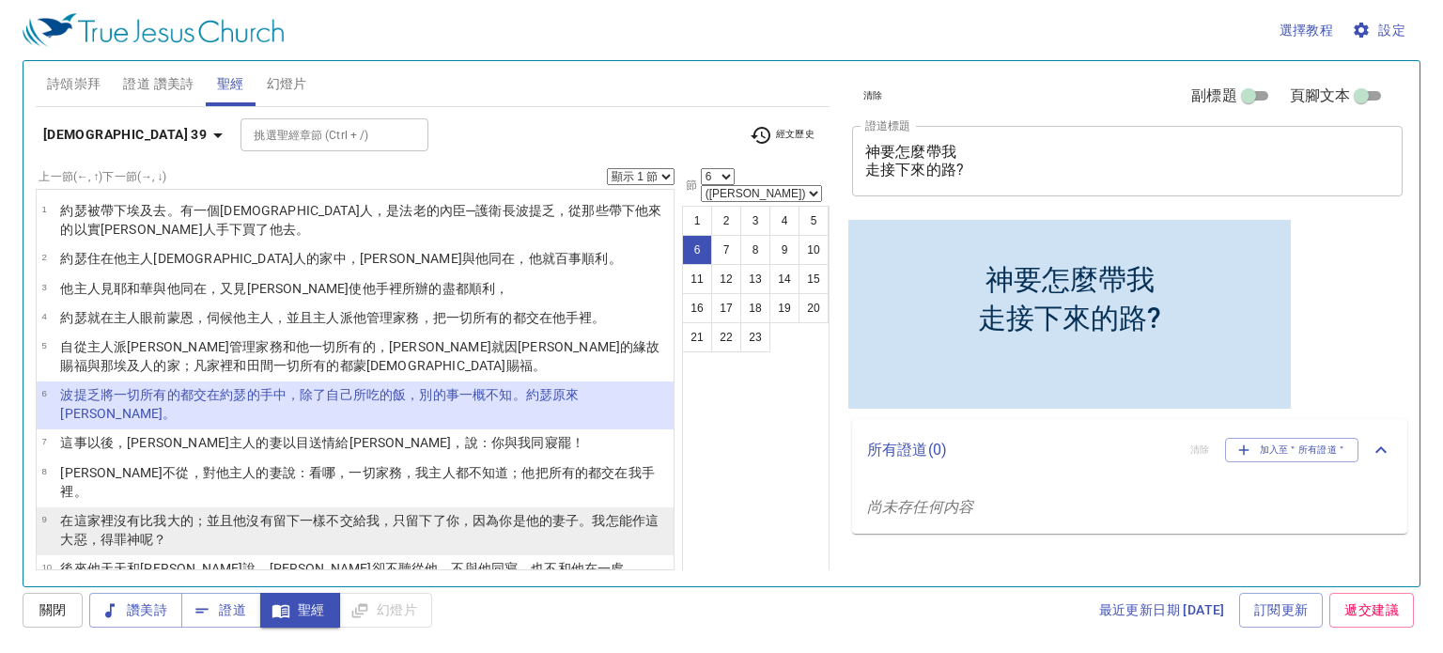
click at [436, 513] on wh3972 "不交給我，只留下了你，因為 你 是他的妻子 。我怎能作 這大 惡 ，得罪 　神 呢？" at bounding box center [359, 530] width 598 height 34
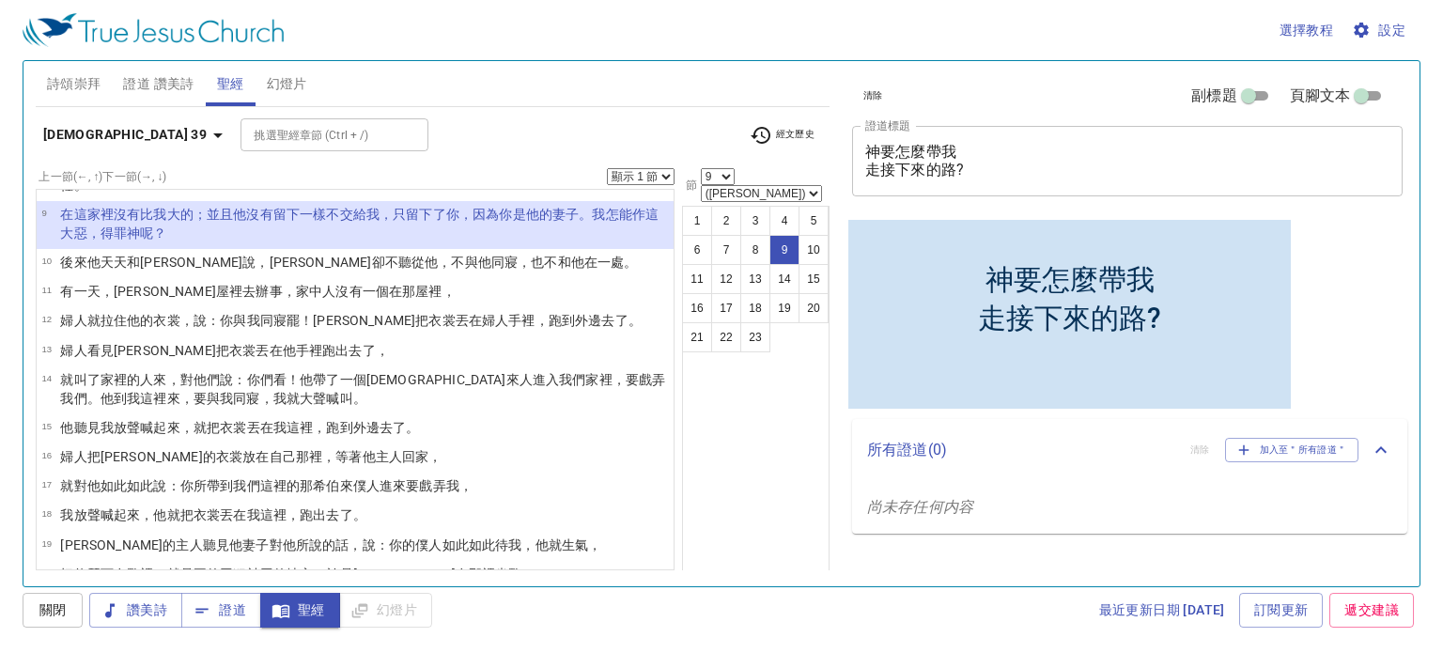
scroll to position [307, 0]
click at [424, 589] on li "21 但耶和華 與約瑟 同在，向他施 恩 ，使他在司 獄 的眼前 蒙 恩 。" at bounding box center [355, 603] width 637 height 29
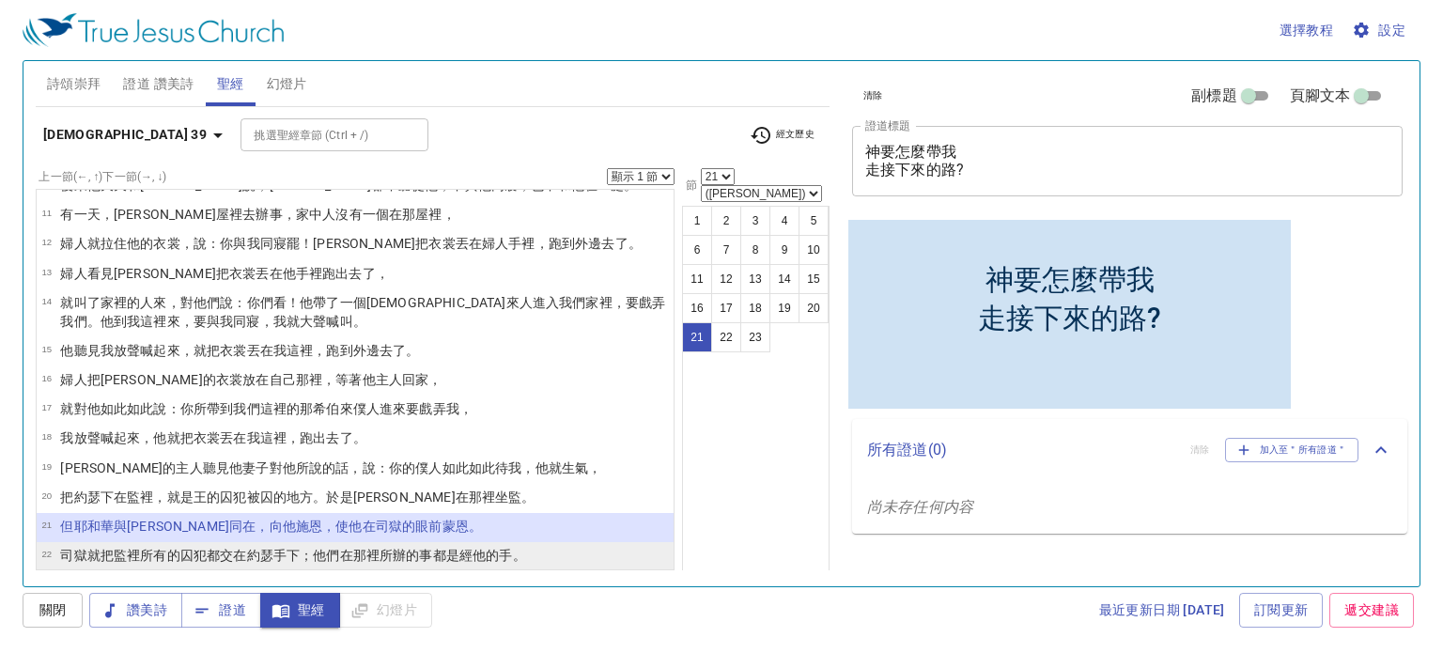
click at [582, 542] on li "22 司 獄 就把監裡 所有的囚犯 都交在 約瑟 手 下；他們在那裡所辦的事 都是經他的手。" at bounding box center [355, 556] width 637 height 29
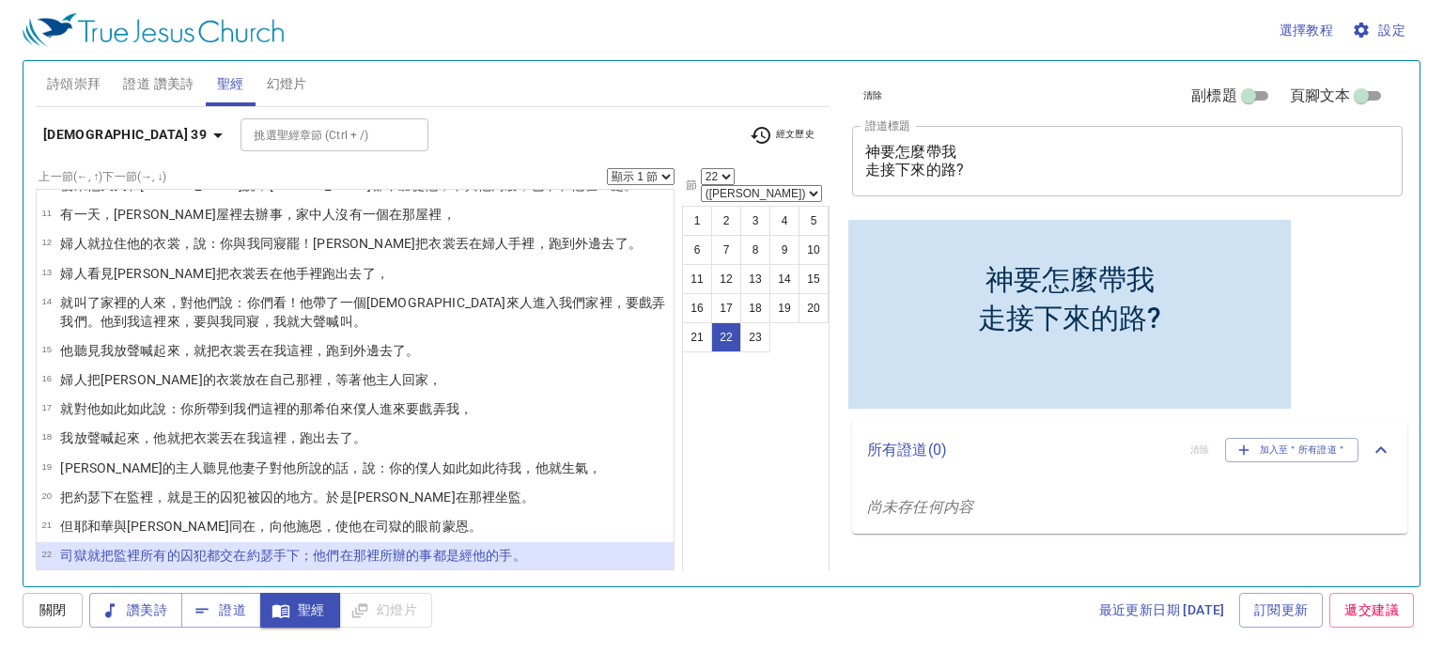
click at [560, 575] on td "凡在約瑟手 下的事 ，司 獄 一概不察 ，因為耶和華 與約瑟同在；耶和華 使他所做的 盡都順利 。" at bounding box center [364, 595] width 608 height 40
select select "23"
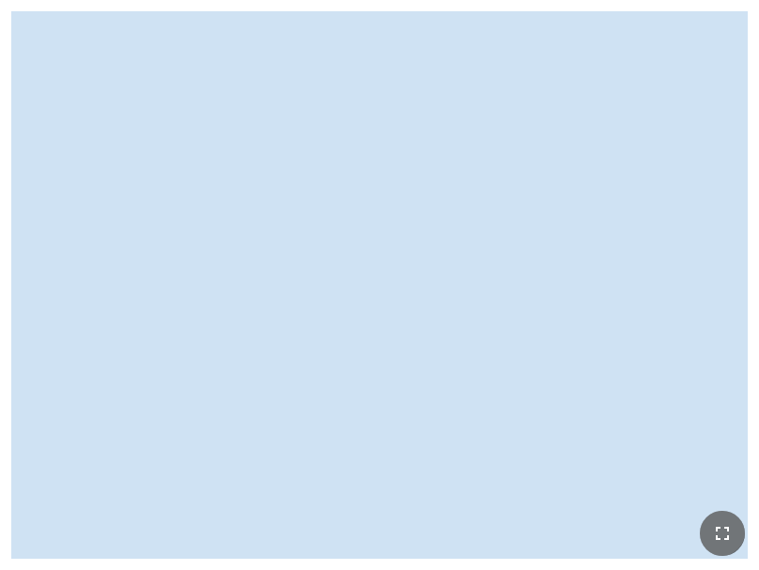
click at [729, 520] on button "button" at bounding box center [722, 533] width 45 height 45
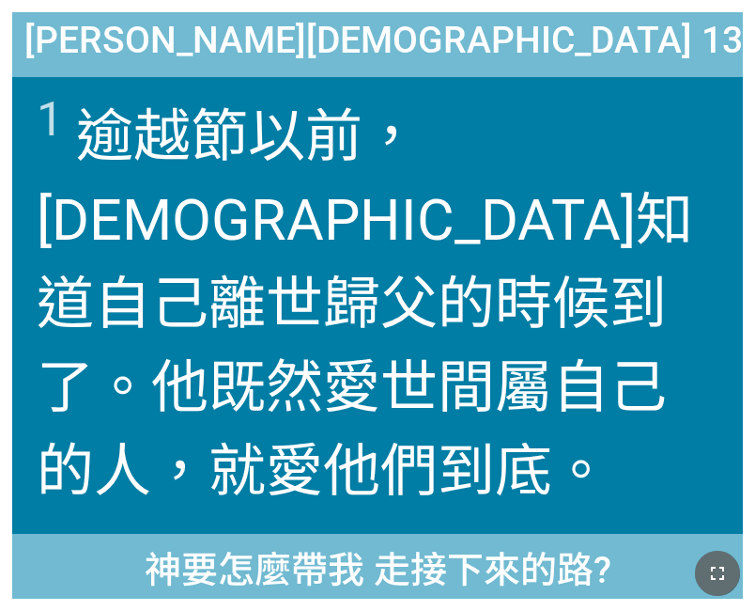
click at [720, 572] on icon "button" at bounding box center [717, 573] width 23 height 23
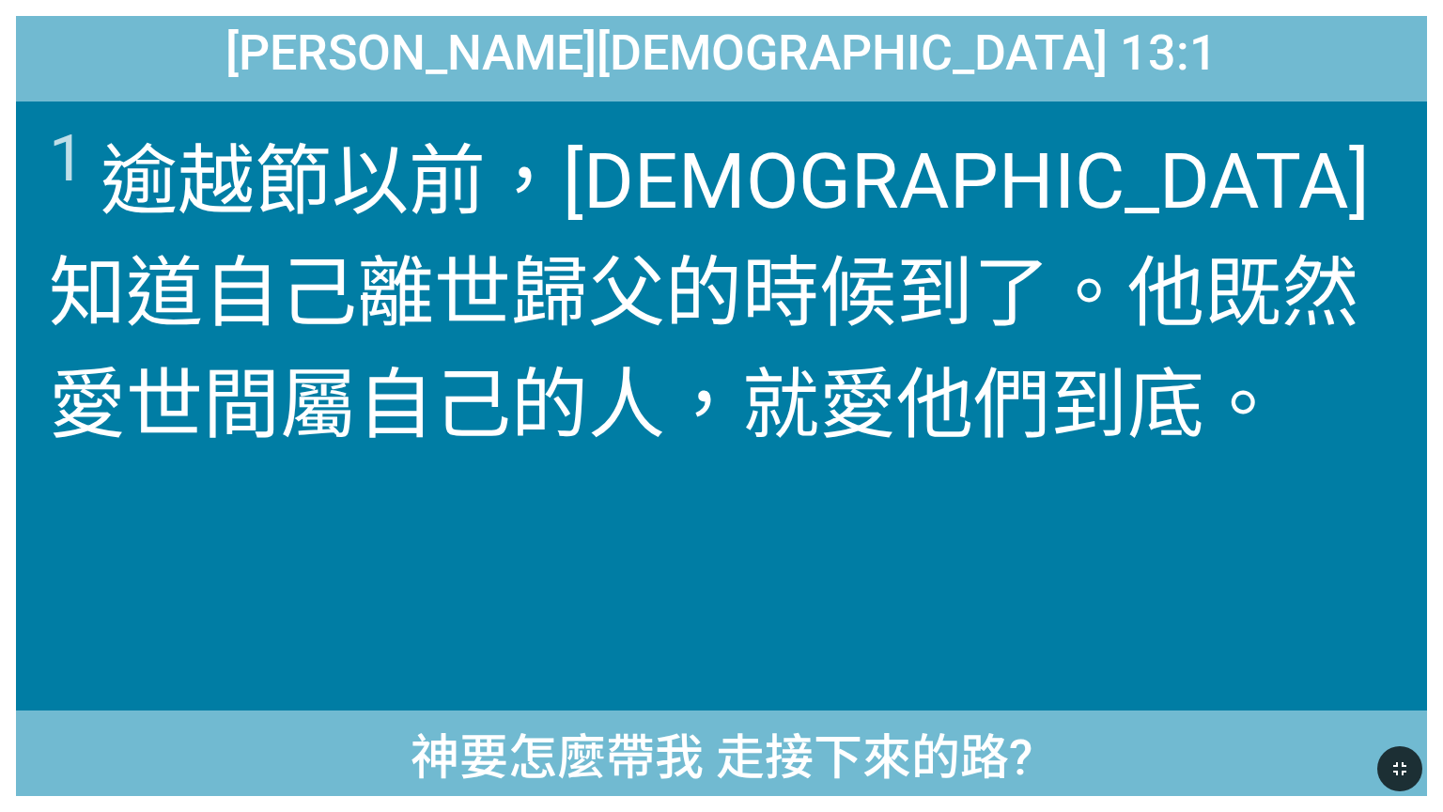
click at [0, 0] on div "神要怎麼帶我 走接下來的路?" at bounding box center [0, 0] width 0 height 0
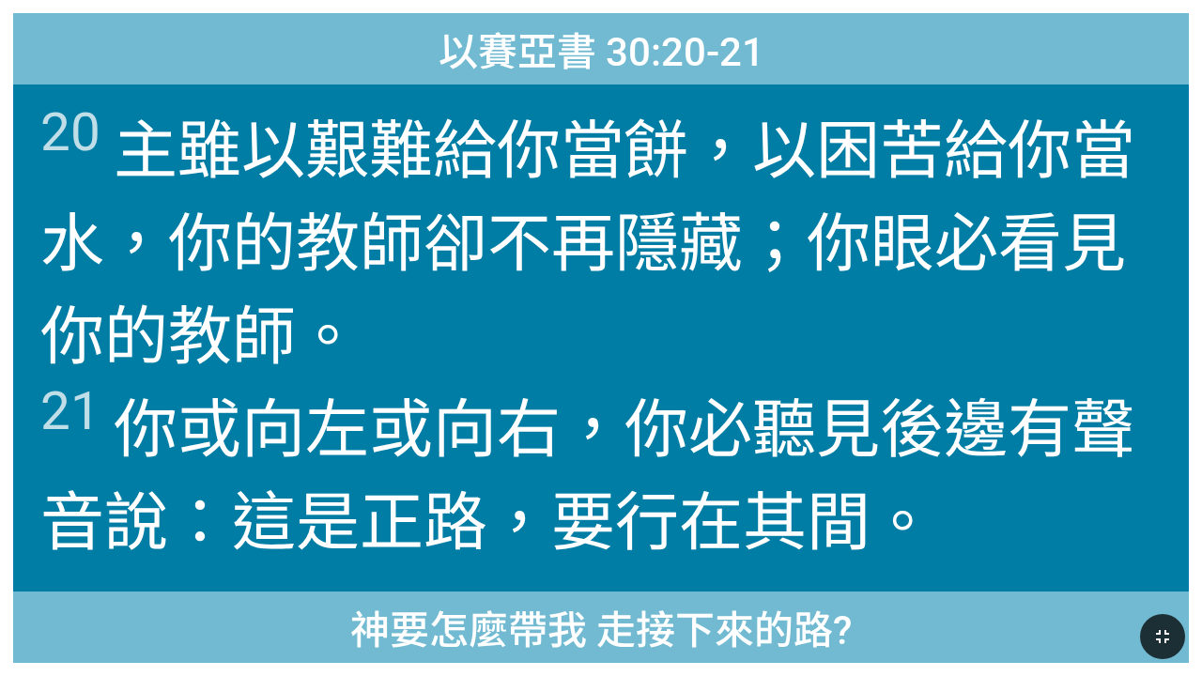
click at [171, 276] on wh4325 "，你的教師 卻不再隱藏 ；你眼 必看見 你的教師 。 21 你或向左 或向右 ，你必聽見 後邊 有聲音 說 ：這是正路 ，要行 在其間。" at bounding box center [587, 384] width 1095 height 354
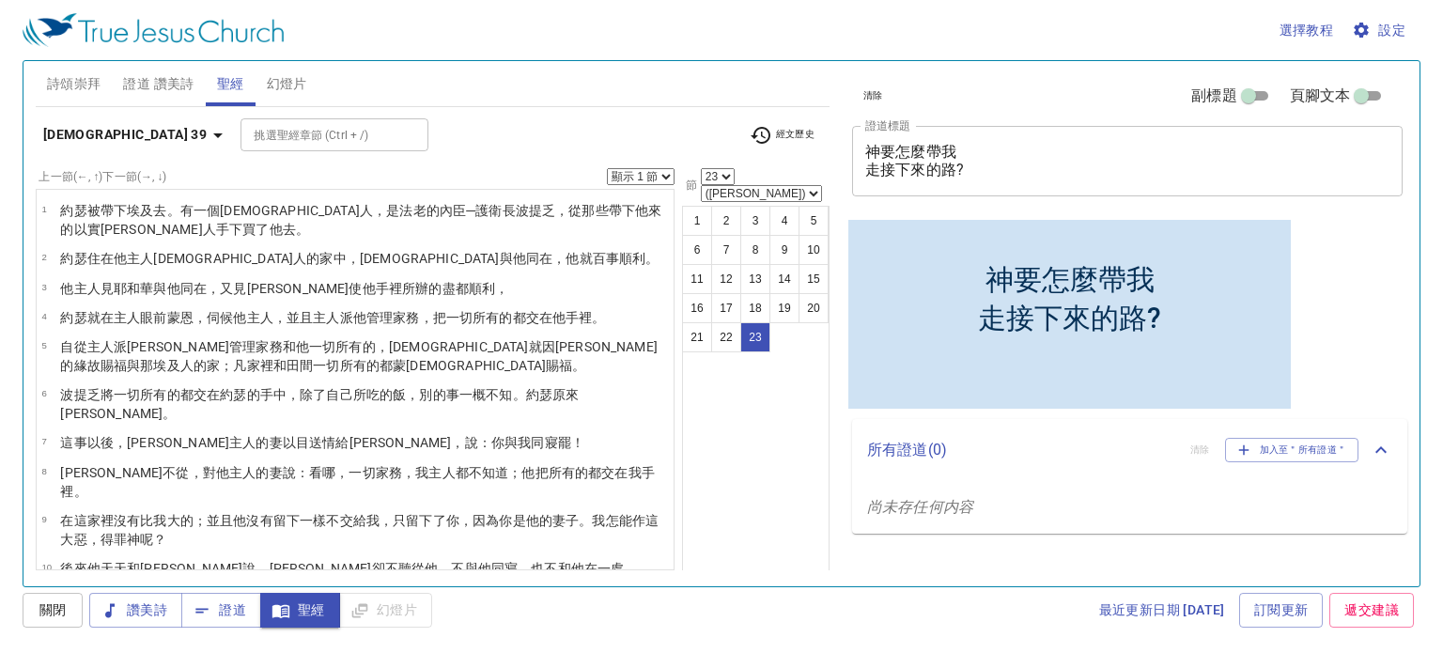
scroll to position [383, 0]
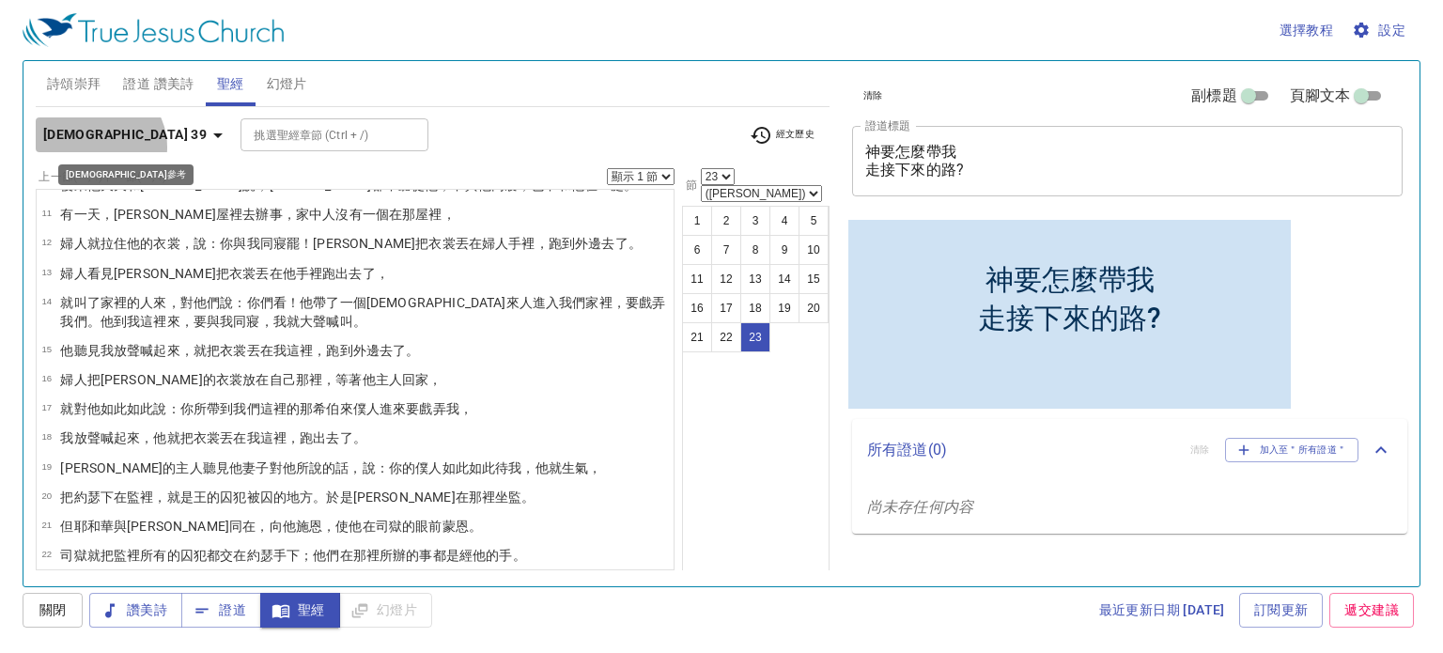
click at [98, 147] on button "[DEMOGRAPHIC_DATA] 39" at bounding box center [136, 134] width 201 height 35
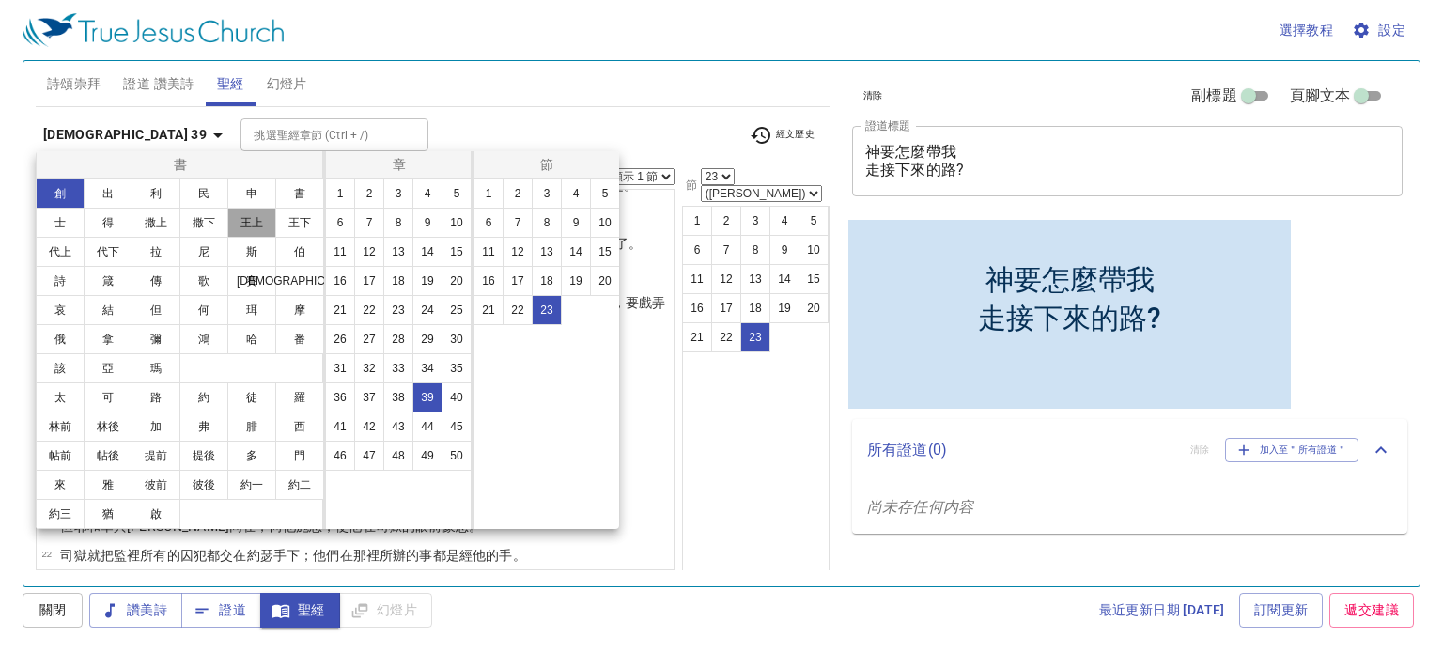
click at [254, 219] on button "王上" at bounding box center [251, 223] width 49 height 30
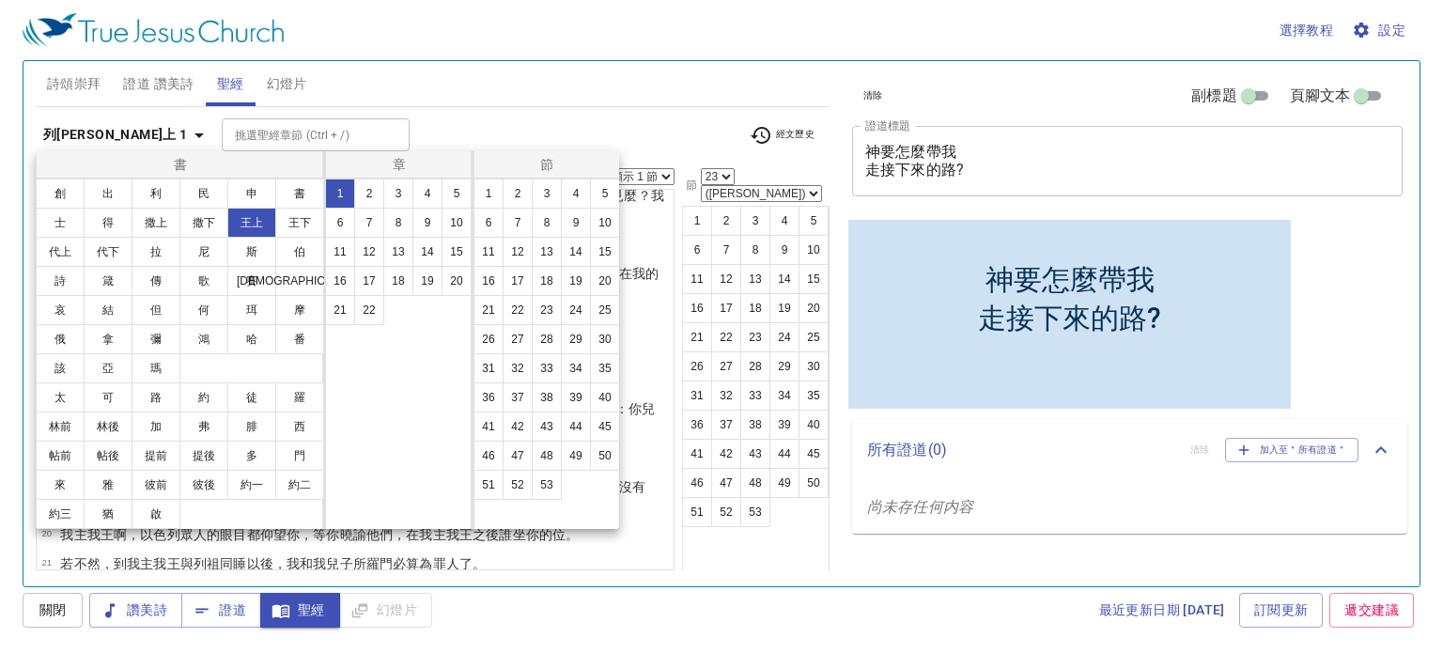
scroll to position [0, 0]
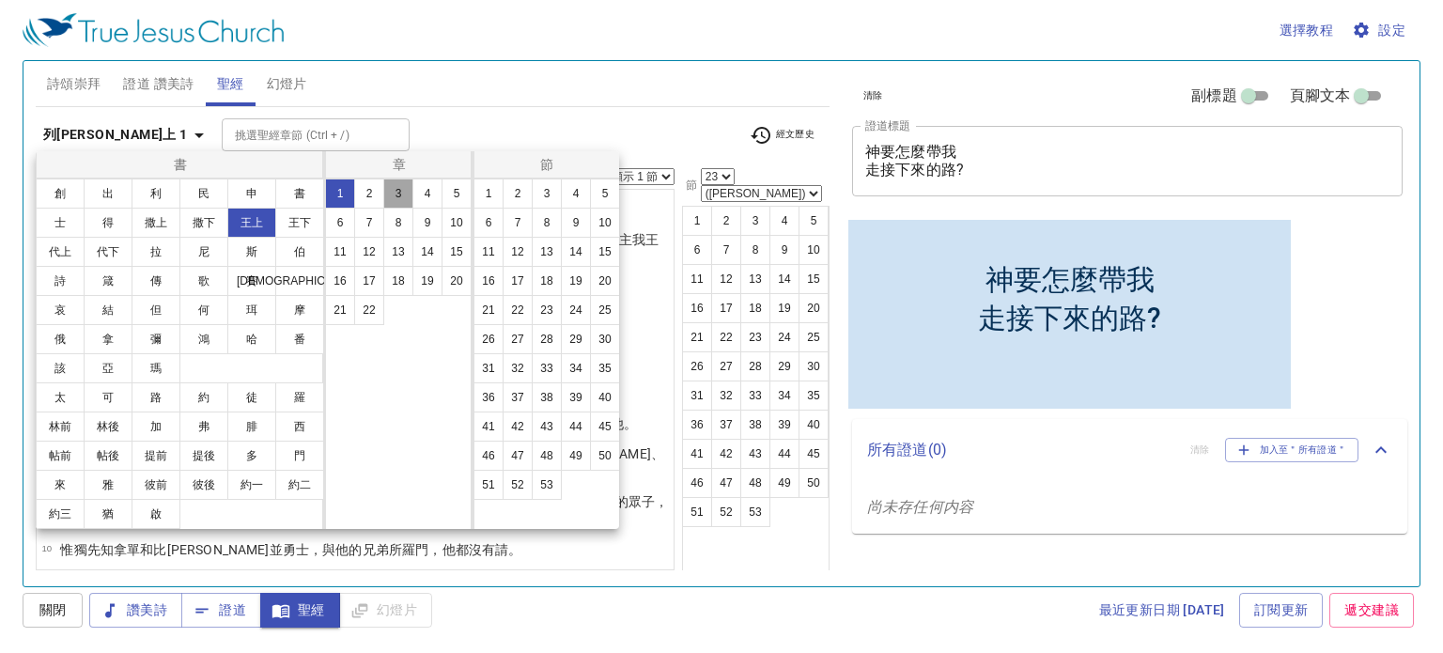
click at [391, 191] on button "3" at bounding box center [398, 193] width 30 height 30
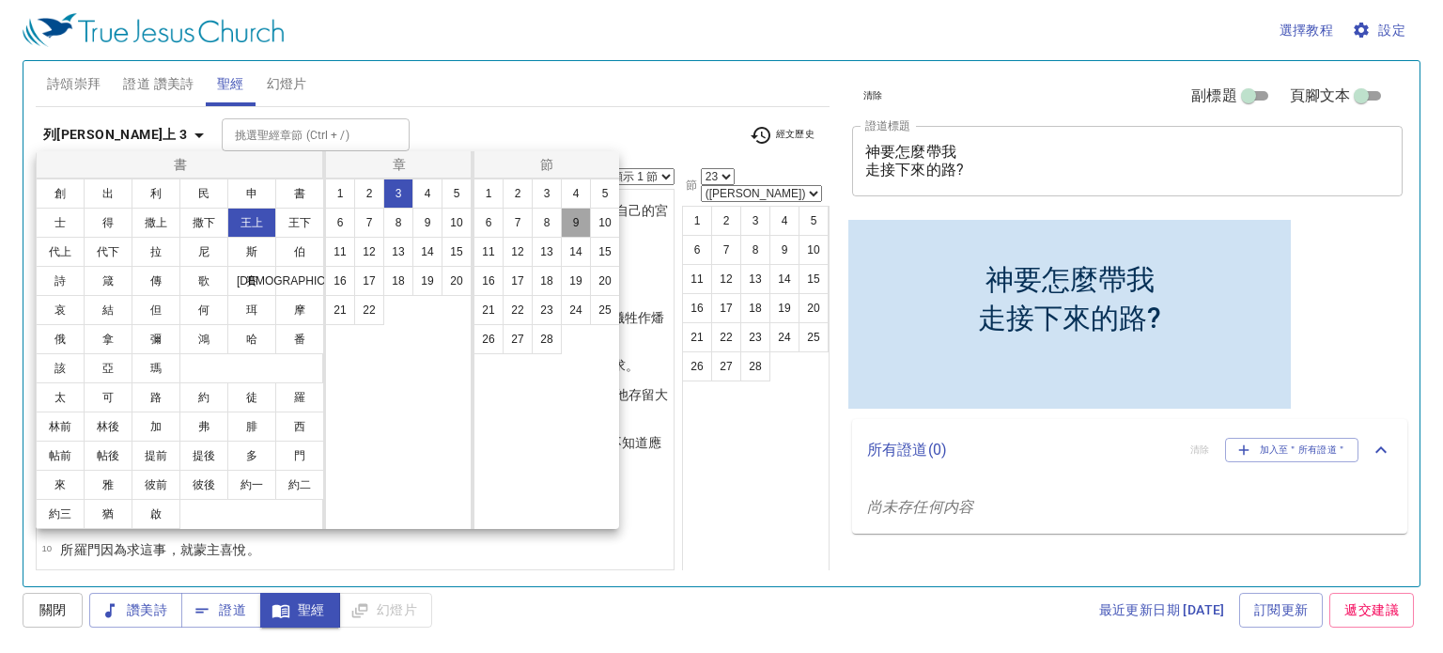
click at [581, 217] on button "9" at bounding box center [576, 223] width 30 height 30
select select "9"
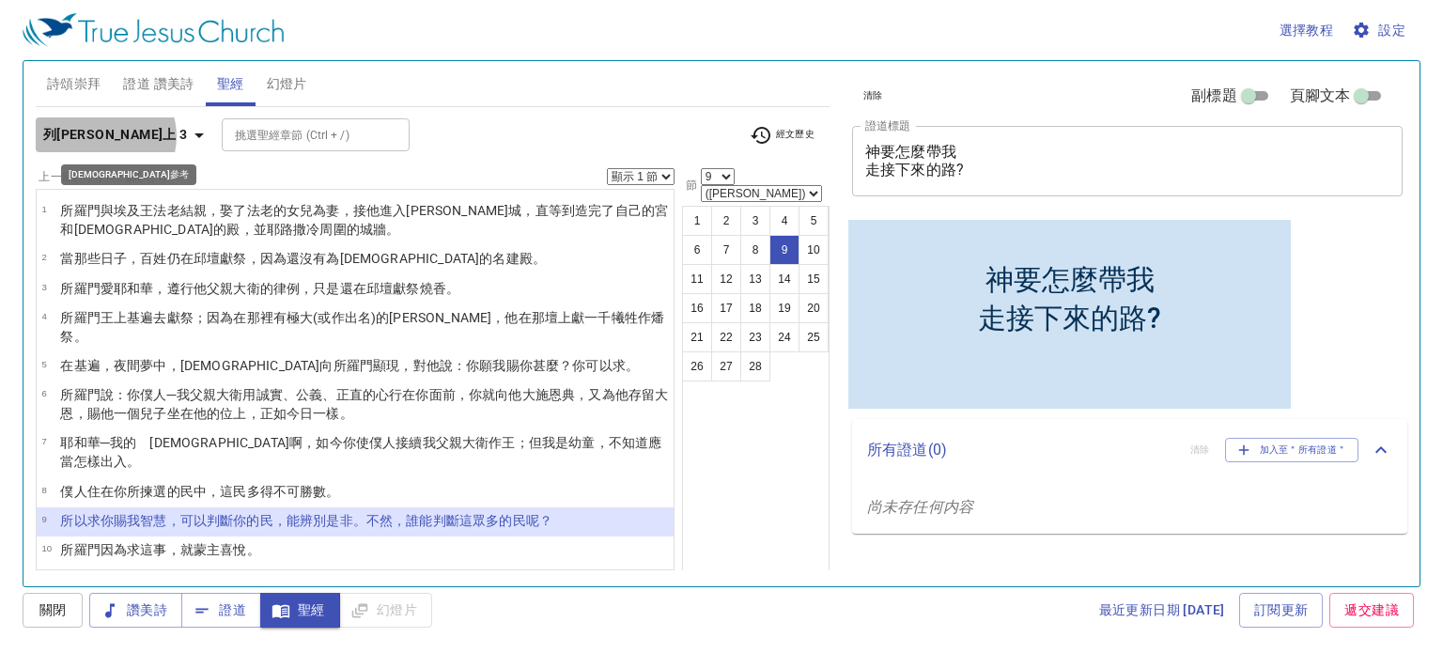
click at [104, 136] on b "列王紀上 3" at bounding box center [115, 134] width 145 height 23
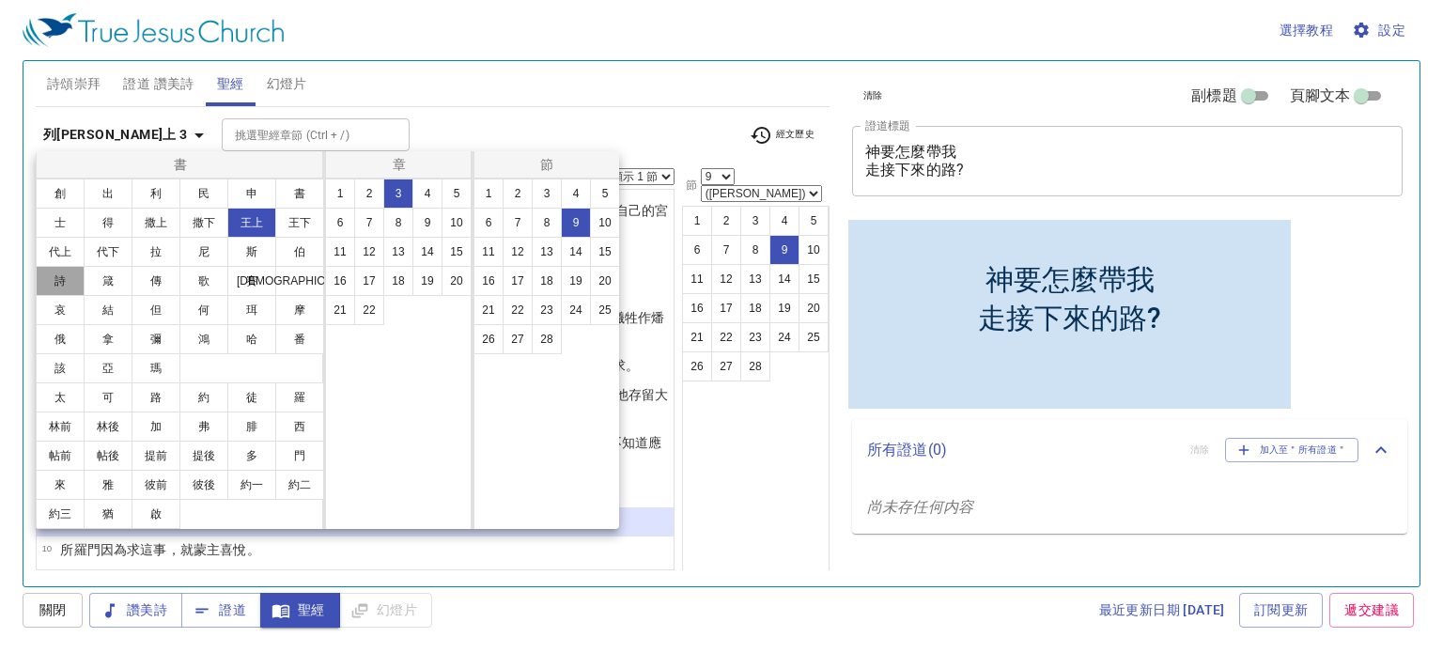
click at [71, 279] on button "詩" at bounding box center [60, 281] width 49 height 30
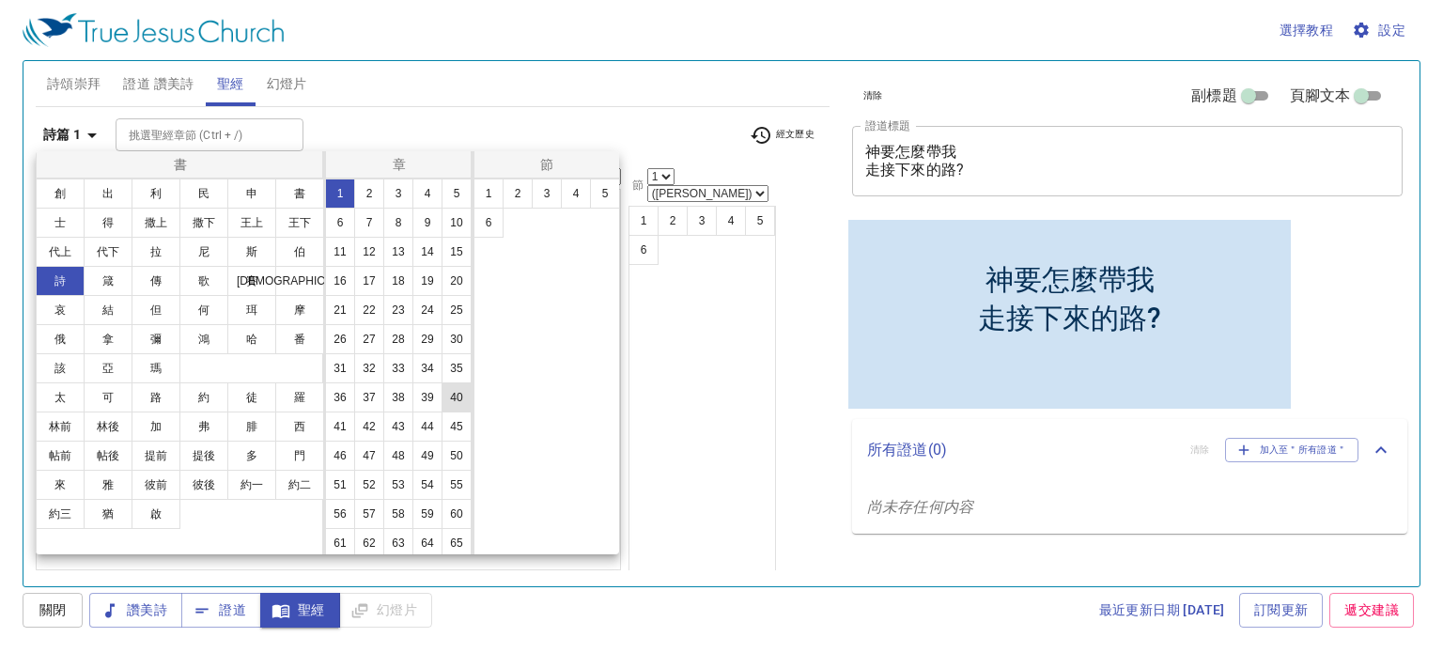
scroll to position [731, 0]
click at [412, 349] on button "119" at bounding box center [427, 364] width 30 height 30
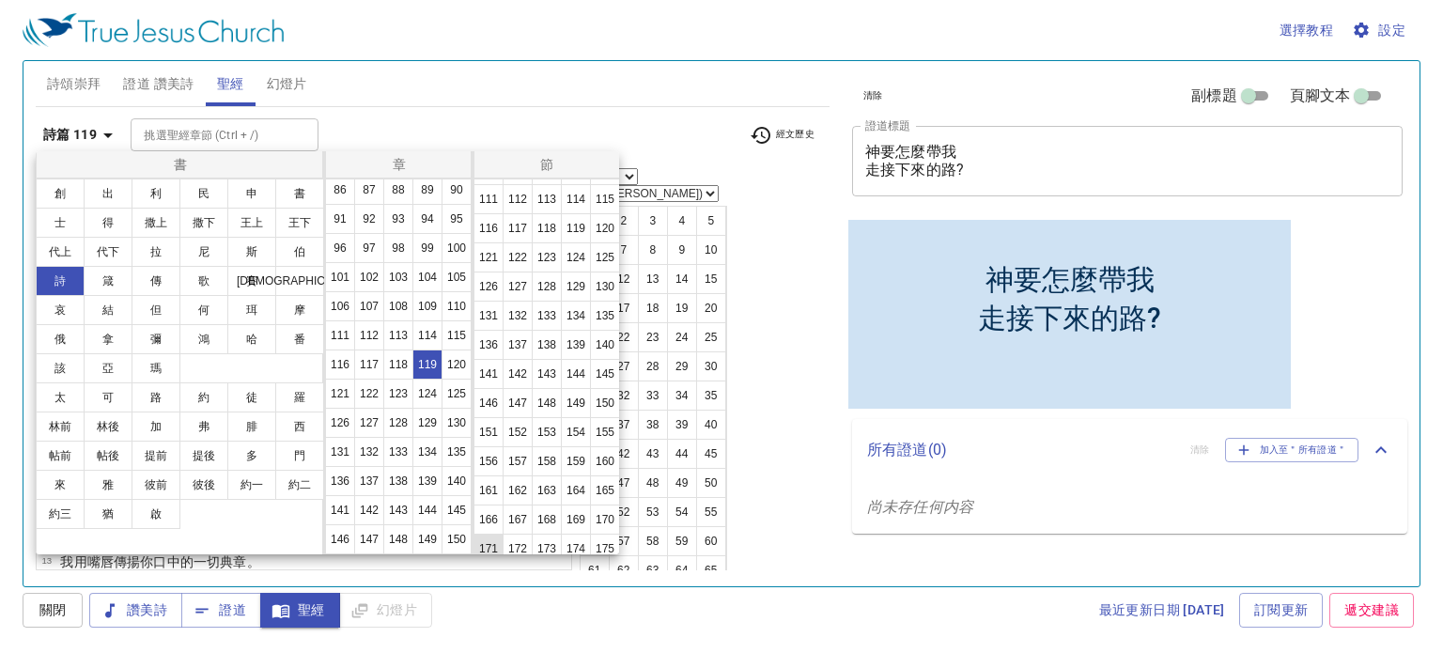
scroll to position [634, 0]
click at [590, 157] on button "105" at bounding box center [605, 142] width 30 height 30
select select "105"
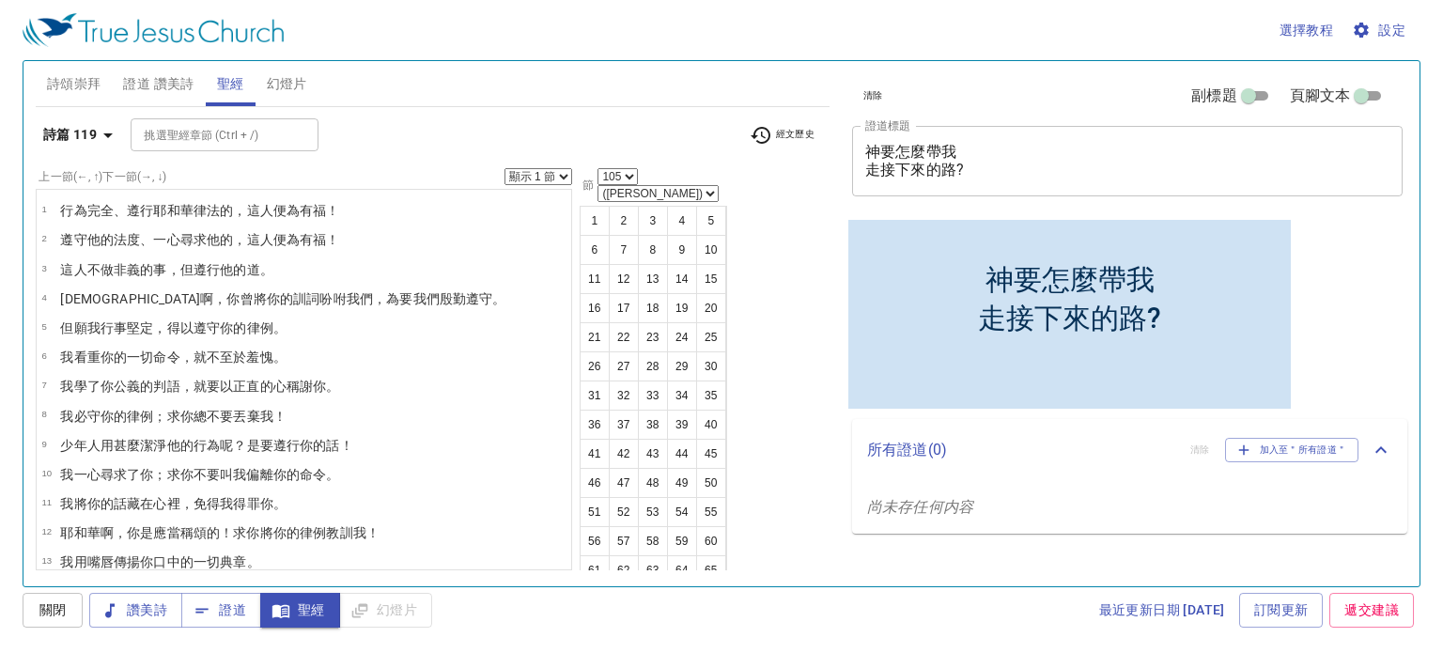
scroll to position [2881, 0]
